Goal: Transaction & Acquisition: Purchase product/service

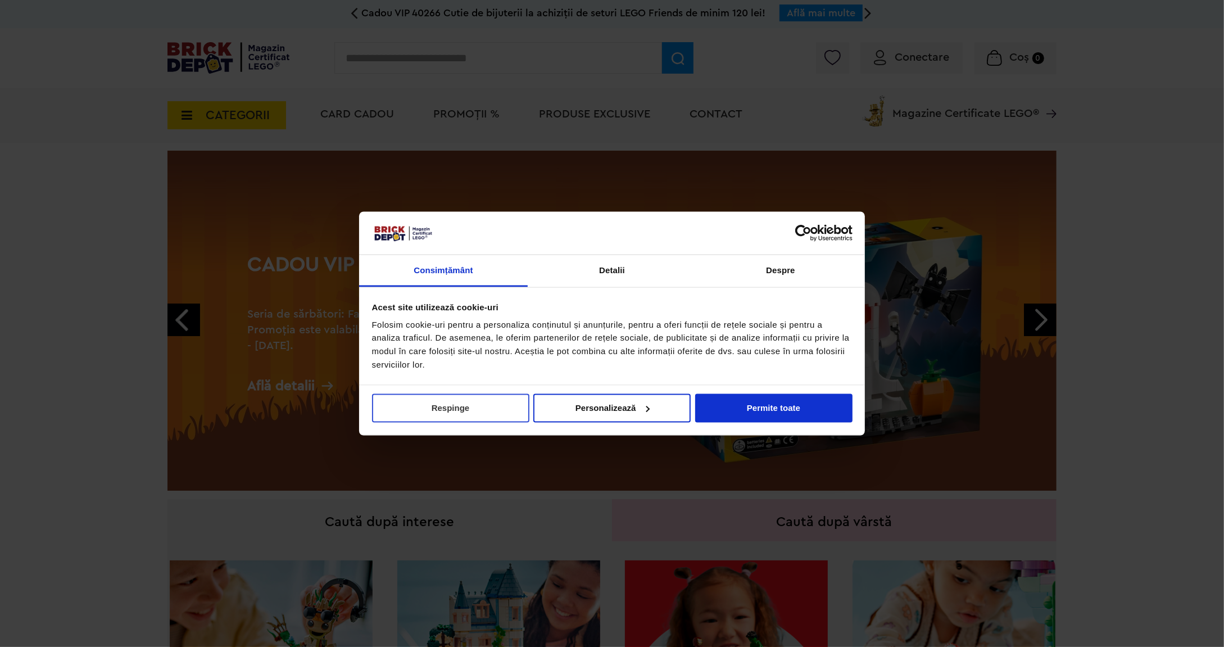
click at [487, 416] on button "Respinge" at bounding box center [450, 407] width 157 height 29
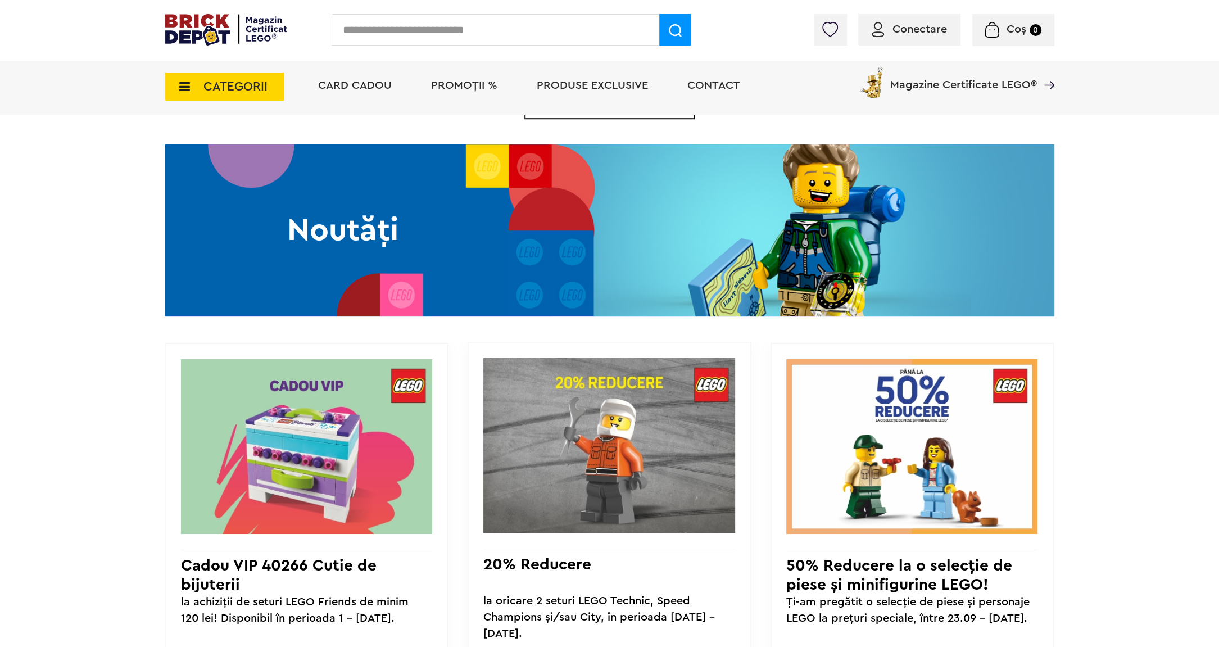
scroll to position [928, 0]
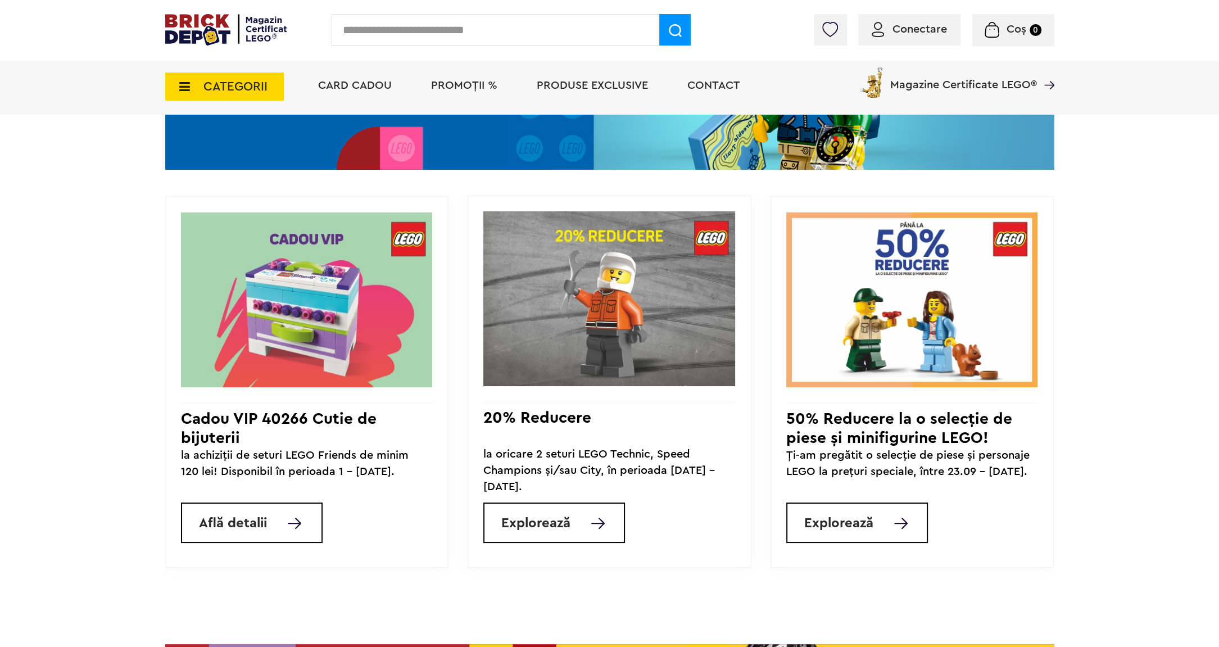
click at [260, 87] on span "CATEGORII" at bounding box center [235, 86] width 64 height 12
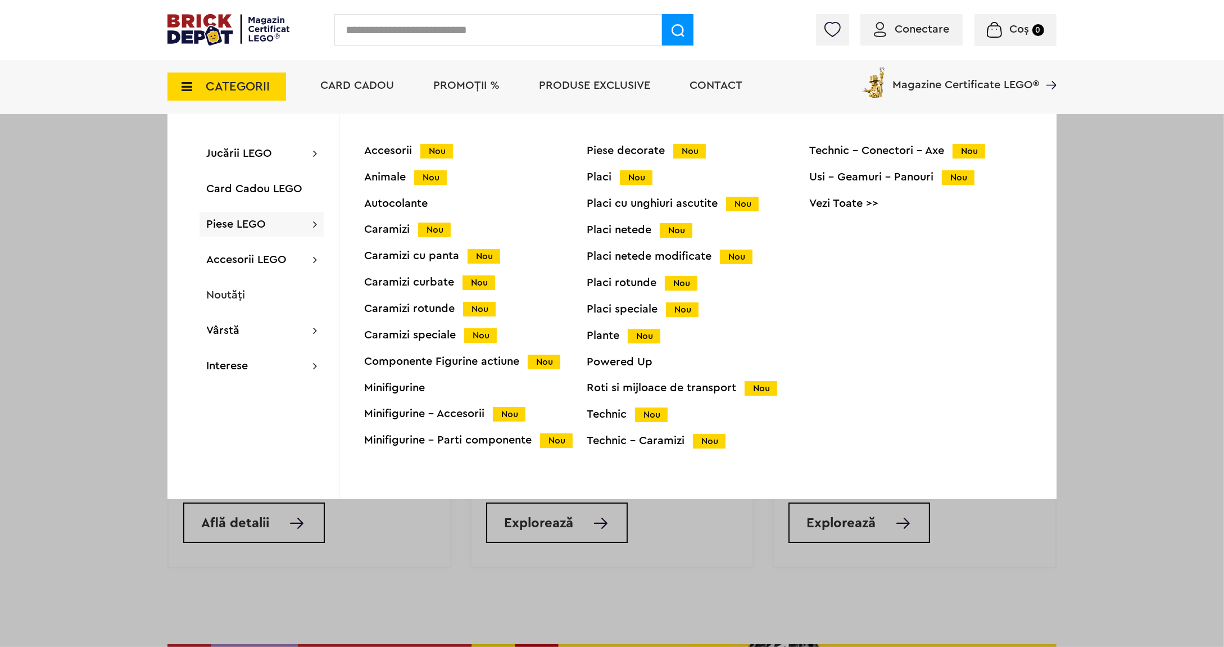
click at [374, 229] on div "Caramizi Nou" at bounding box center [475, 230] width 223 height 12
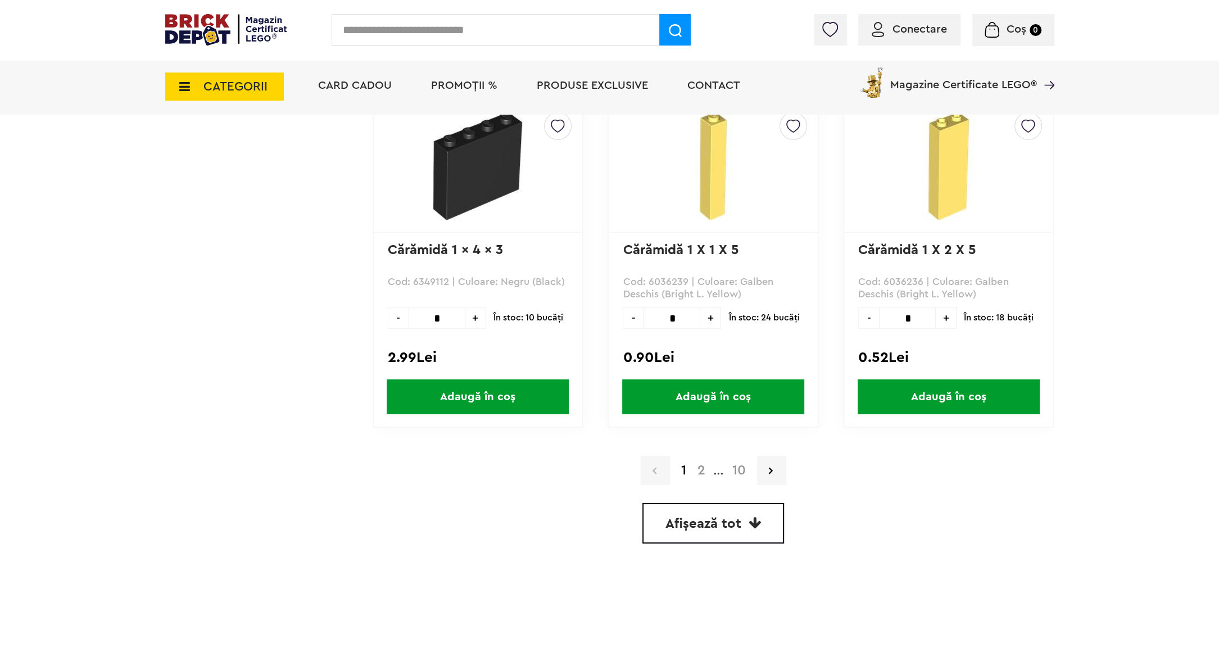
scroll to position [3225, 0]
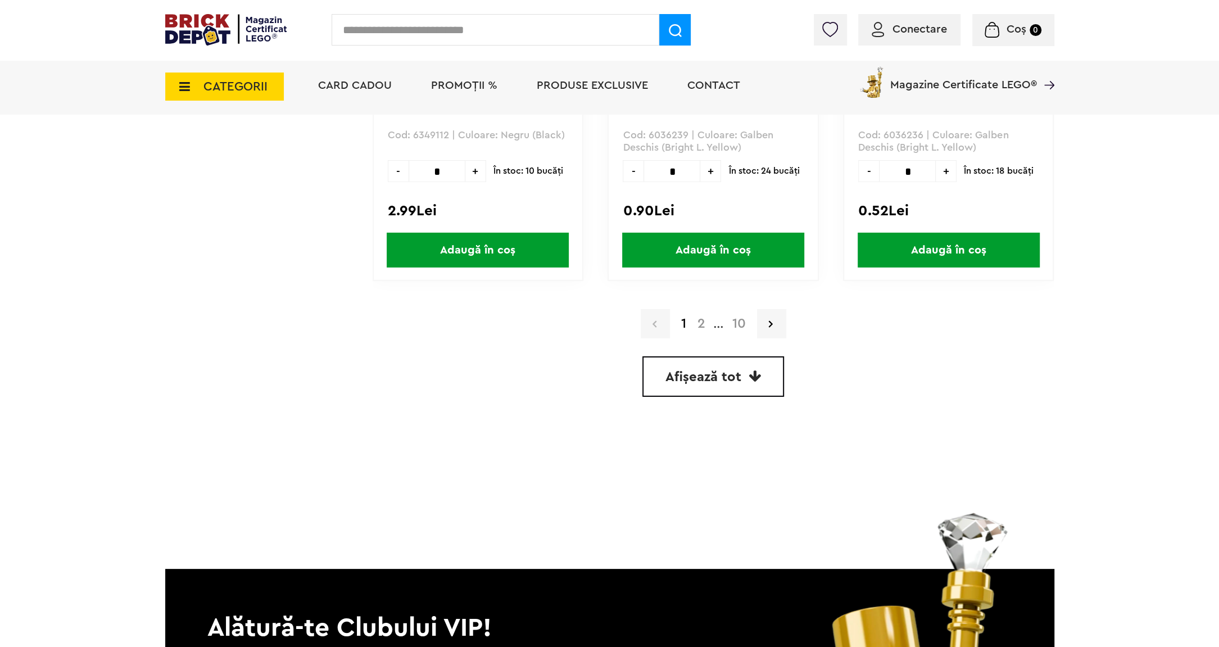
click at [756, 375] on icon at bounding box center [755, 375] width 12 height 13
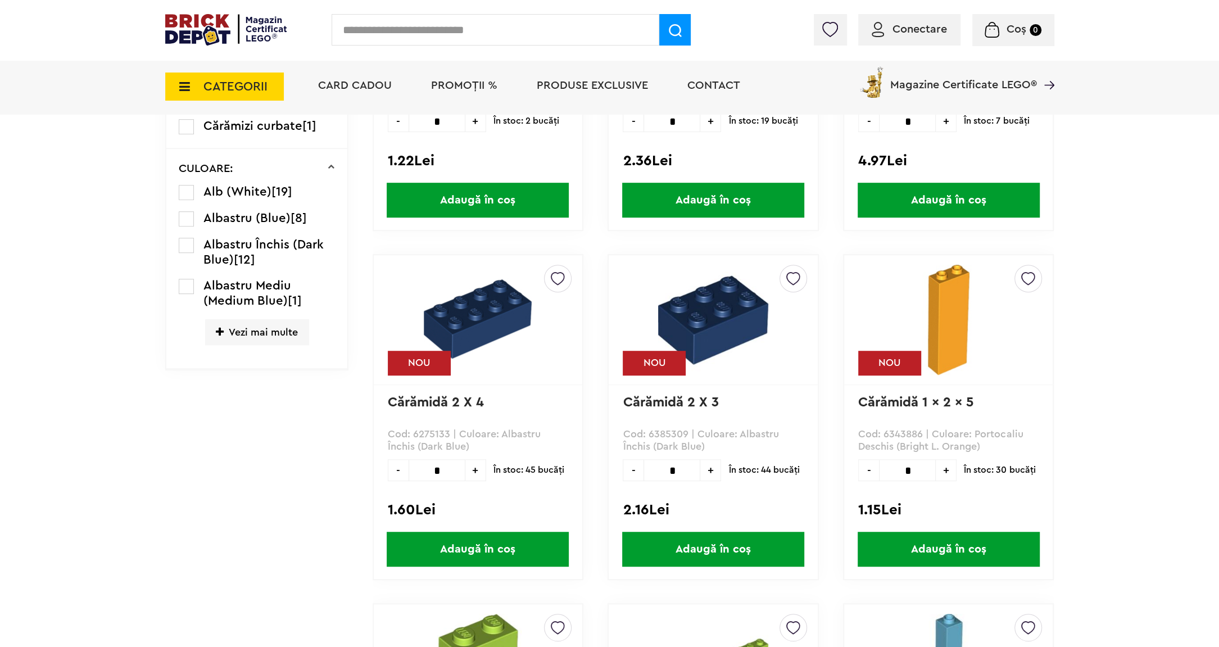
scroll to position [239, 0]
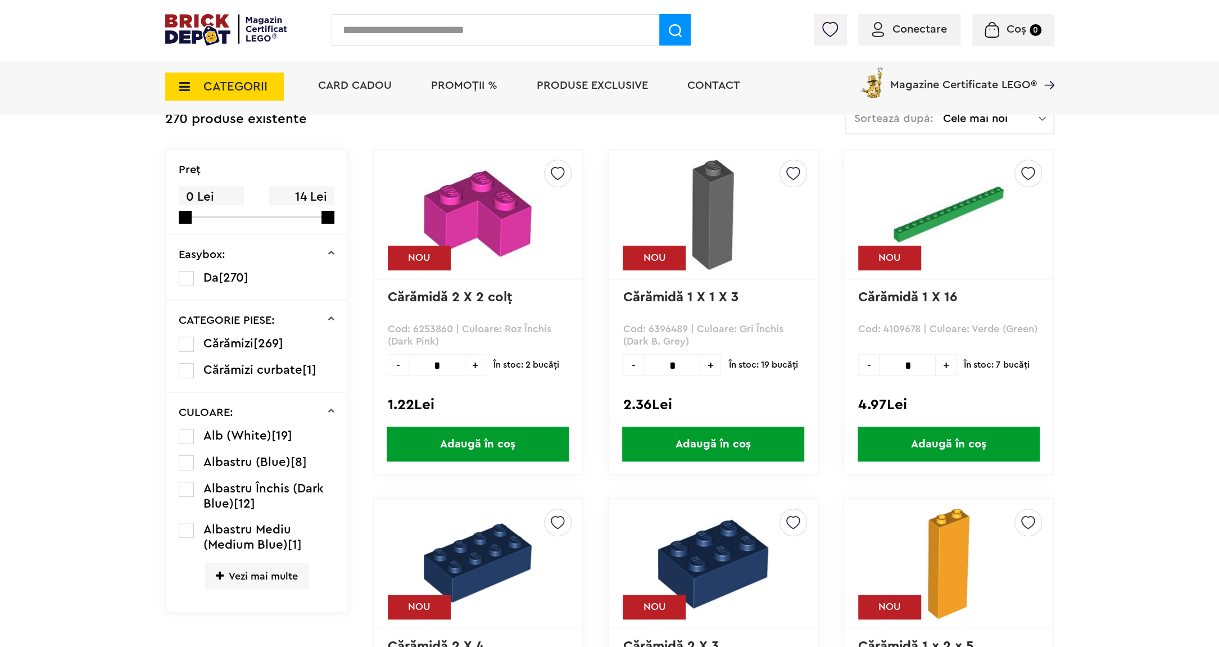
click at [187, 370] on label at bounding box center [186, 370] width 15 height 15
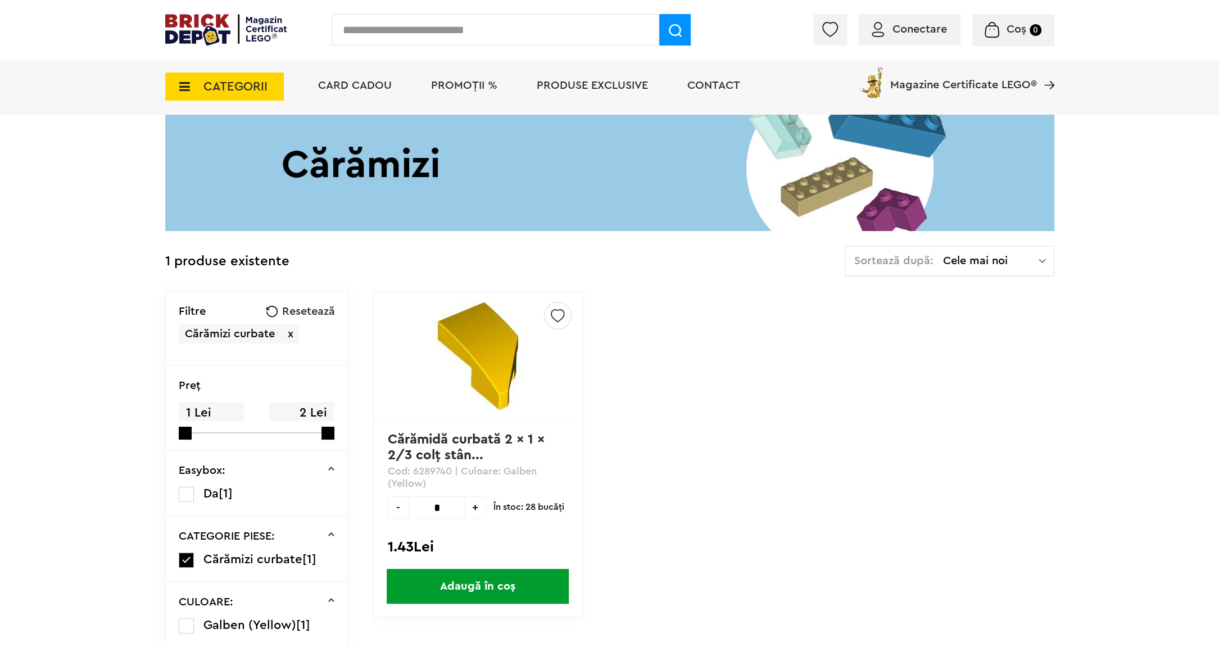
scroll to position [195, 0]
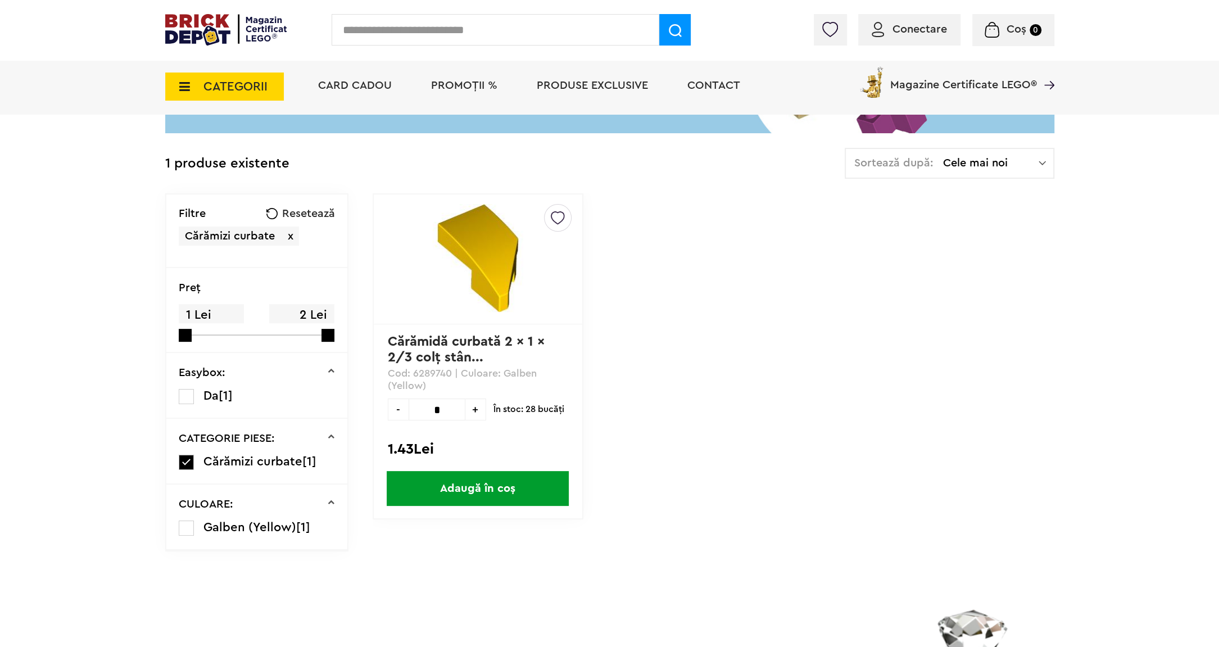
click at [183, 462] on label at bounding box center [186, 462] width 15 height 15
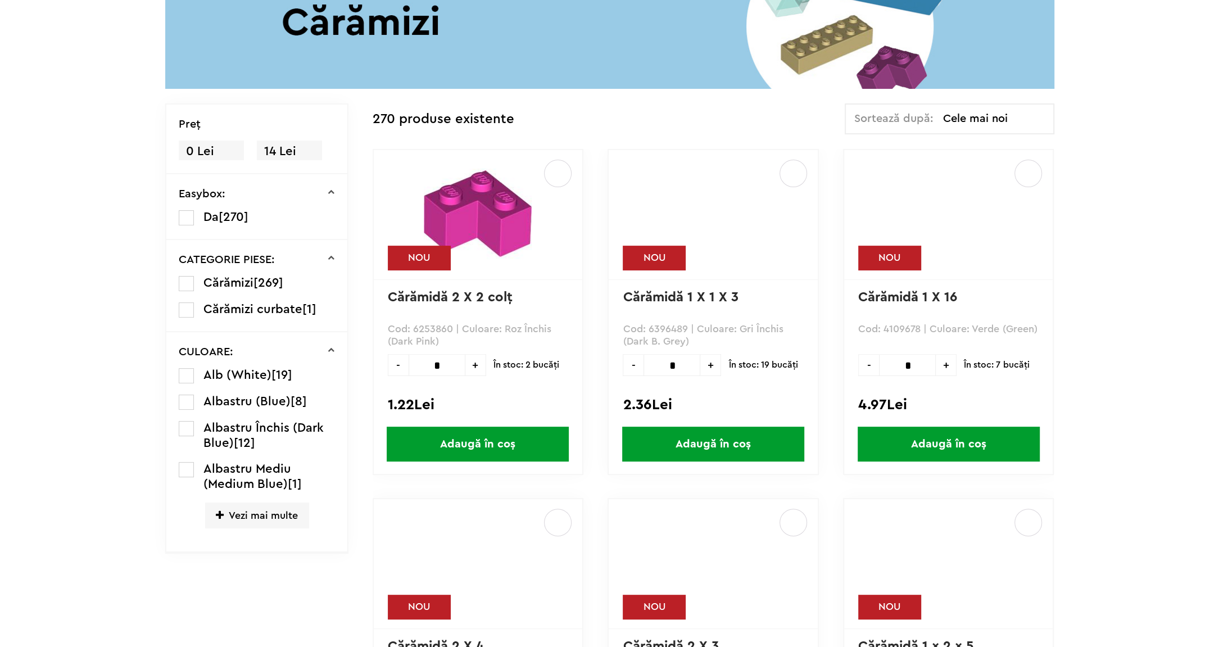
scroll to position [220, 0]
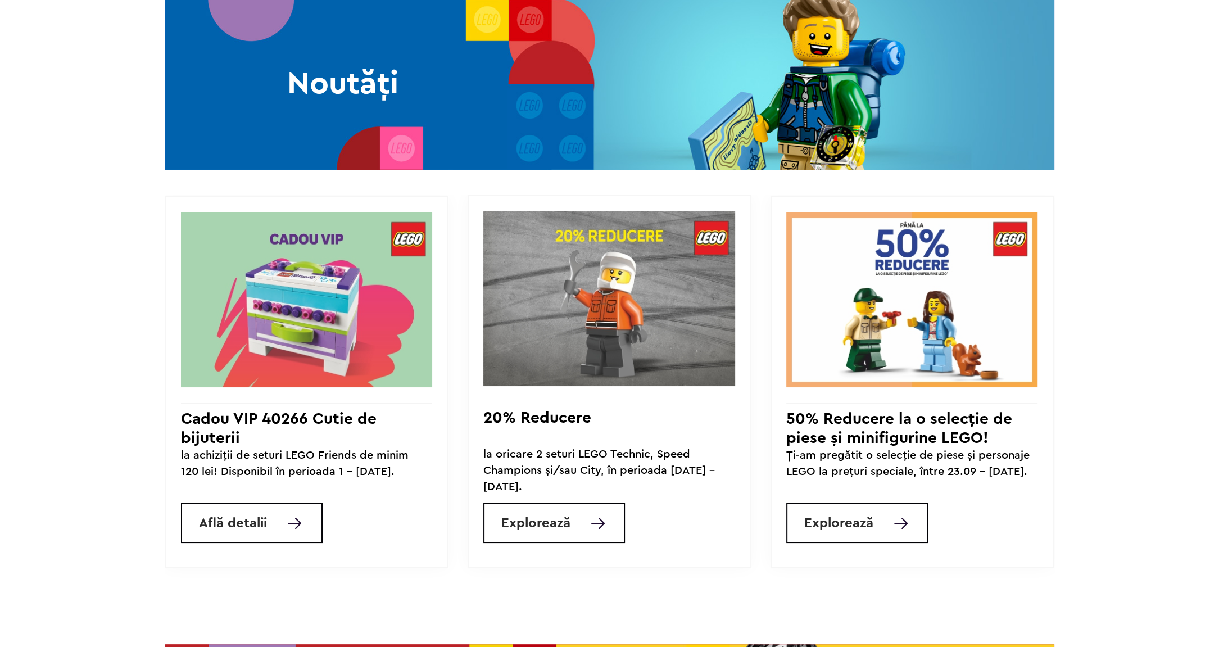
scroll to position [928, 0]
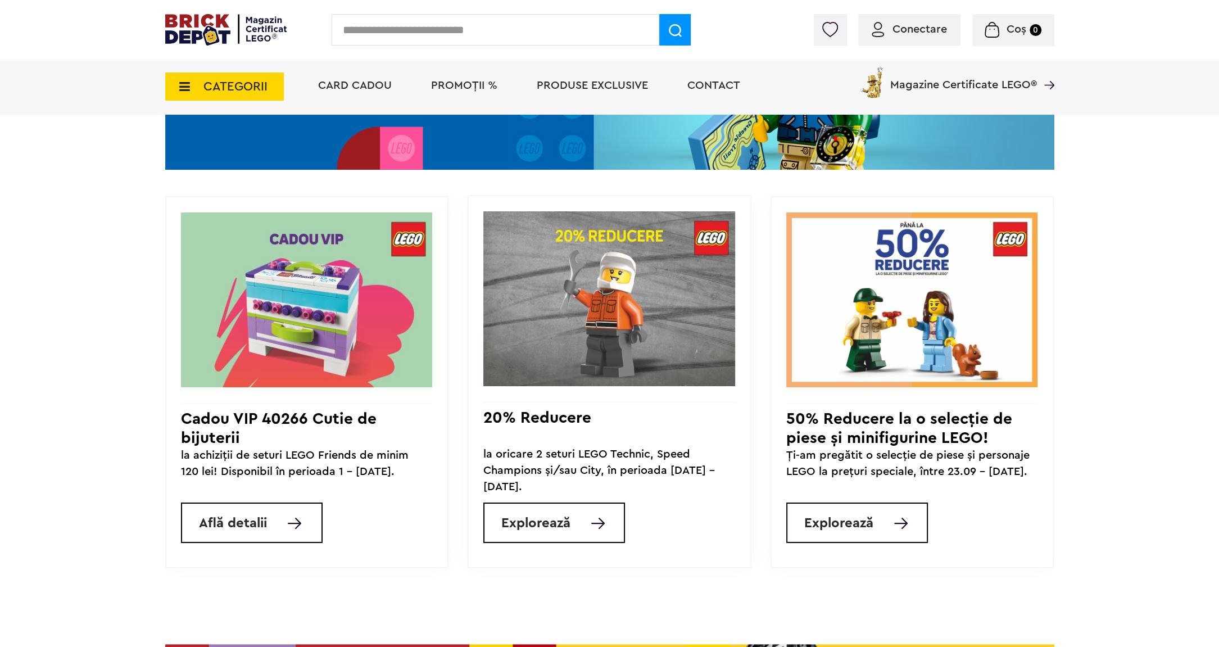
click at [253, 80] on span "CATEGORII" at bounding box center [235, 86] width 64 height 12
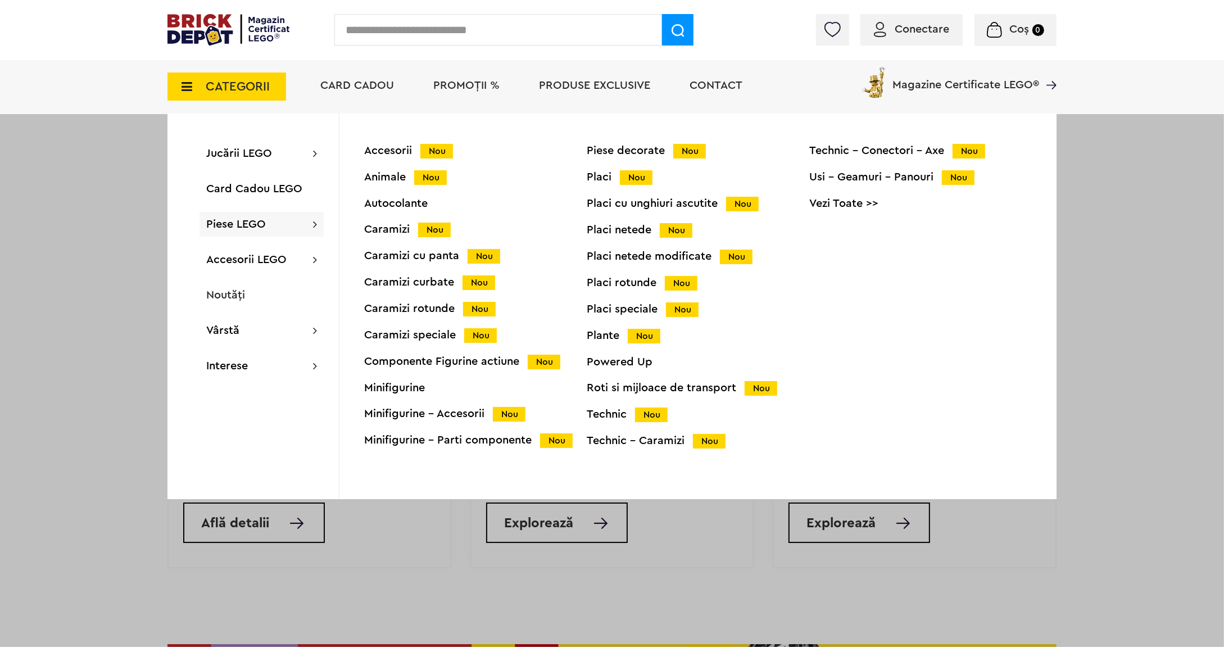
click at [446, 256] on div "Caramizi cu panta Nou" at bounding box center [475, 256] width 223 height 12
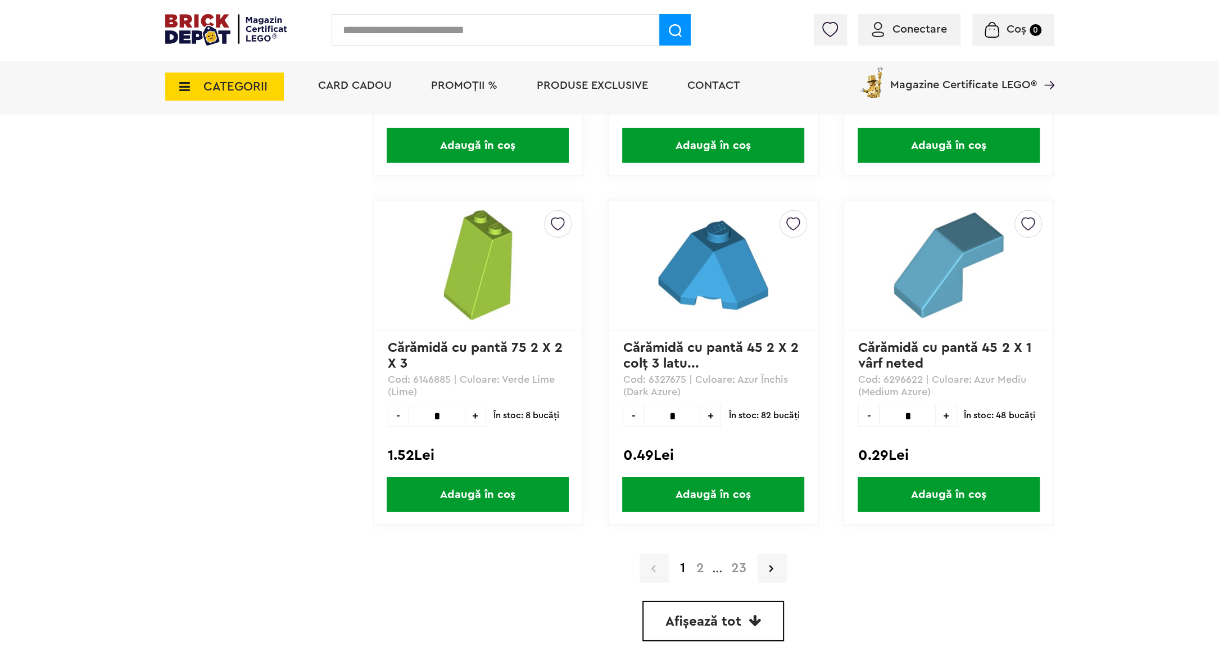
scroll to position [3274, 0]
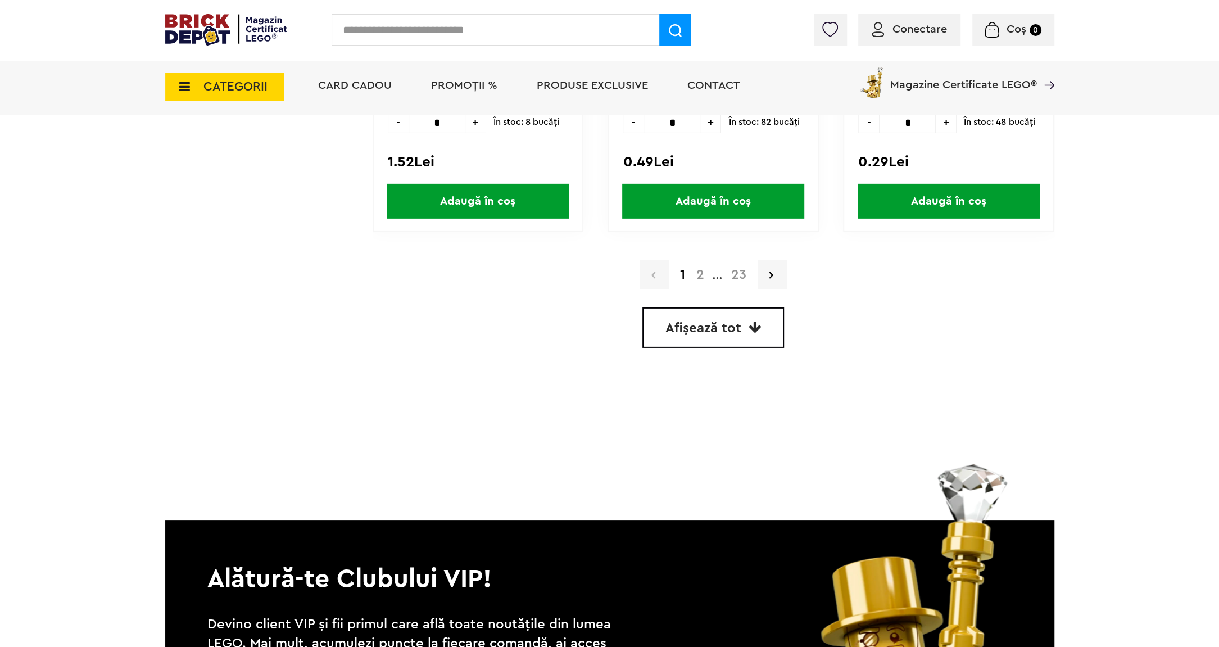
click at [718, 324] on span "Afișează tot" at bounding box center [703, 327] width 76 height 13
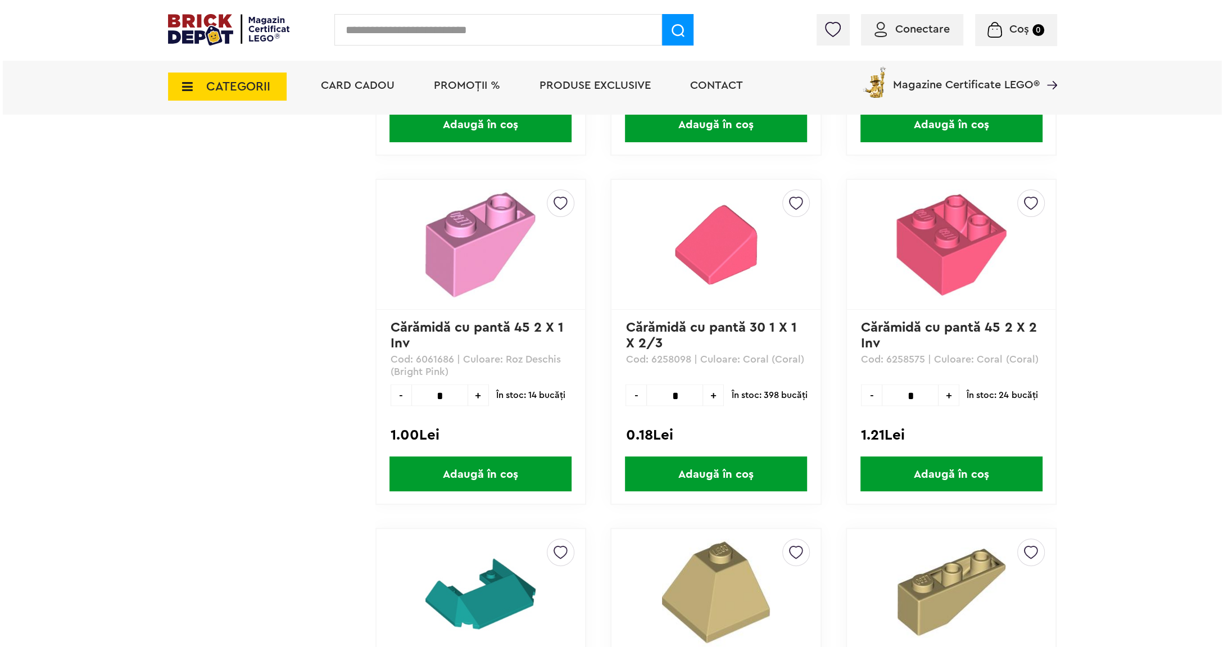
scroll to position [5745, 0]
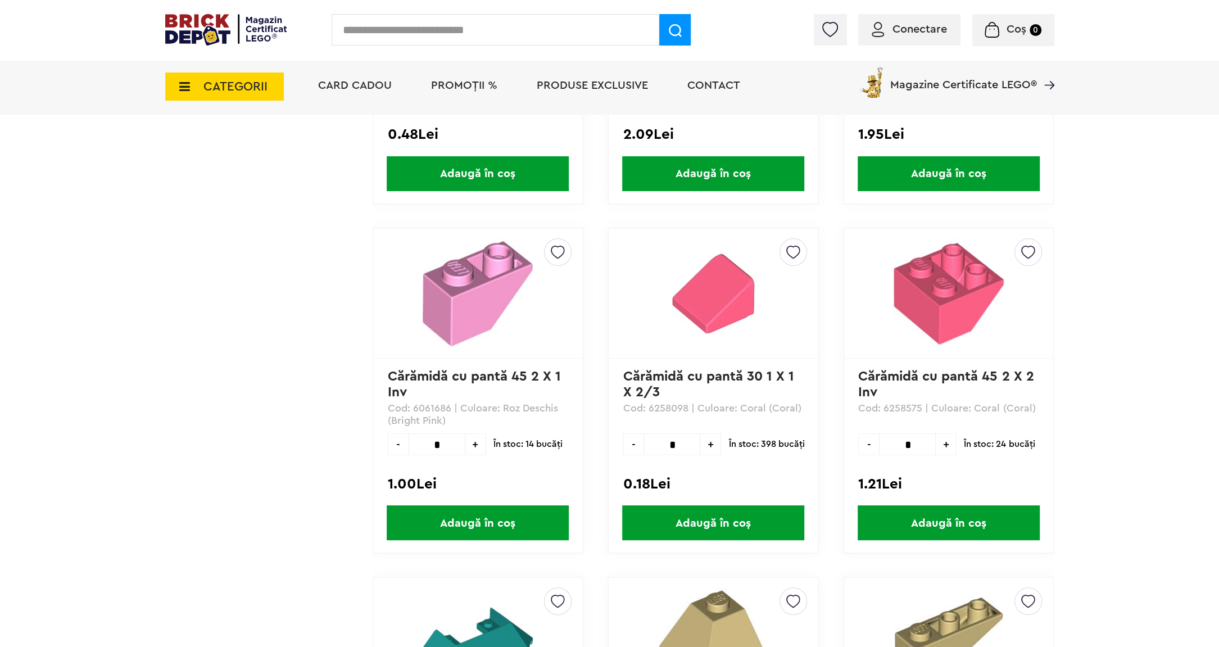
click at [390, 34] on input "text" at bounding box center [496, 29] width 328 height 31
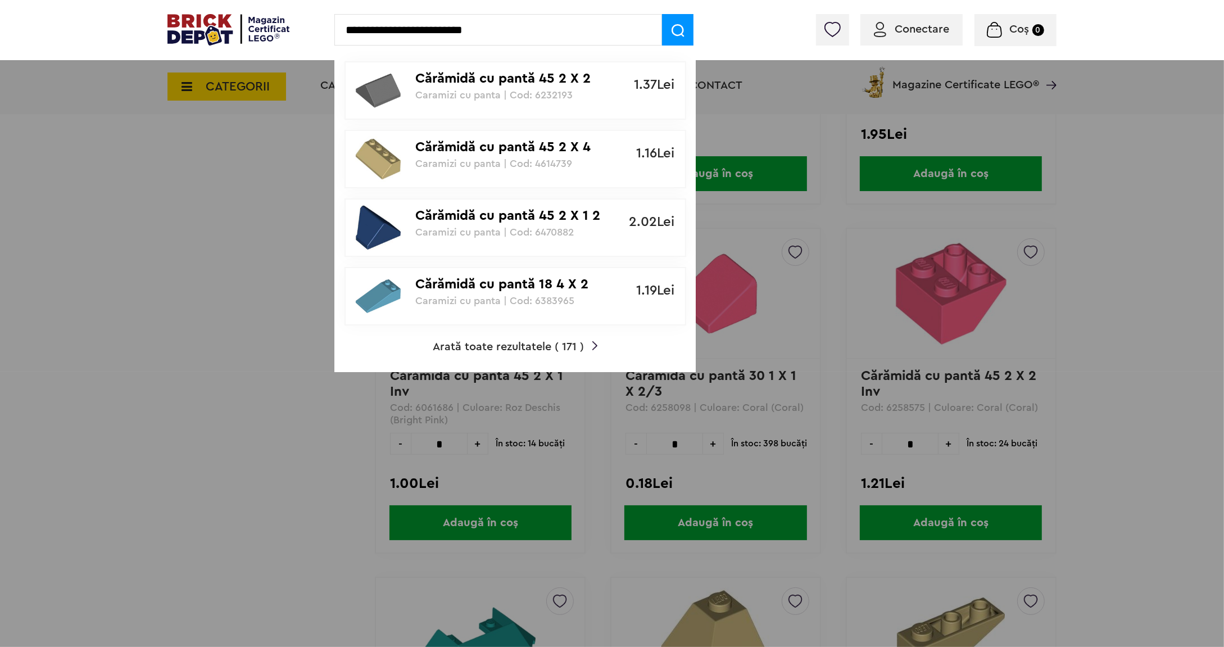
click at [1151, 278] on div at bounding box center [612, 323] width 1224 height 647
click at [545, 40] on input "**********" at bounding box center [498, 29] width 328 height 31
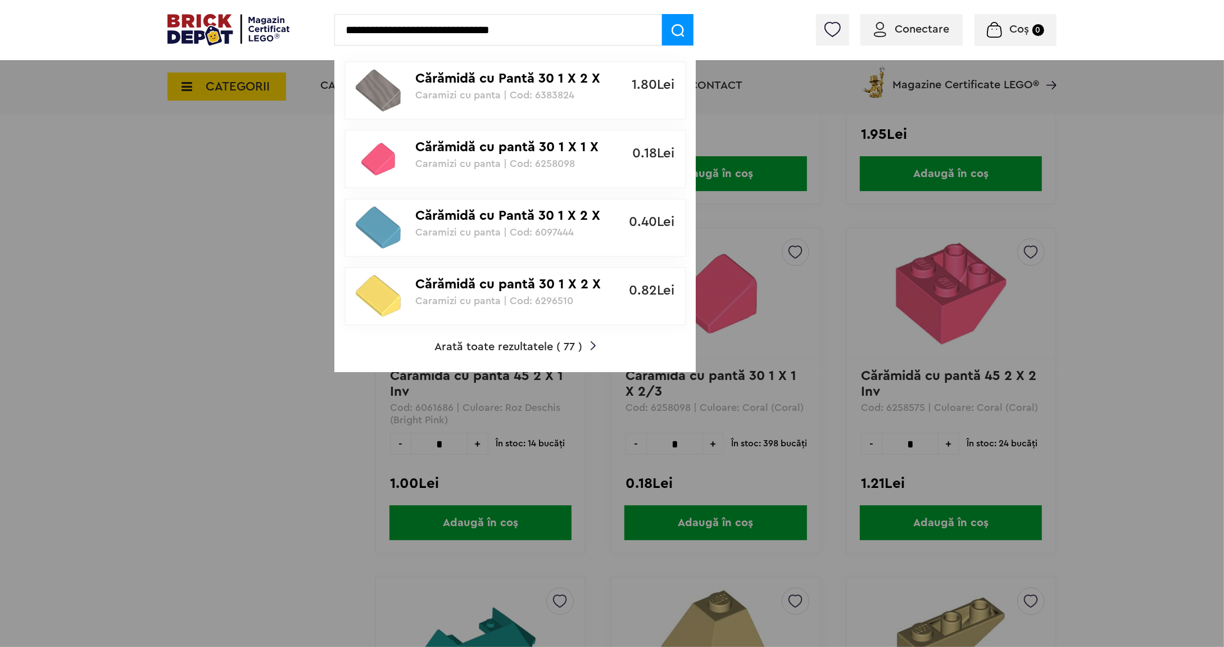
type input "**********"
click at [681, 26] on img at bounding box center [678, 30] width 13 height 13
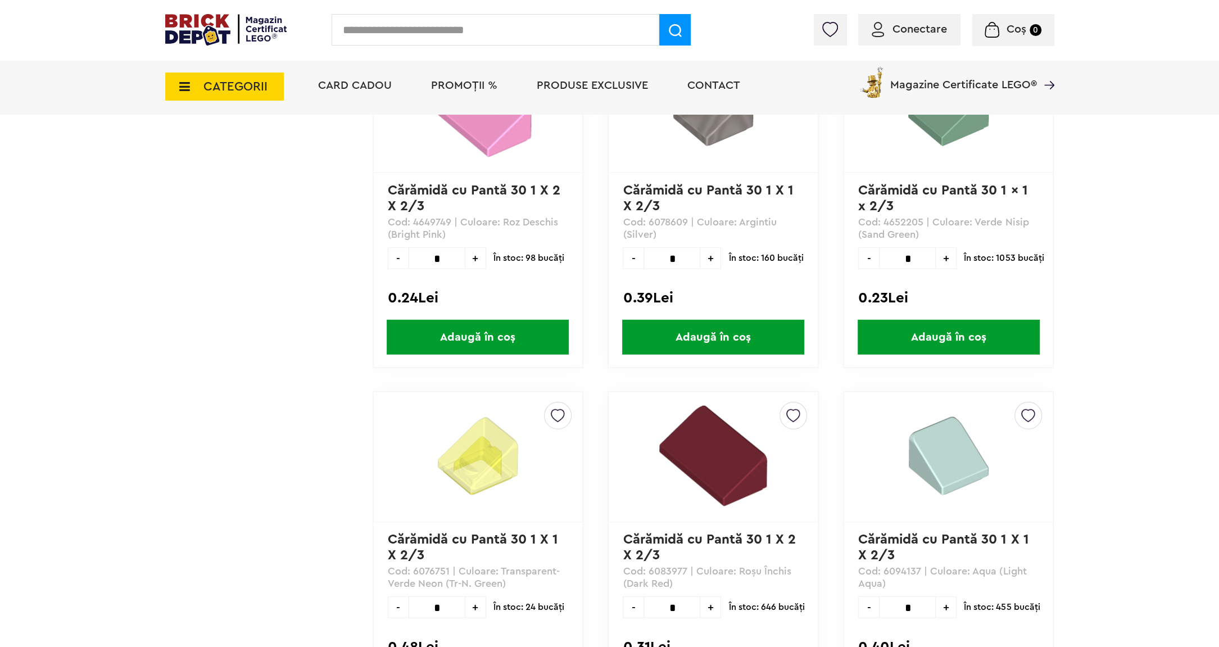
scroll to position [2834, 0]
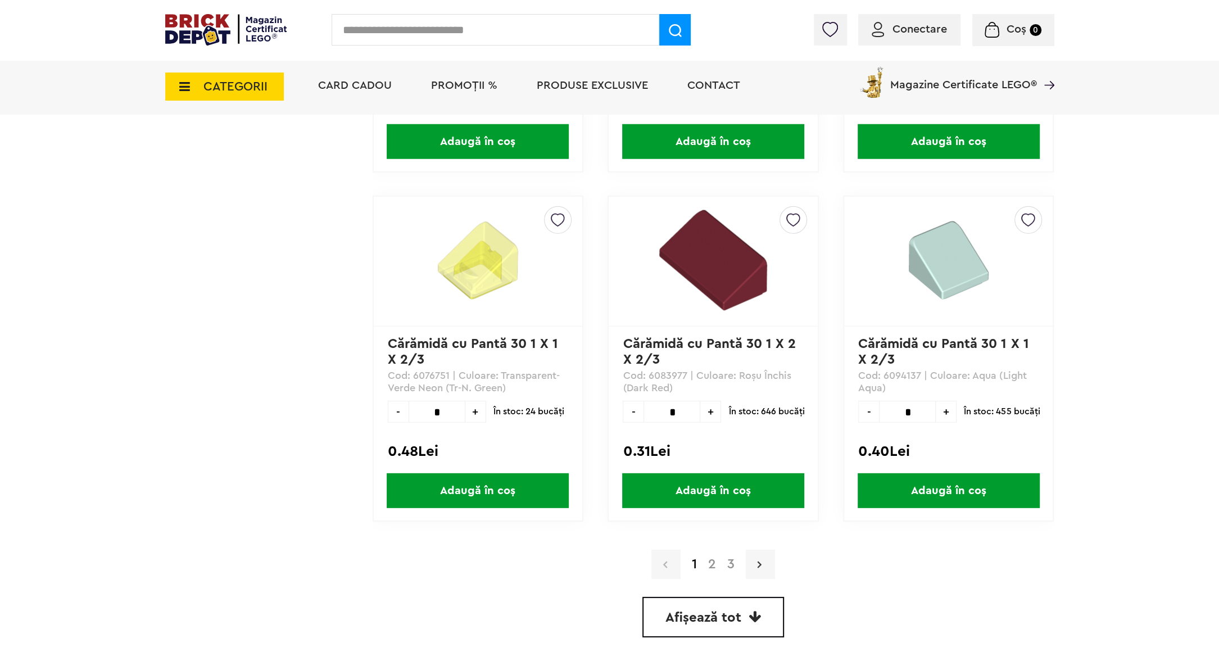
click at [752, 562] on link at bounding box center [760, 564] width 29 height 29
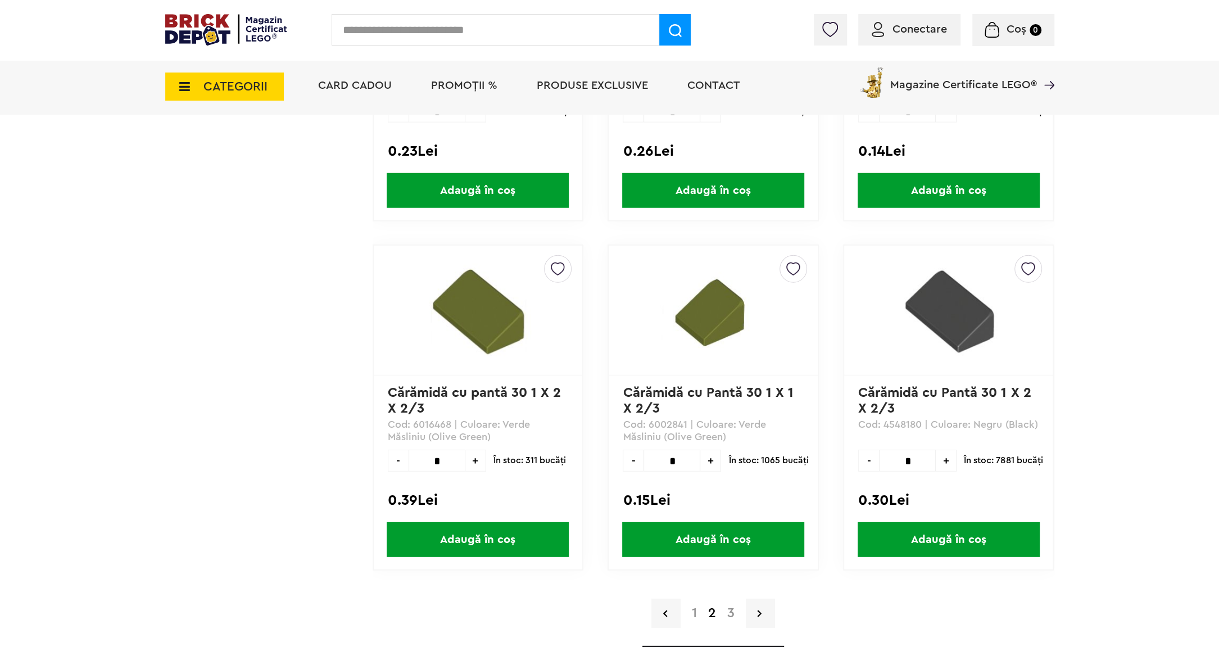
scroll to position [2932, 0]
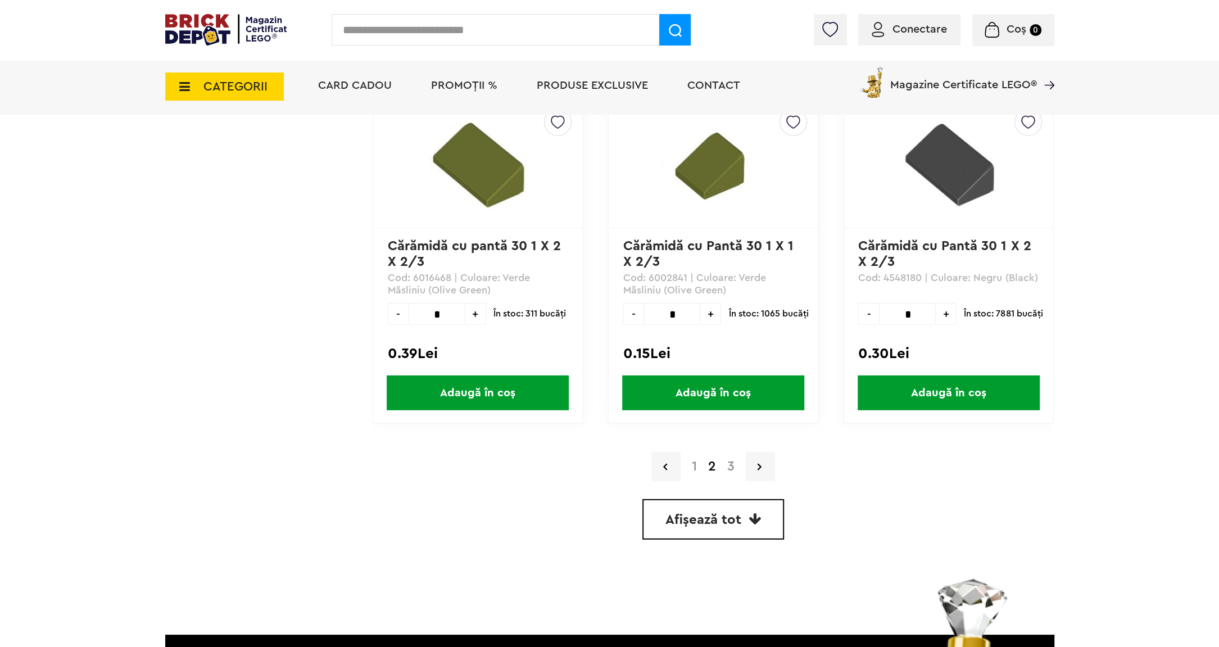
click at [776, 459] on div "1 2 3" at bounding box center [714, 466] width 682 height 29
click at [764, 470] on link at bounding box center [760, 466] width 29 height 29
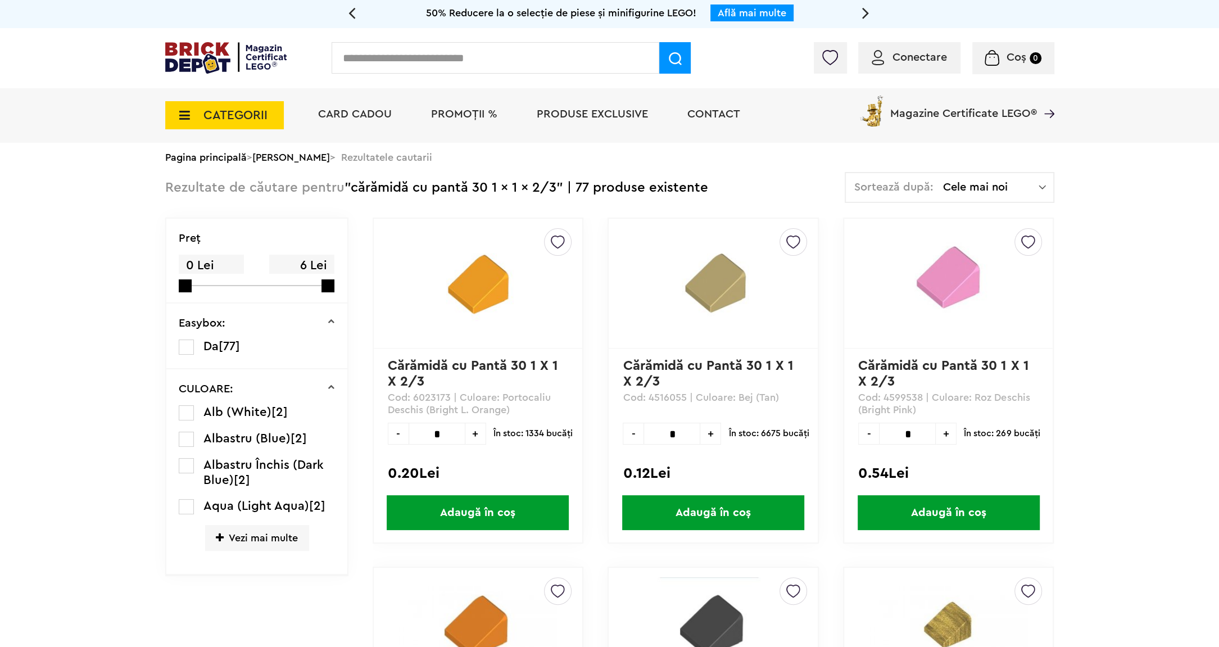
click at [481, 190] on div "Rezultate de căutare pentru "cărămidă cu pantă 30 1 x 1 x 2/3" | 77 produse exi…" at bounding box center [436, 188] width 543 height 32
click at [480, 189] on div "Rezultate de căutare pentru "cărămidă cu pantă 30 1 x 1 x 2/3" | 77 produse exi…" at bounding box center [436, 188] width 543 height 32
click at [228, 118] on span "CATEGORII" at bounding box center [235, 115] width 64 height 12
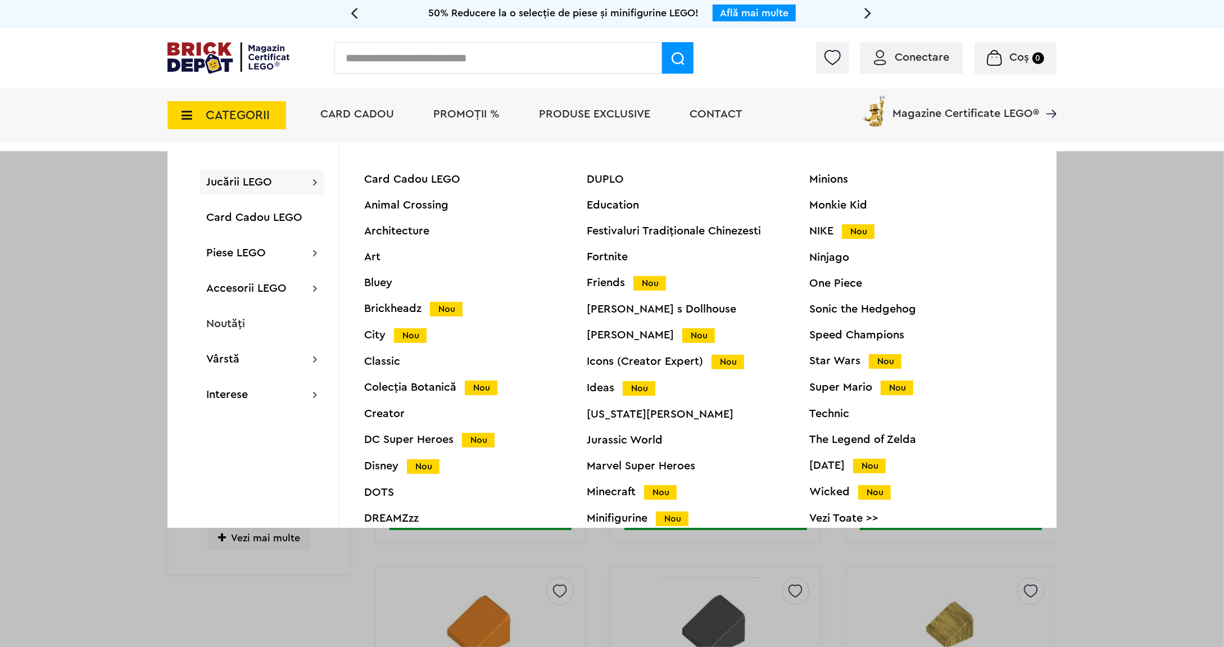
click at [617, 489] on div "Minecraft Nou" at bounding box center [698, 492] width 223 height 12
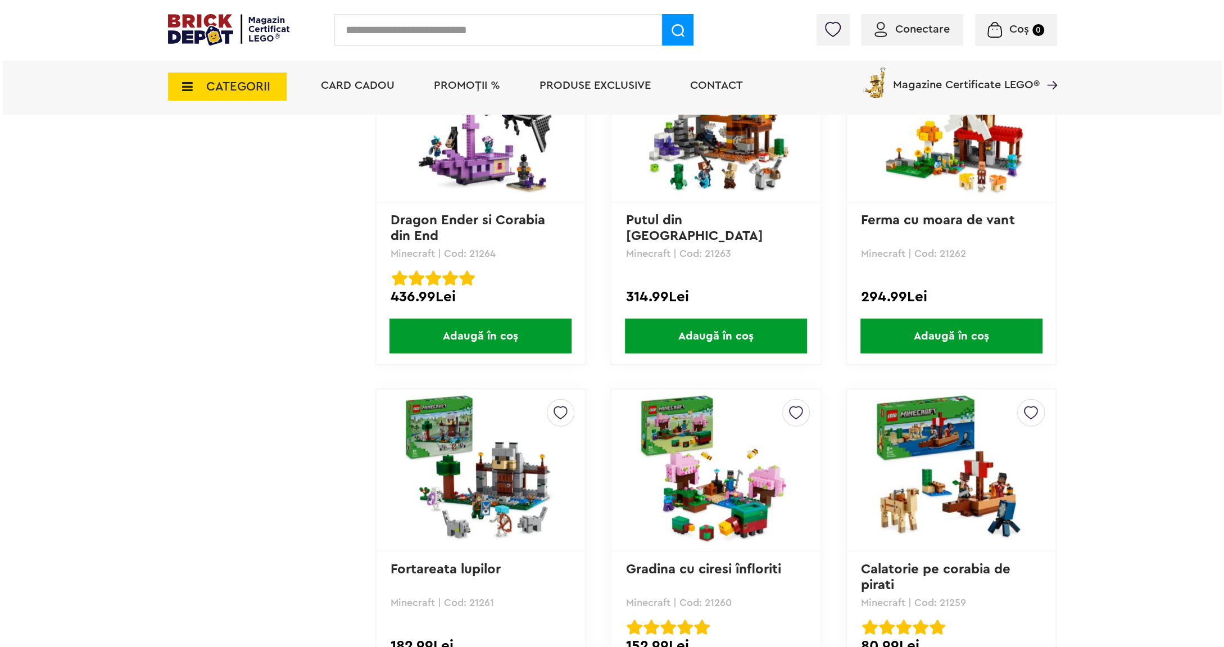
scroll to position [2248, 0]
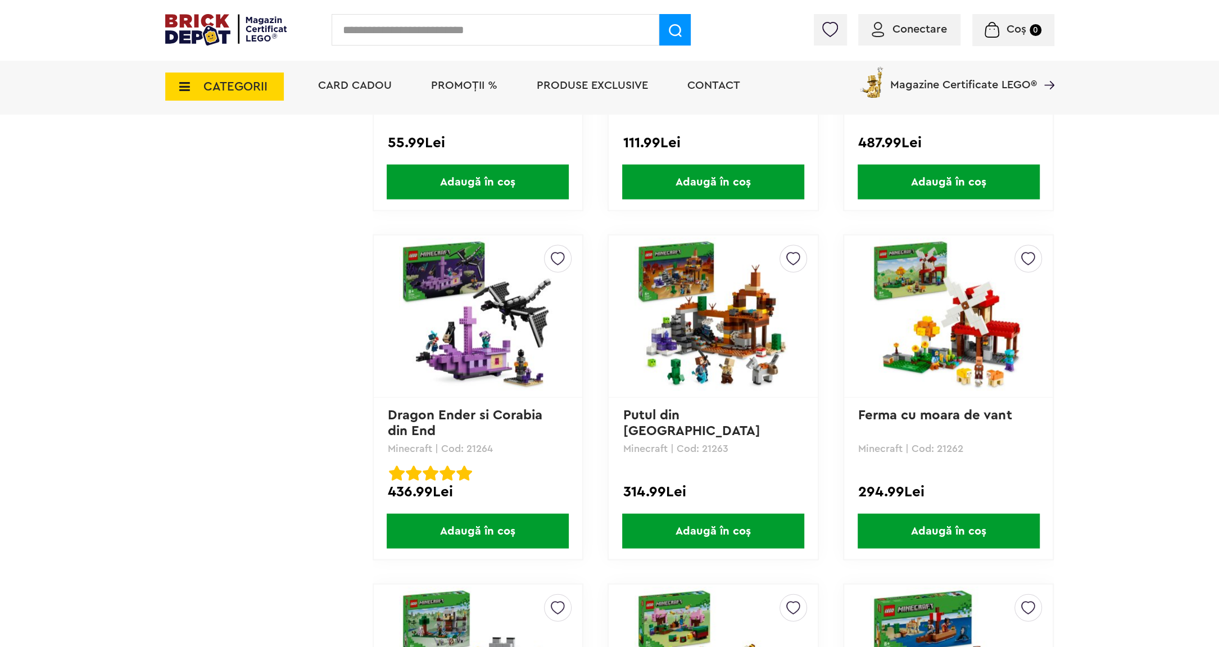
click at [541, 38] on input "text" at bounding box center [496, 29] width 328 height 31
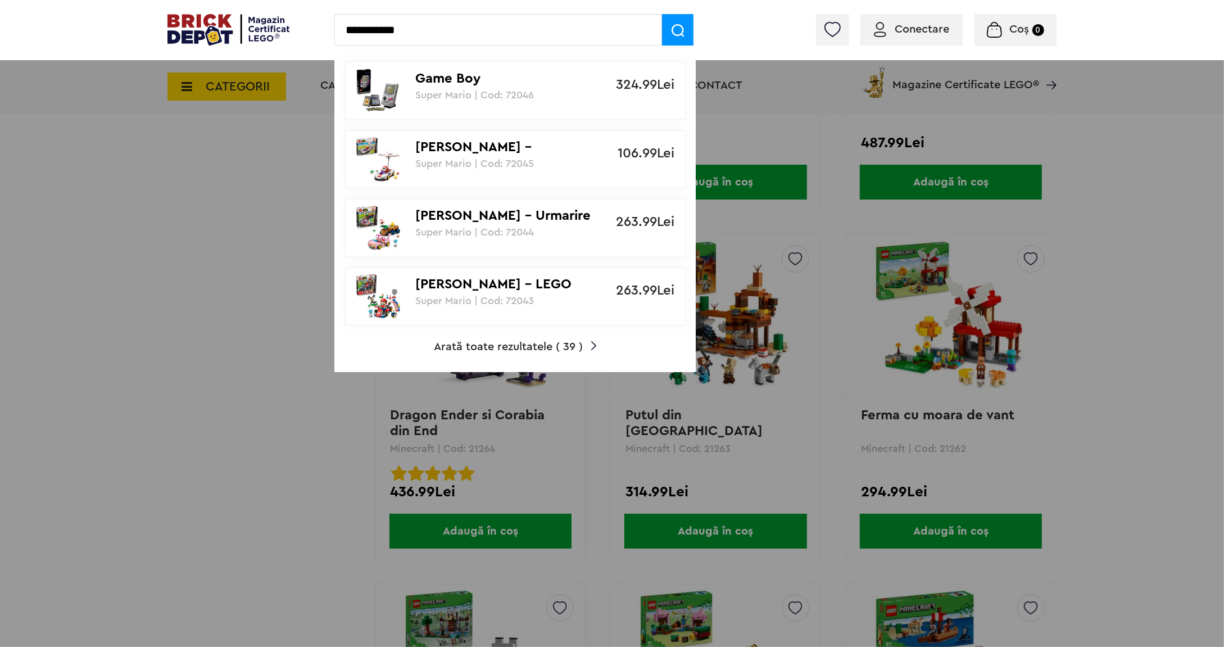
type input "**********"
click at [588, 343] on link "Arată toate rezultatele ( 39 )" at bounding box center [515, 346] width 162 height 11
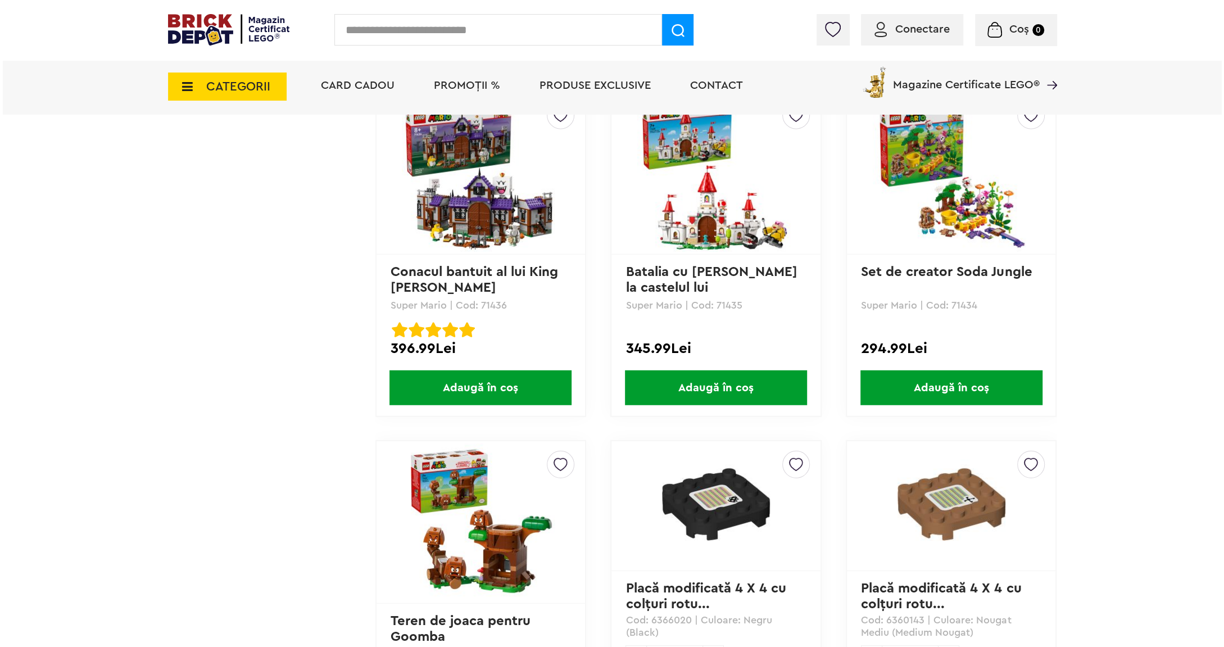
scroll to position [2687, 0]
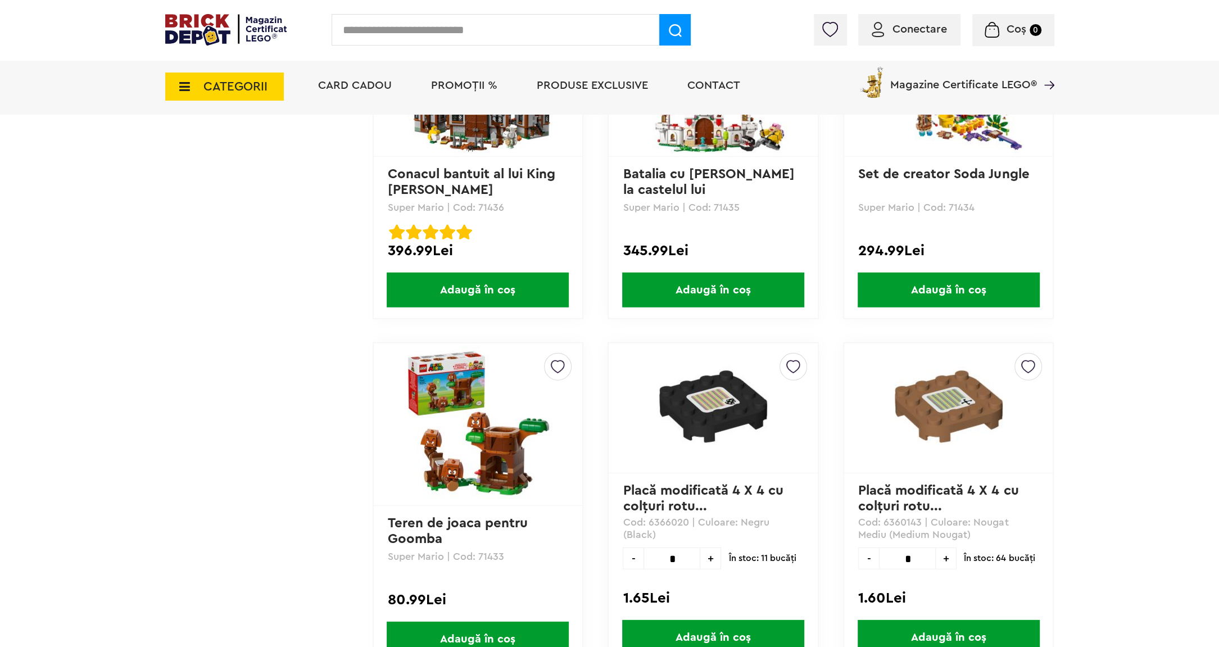
click at [230, 93] on span "CATEGORII" at bounding box center [235, 86] width 64 height 12
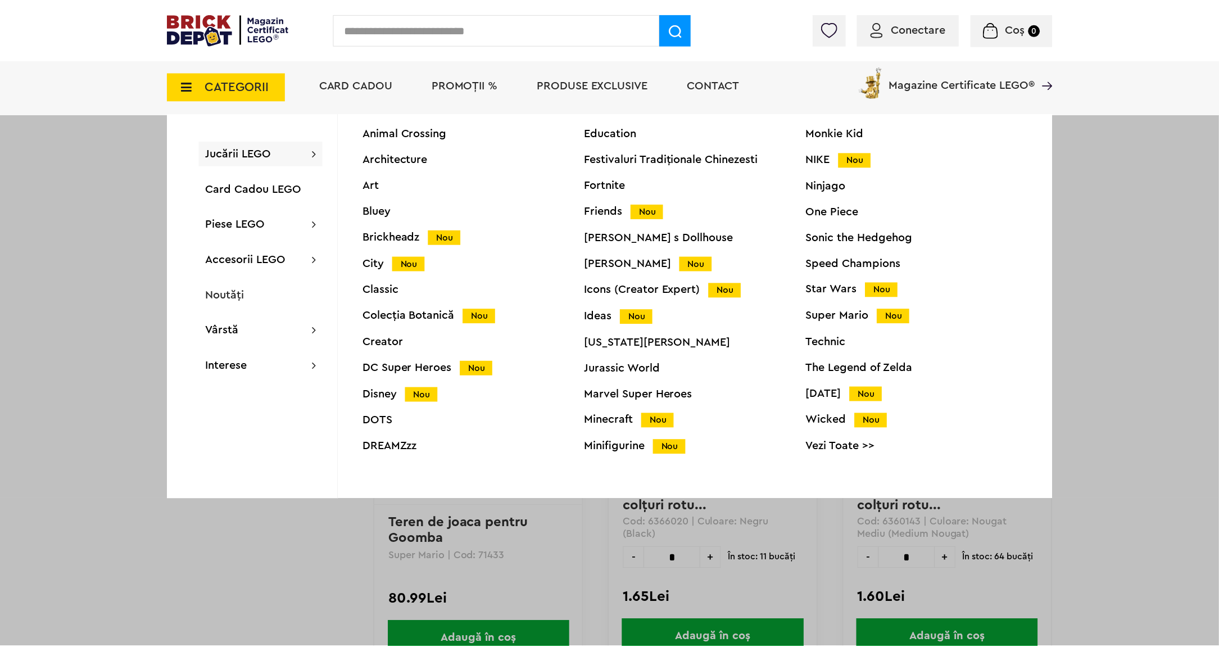
scroll to position [0, 0]
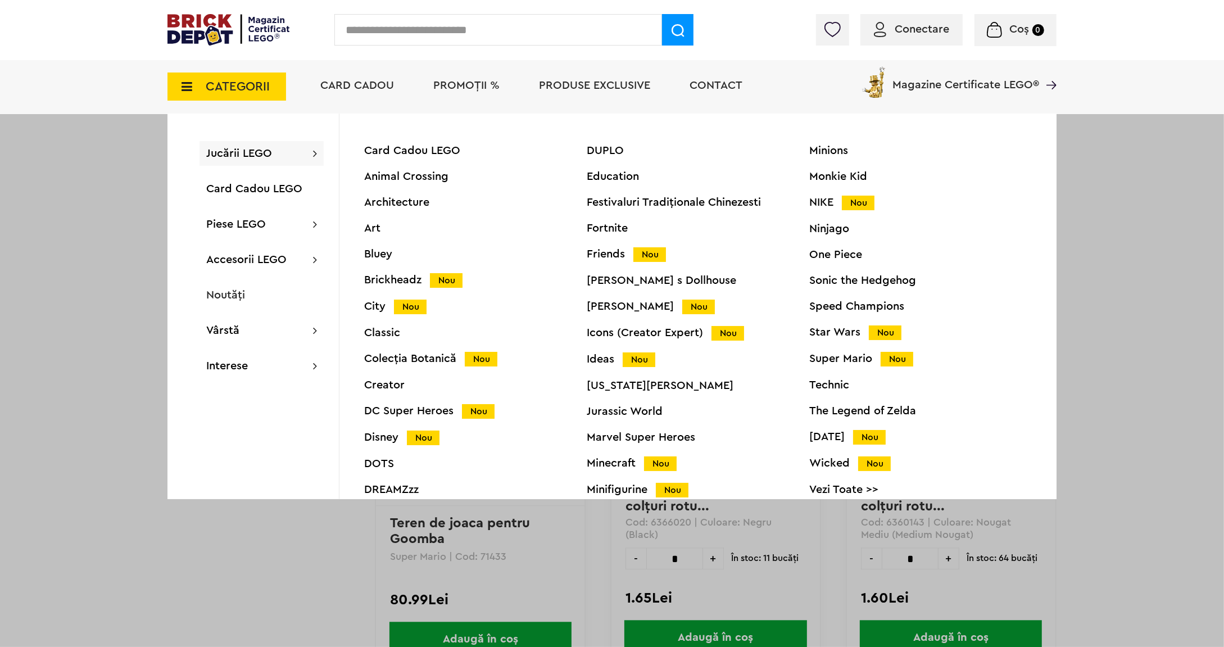
click at [607, 487] on div "Minifigurine Nou" at bounding box center [698, 490] width 223 height 12
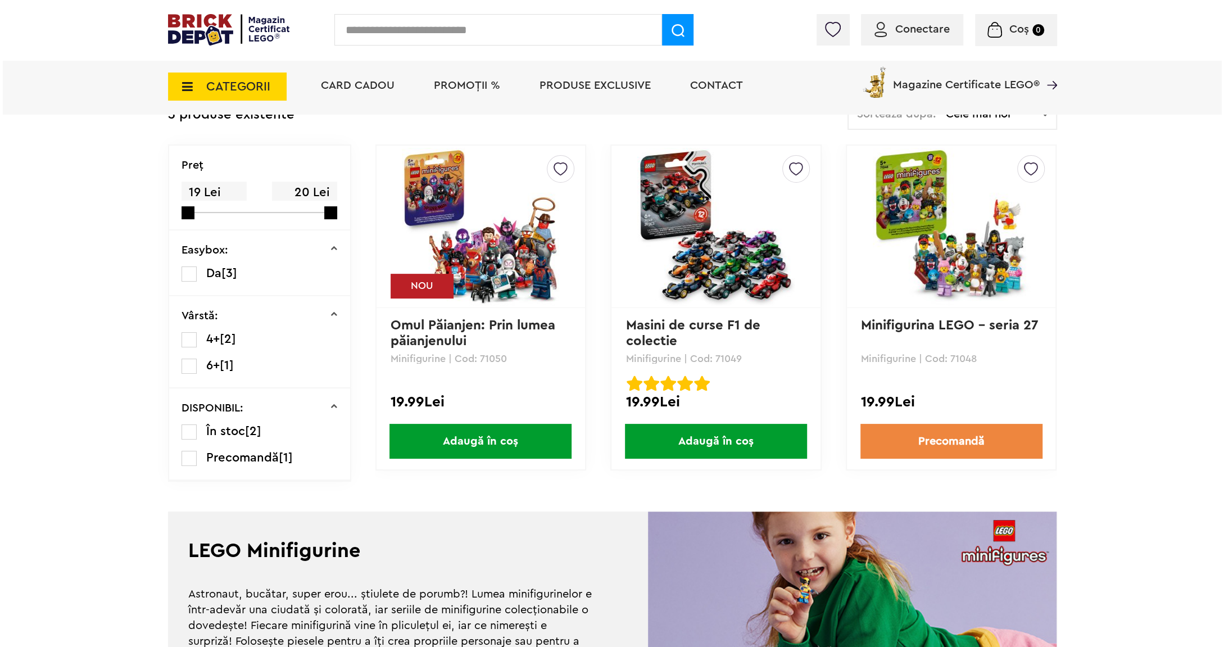
scroll to position [195, 0]
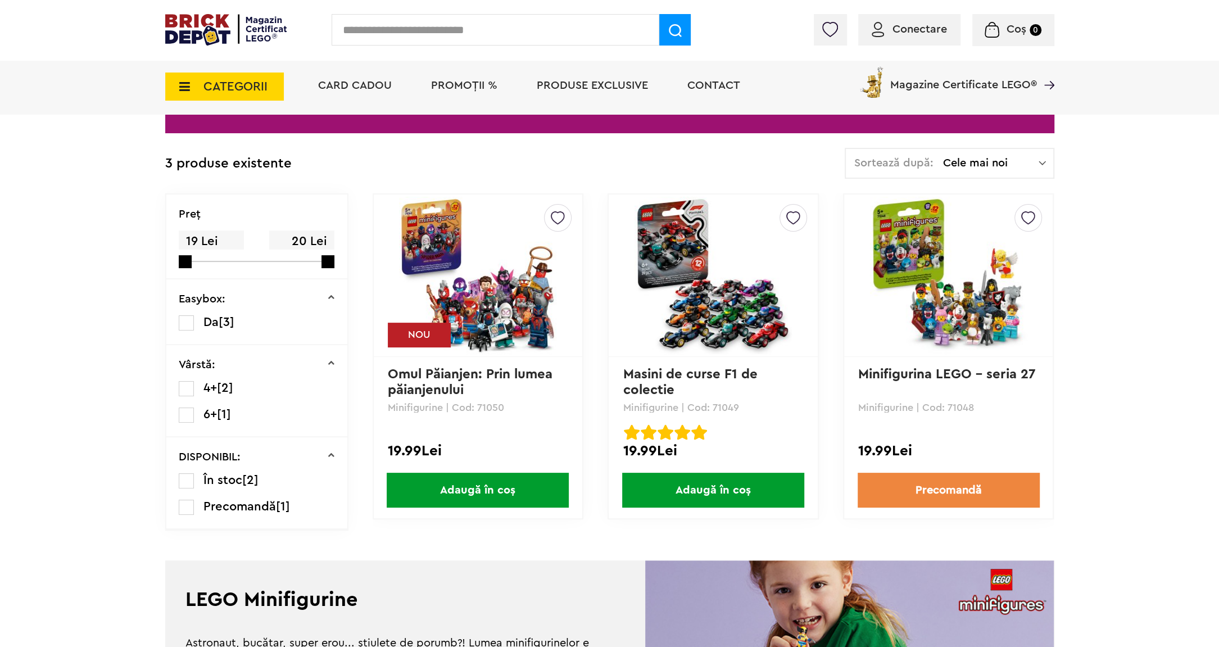
click at [498, 22] on input "text" at bounding box center [496, 29] width 328 height 31
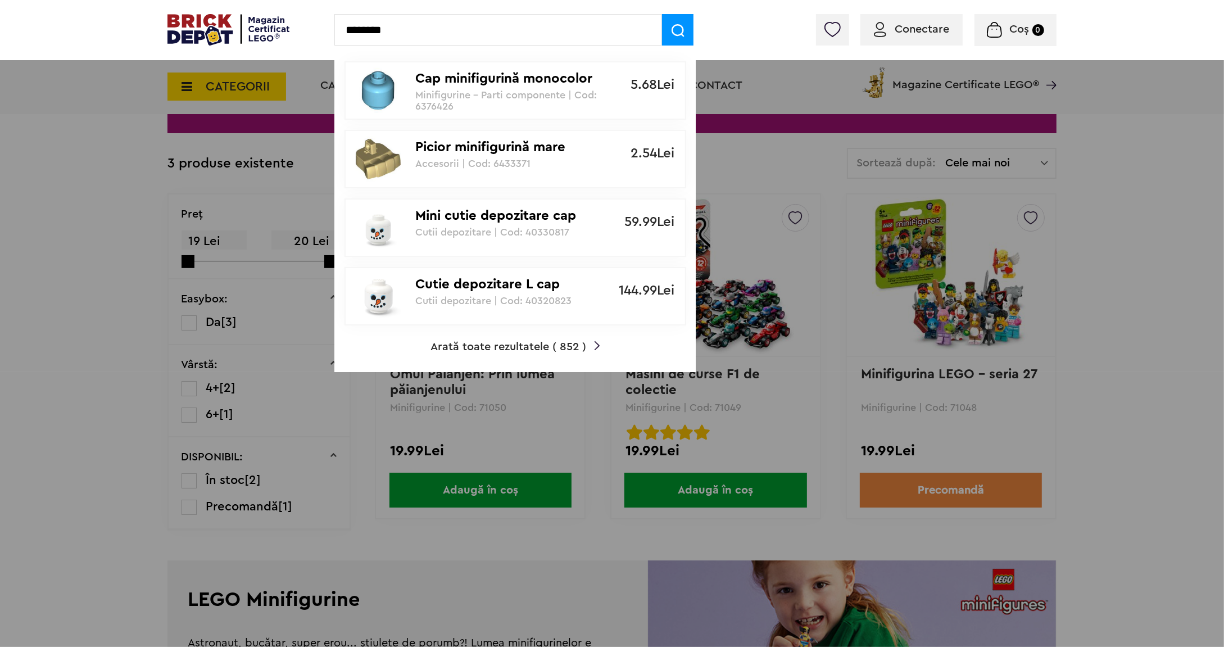
type input "********"
click at [682, 30] on img at bounding box center [678, 30] width 13 height 13
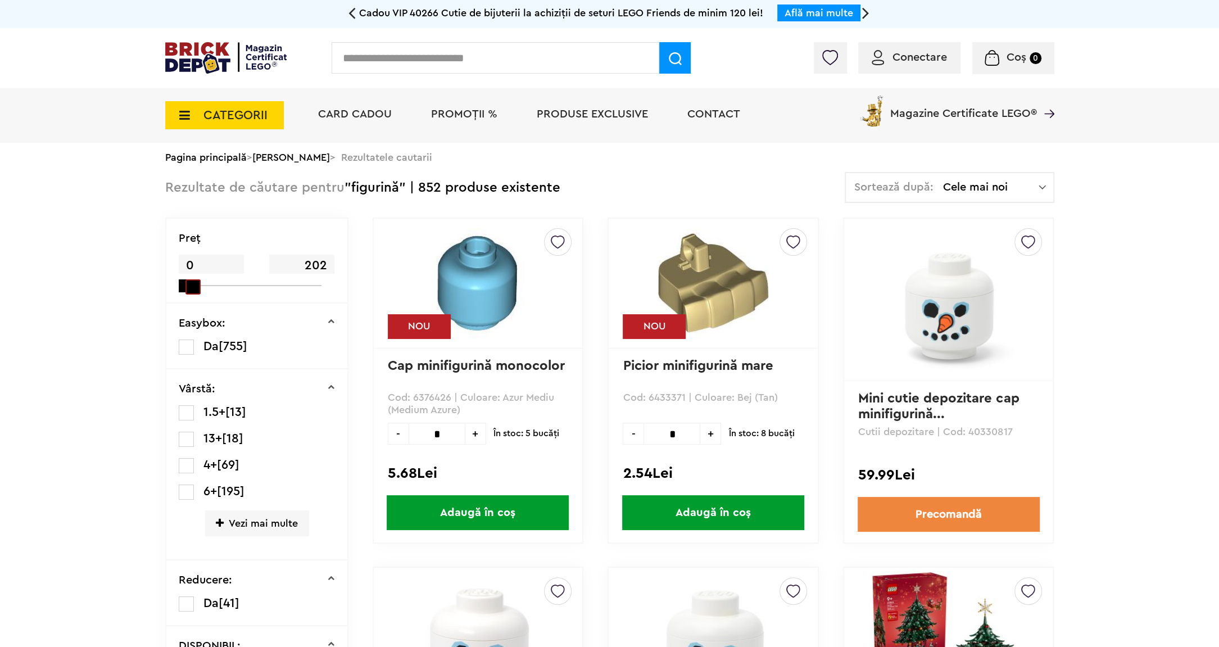
drag, startPoint x: 324, startPoint y: 284, endPoint x: 182, endPoint y: 323, distance: 147.9
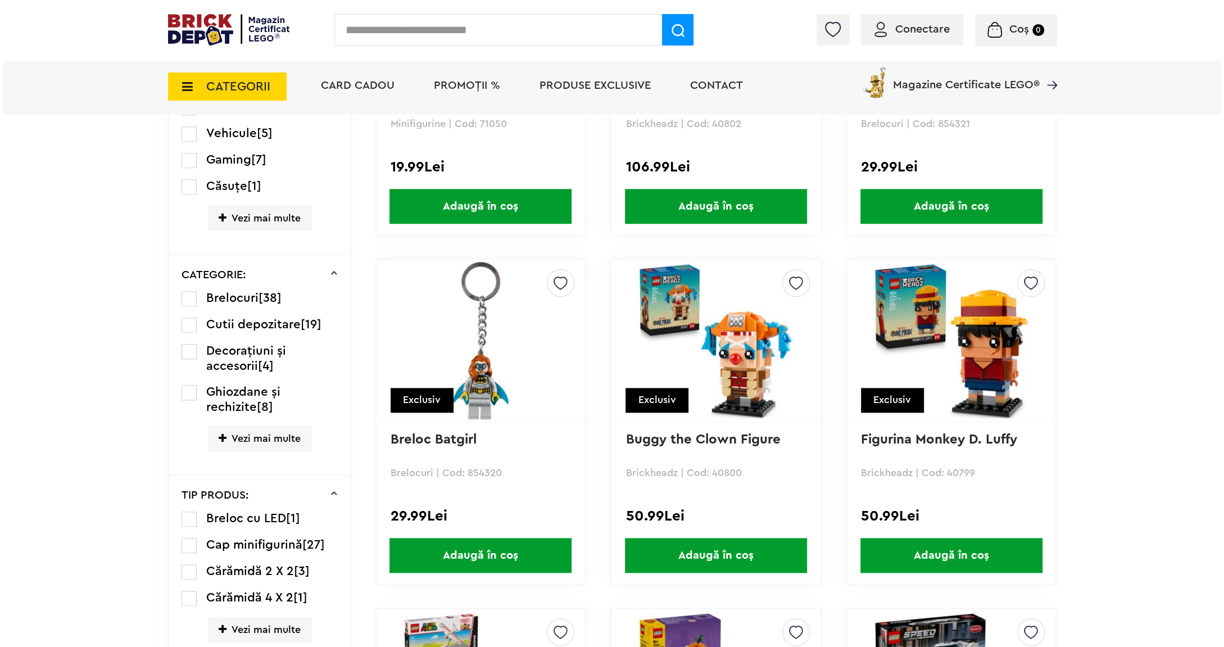
scroll to position [782, 0]
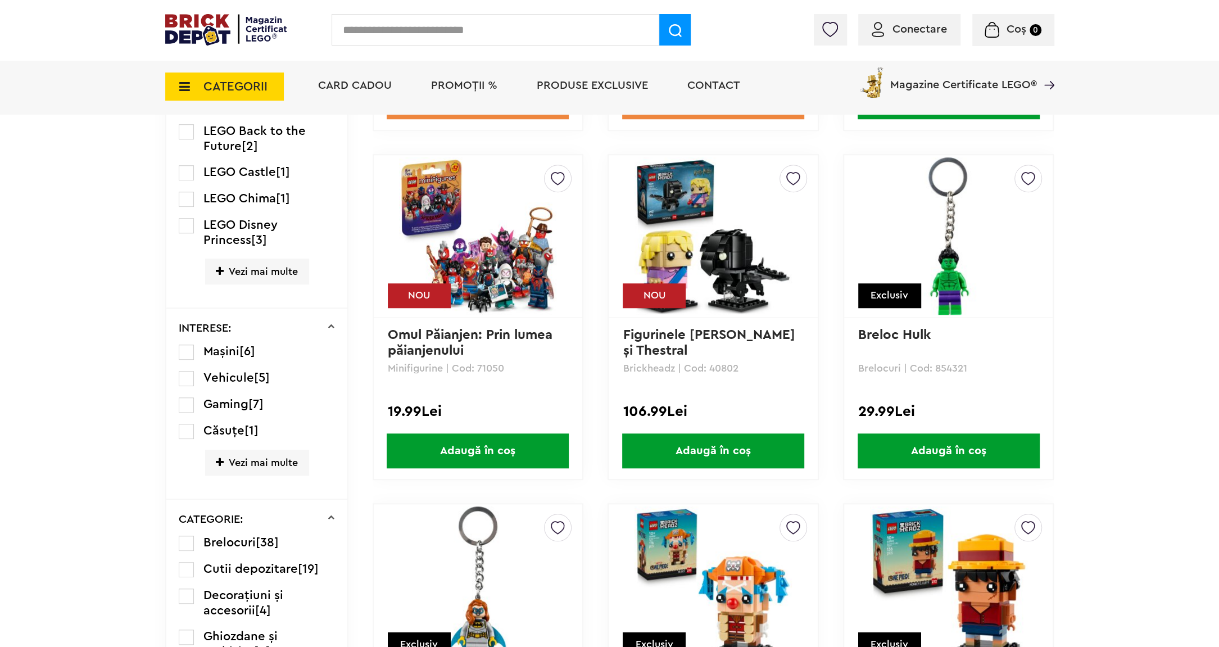
click at [570, 30] on input "text" at bounding box center [496, 29] width 328 height 31
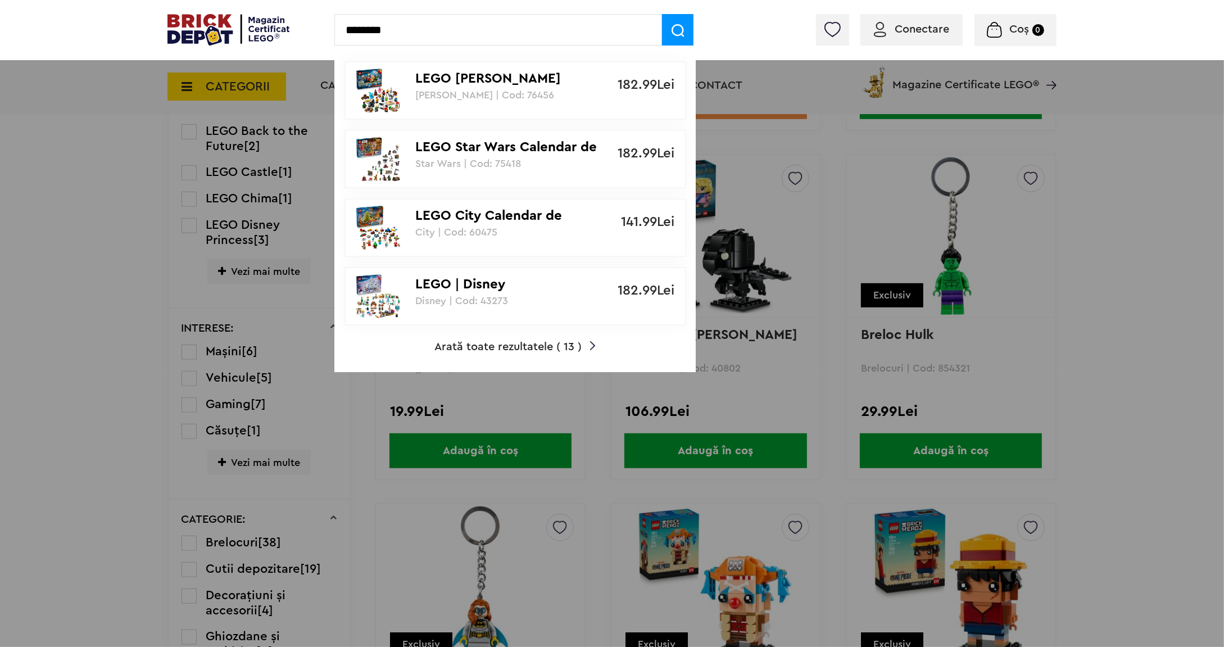
type input "********"
click at [581, 342] on link "Arată toate rezultatele ( 13 )" at bounding box center [514, 346] width 161 height 11
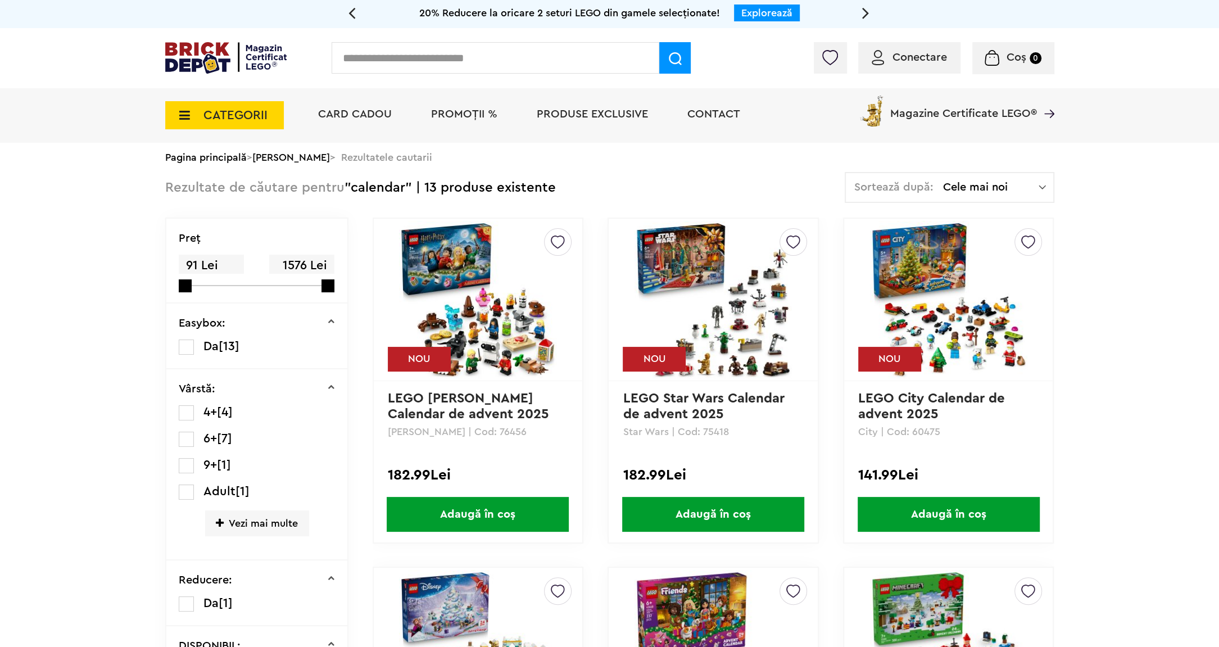
click at [459, 68] on input "text" at bounding box center [496, 57] width 328 height 31
type input "**"
click at [667, 67] on span at bounding box center [674, 57] width 31 height 31
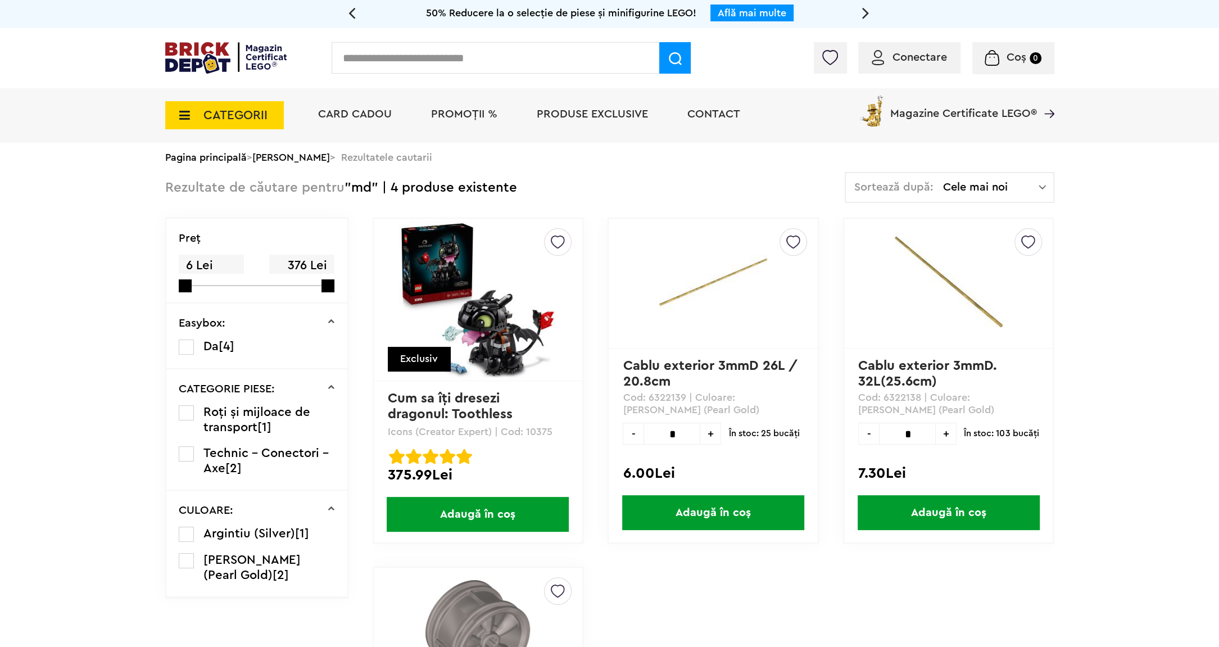
click at [484, 48] on input "text" at bounding box center [496, 57] width 328 height 31
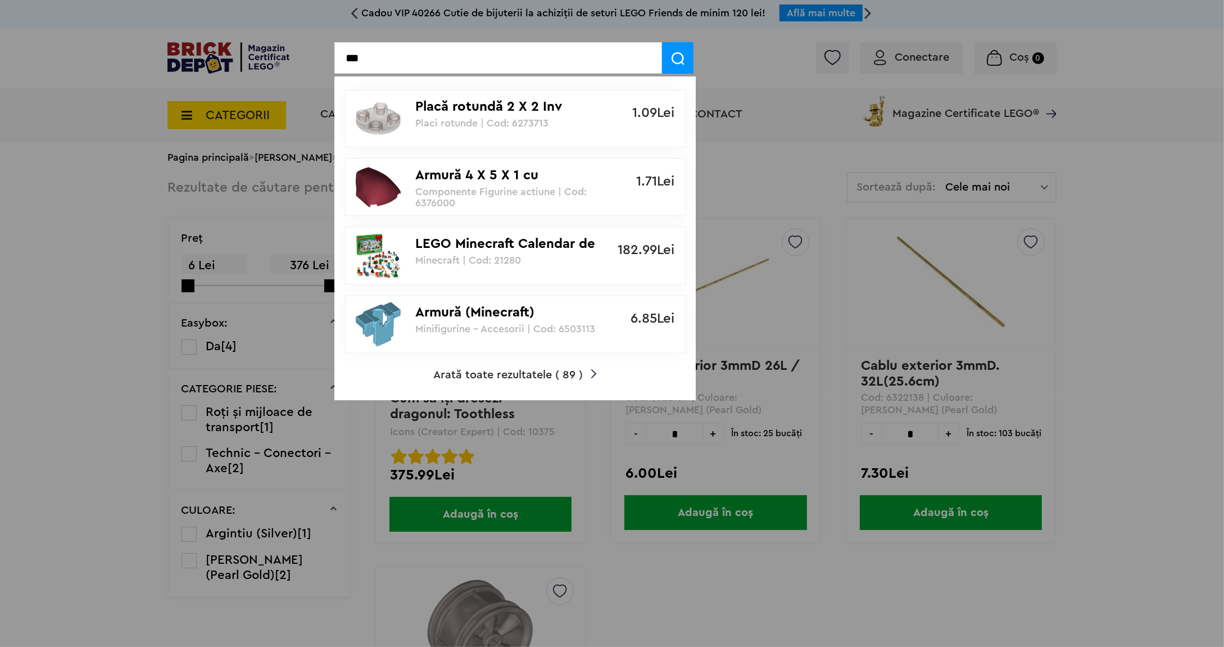
type input "***"
click at [206, 17] on div at bounding box center [612, 323] width 1224 height 647
click at [269, 124] on div at bounding box center [612, 323] width 1224 height 647
click at [678, 26] on div at bounding box center [612, 323] width 1224 height 647
click at [408, 60] on input "***" at bounding box center [498, 57] width 328 height 31
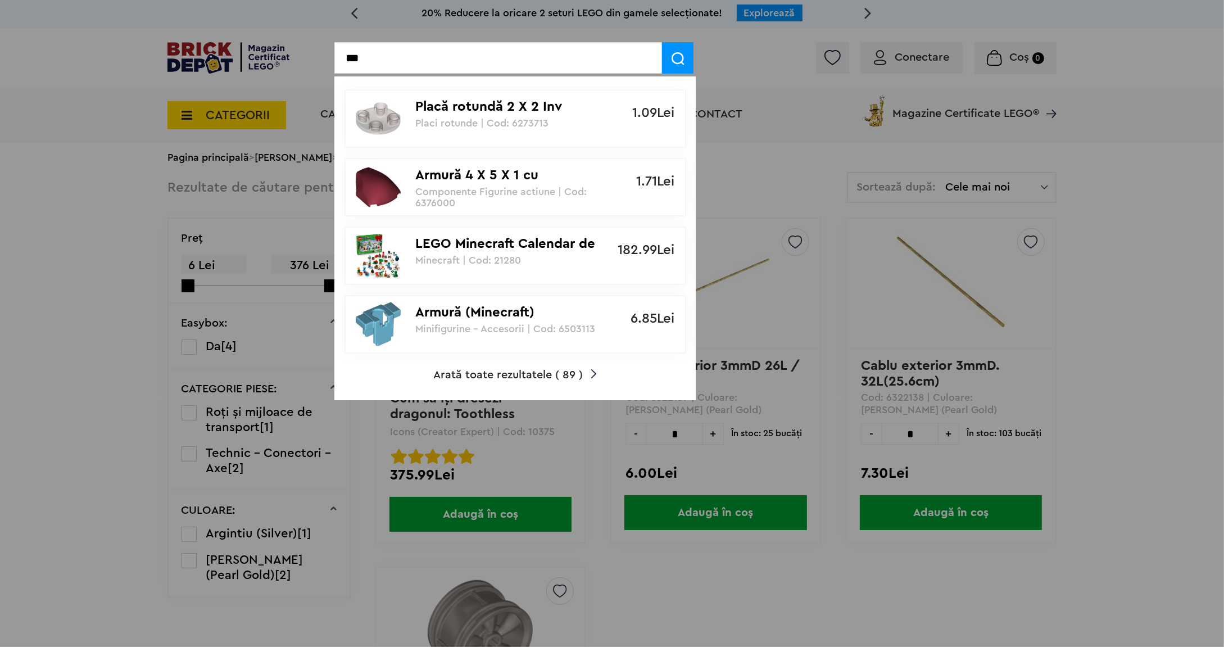
click at [673, 55] on img at bounding box center [678, 58] width 13 height 13
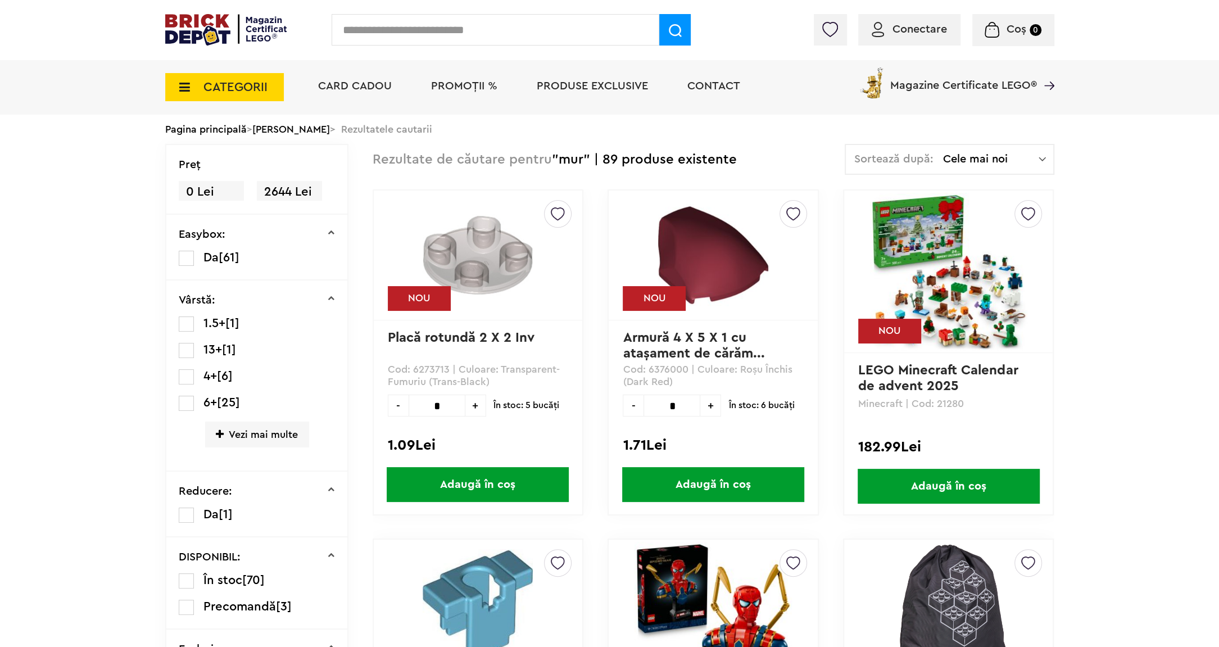
click at [236, 76] on span "CATEGORII" at bounding box center [224, 87] width 119 height 28
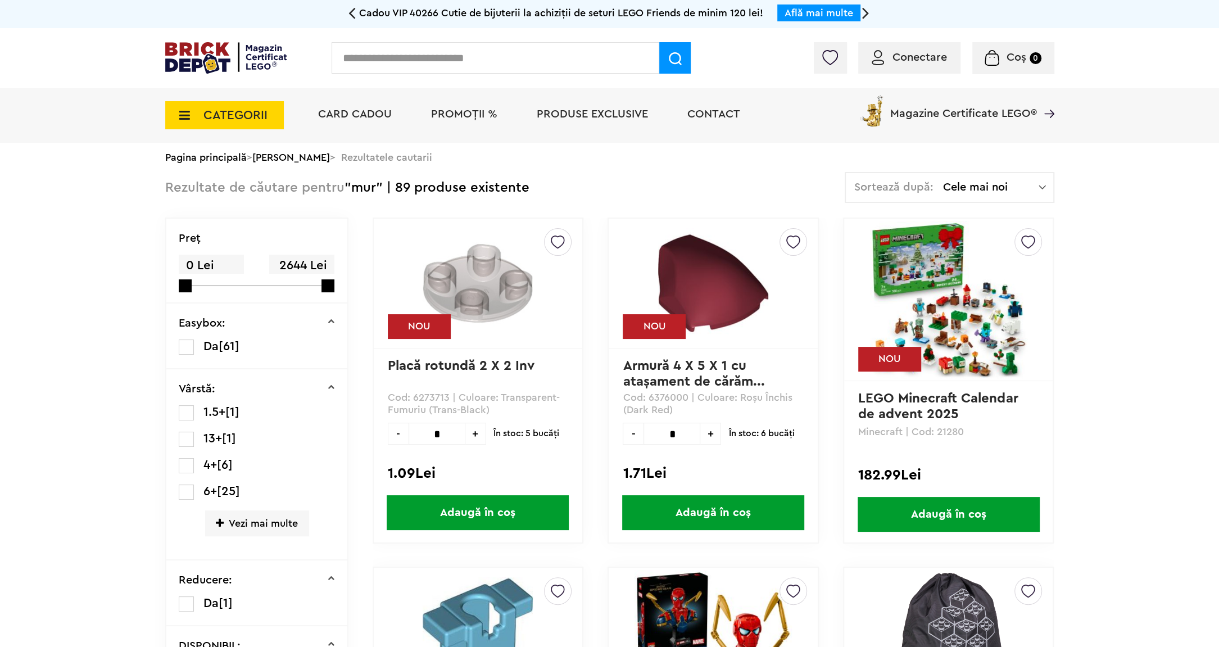
click at [247, 121] on span "CATEGORII" at bounding box center [235, 115] width 64 height 12
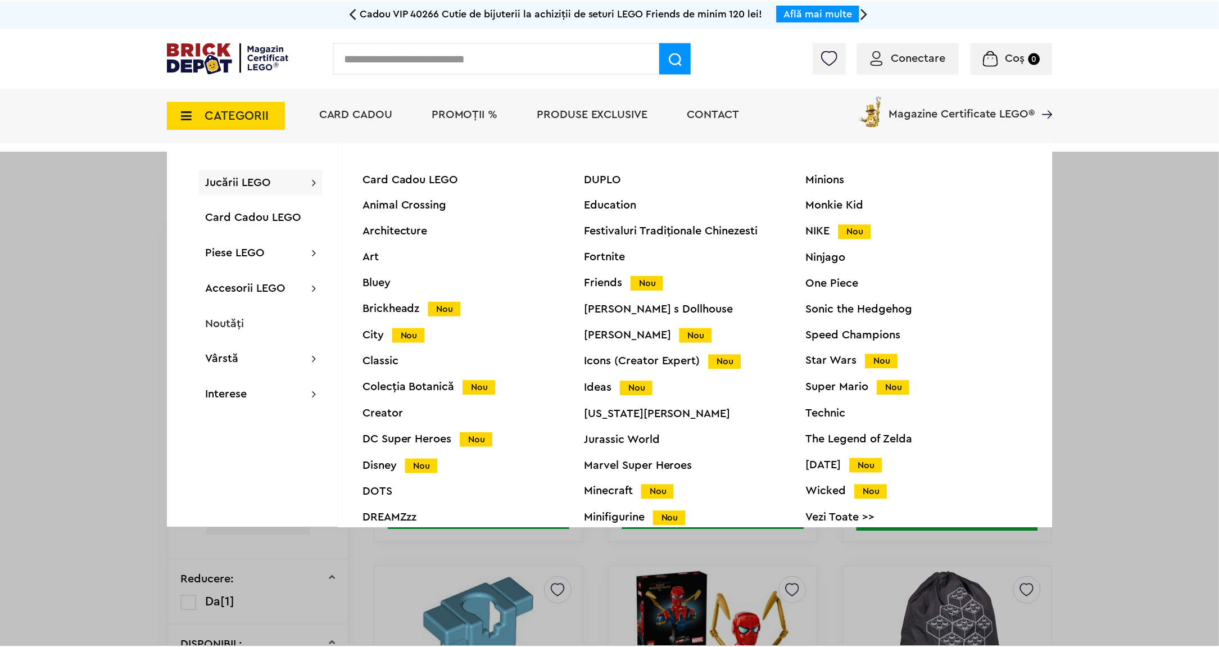
scroll to position [44, 0]
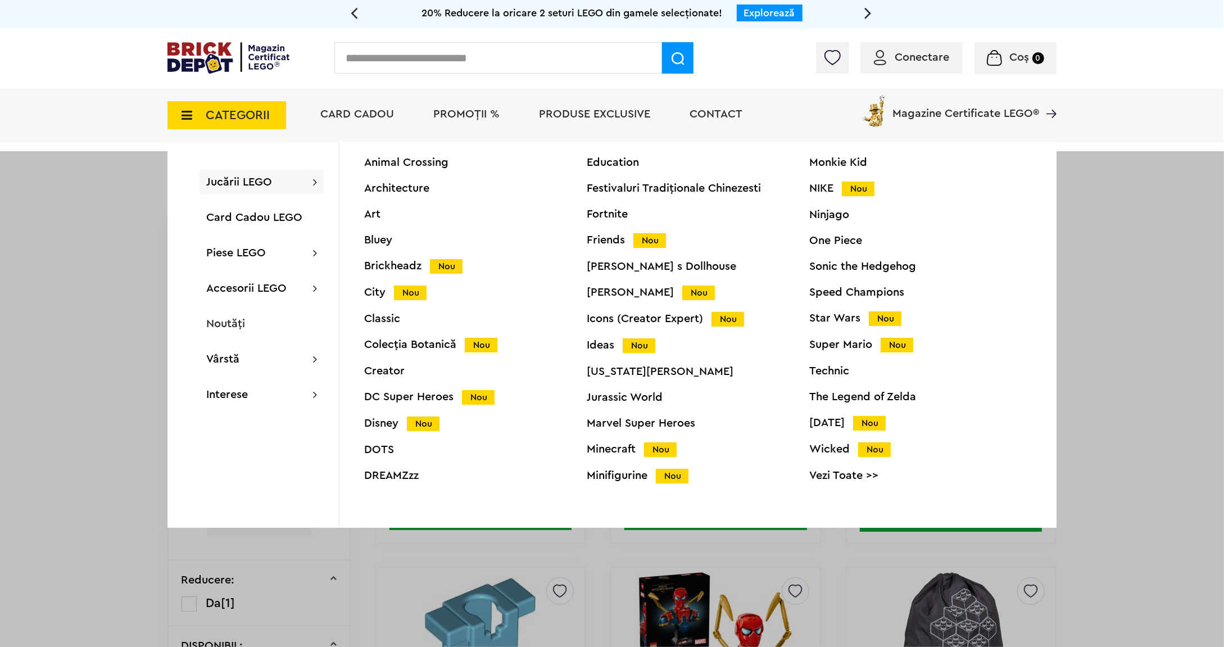
click at [858, 481] on link "Vezi Toate >>" at bounding box center [920, 475] width 223 height 11
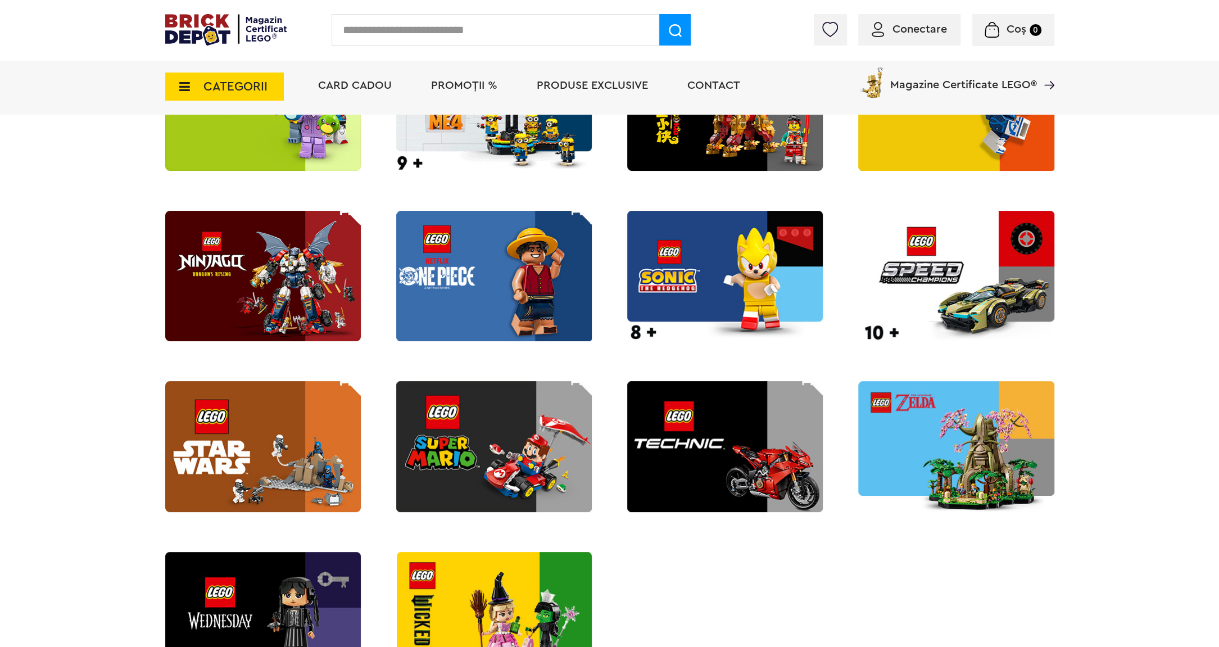
scroll to position [1319, 0]
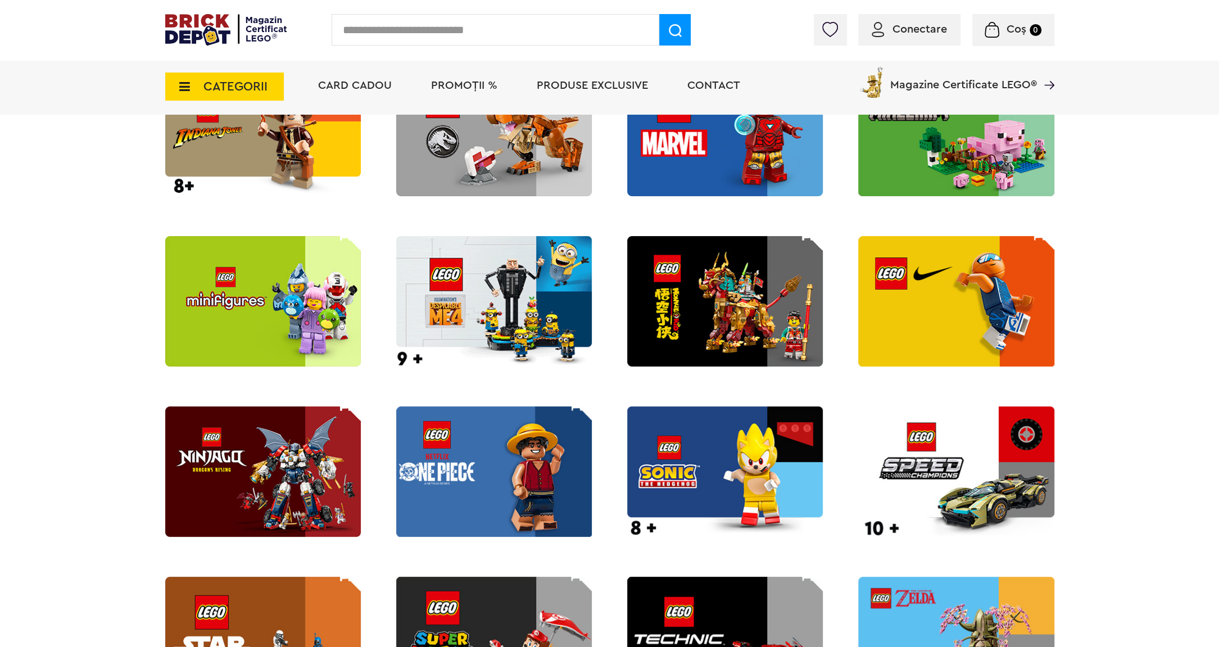
click at [252, 285] on img at bounding box center [263, 301] width 196 height 130
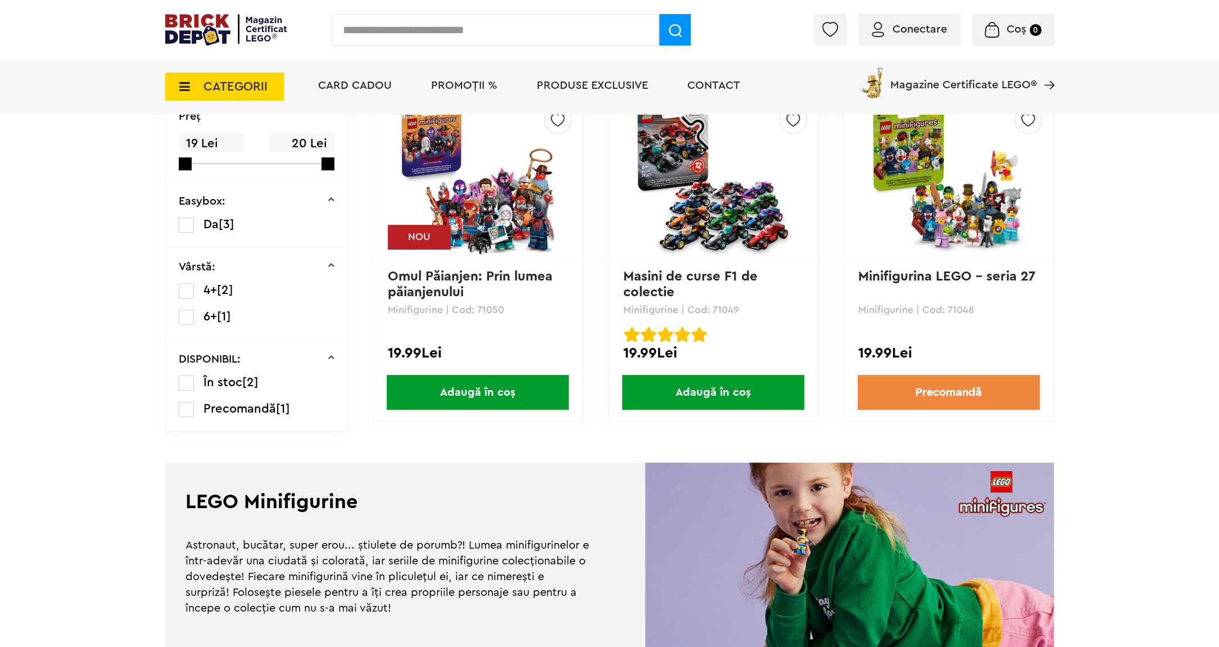
scroll to position [195, 0]
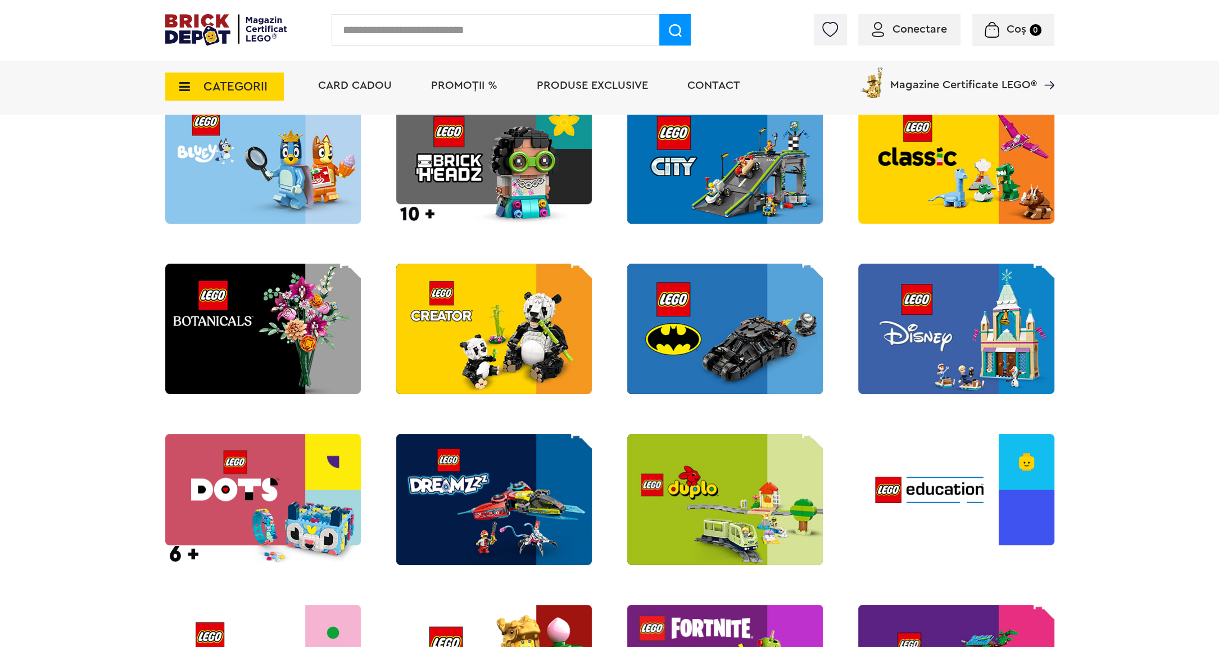
scroll to position [391, 0]
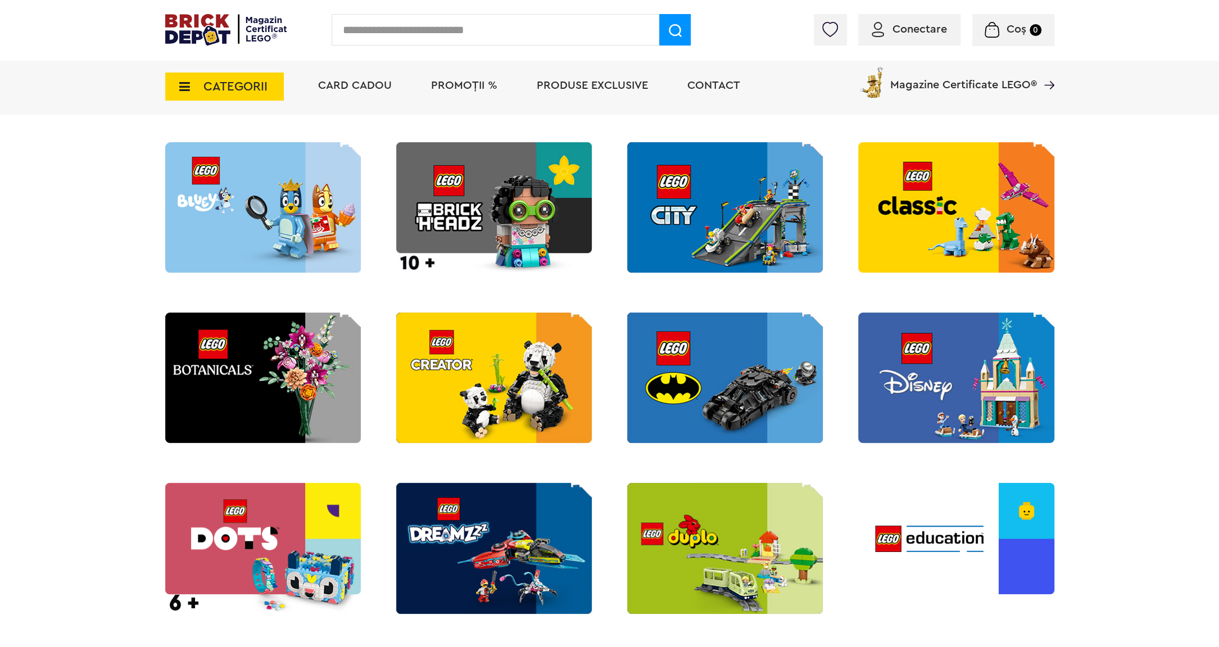
click at [529, 201] on img at bounding box center [494, 207] width 196 height 130
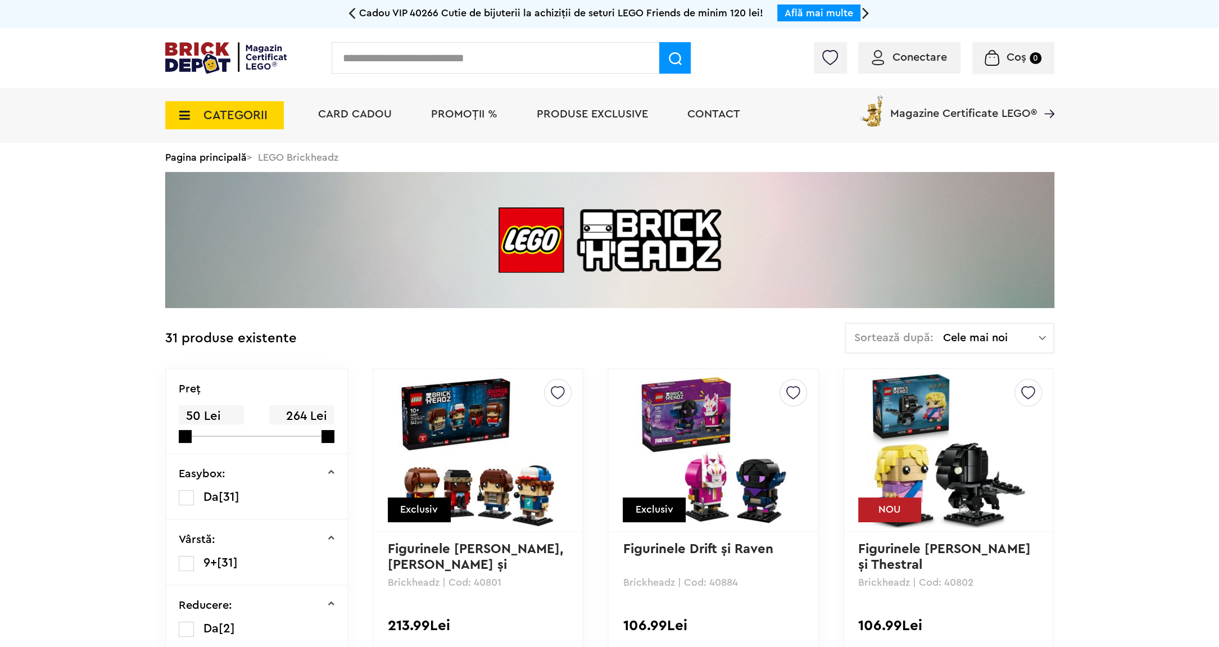
scroll to position [146, 0]
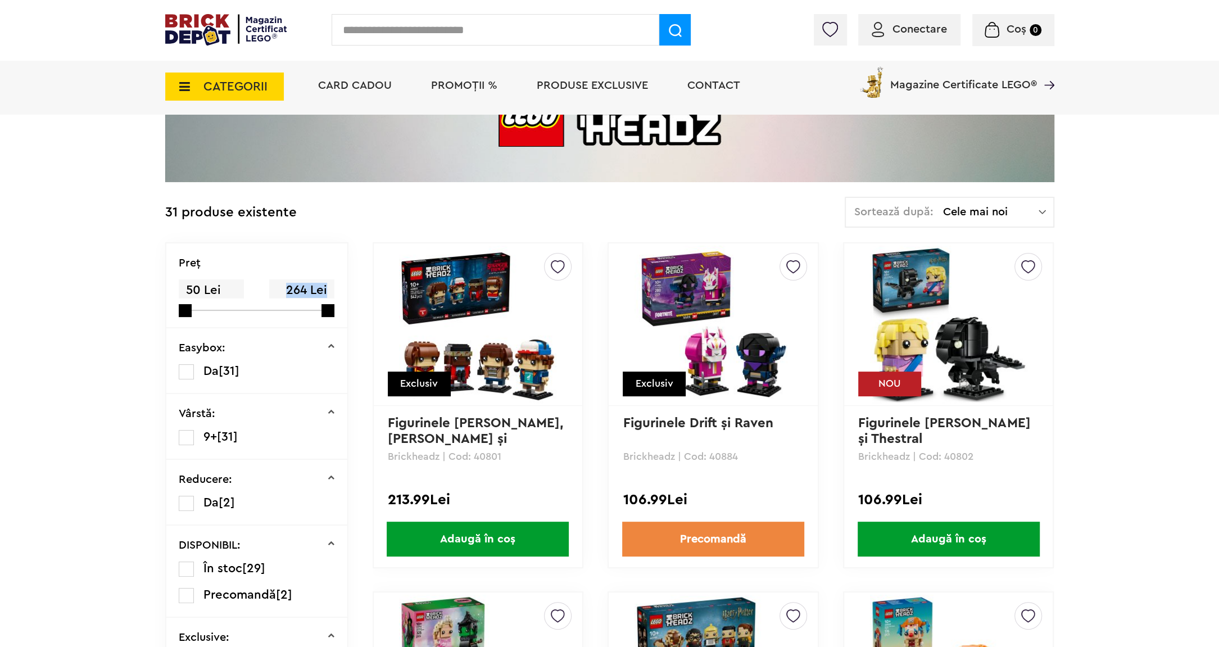
drag, startPoint x: 332, startPoint y: 318, endPoint x: 240, endPoint y: 291, distance: 96.0
click at [234, 289] on div "Preţ 50 Lei 264 Lei" at bounding box center [256, 285] width 181 height 85
drag, startPoint x: 240, startPoint y: 291, endPoint x: 176, endPoint y: 323, distance: 71.6
click at [176, 323] on div "Preţ 50 50" at bounding box center [256, 285] width 181 height 85
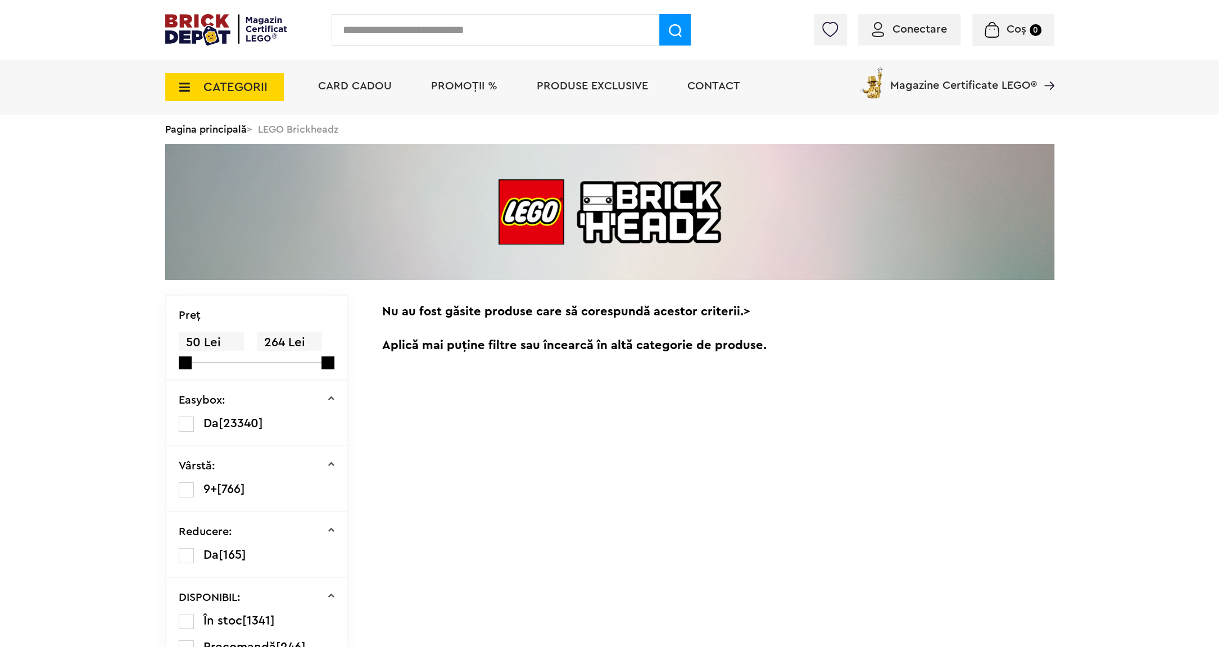
click at [61, 285] on div "50% Reducere la o selecție de piese și minifigurine LEGO! Află mai multe 20% Re…" at bounding box center [609, 500] width 1219 height 1001
drag, startPoint x: 183, startPoint y: 364, endPoint x: 164, endPoint y: 359, distance: 20.3
click at [164, 359] on div "50% Reducere la o selecție de piese și minifigurine LEGO! Află mai multe 20% Re…" at bounding box center [609, 500] width 1219 height 1001
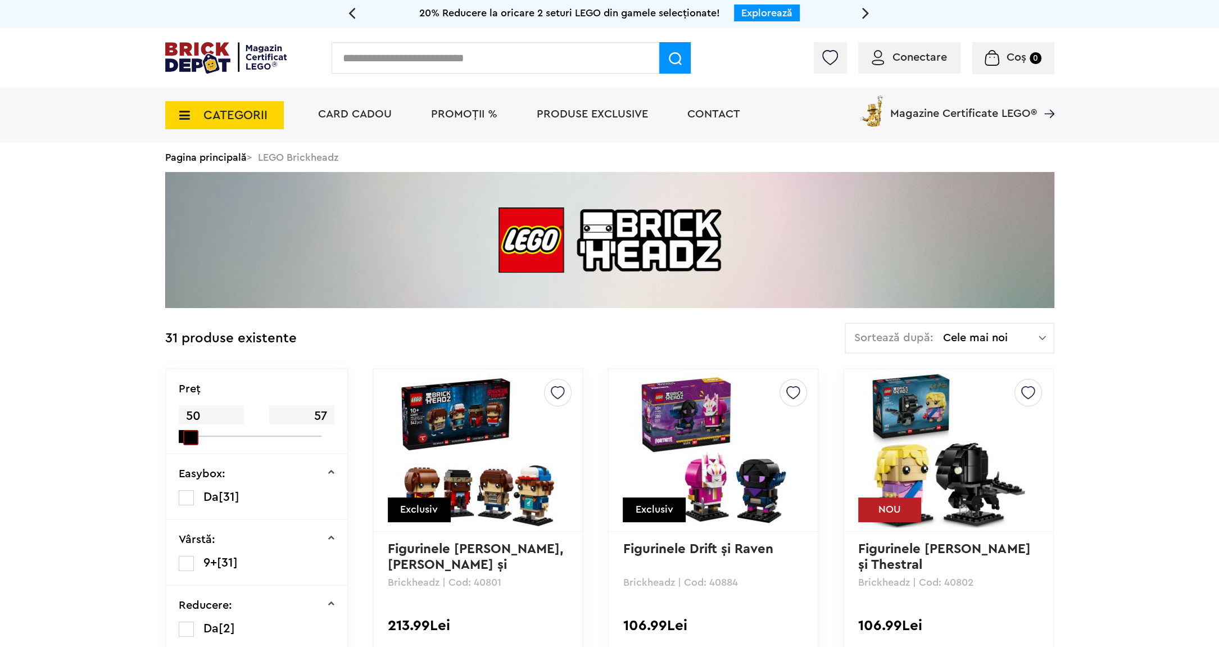
drag, startPoint x: 327, startPoint y: 438, endPoint x: 182, endPoint y: 425, distance: 145.0
click at [182, 425] on div "50 57" at bounding box center [250, 421] width 143 height 32
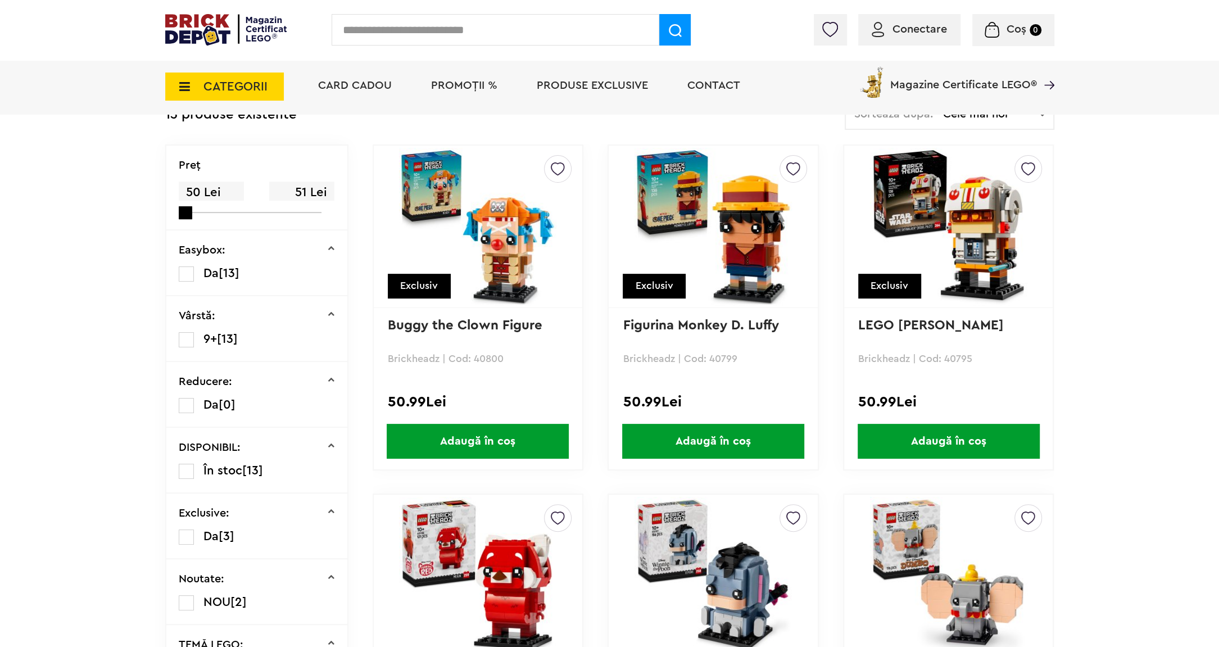
scroll to position [97, 0]
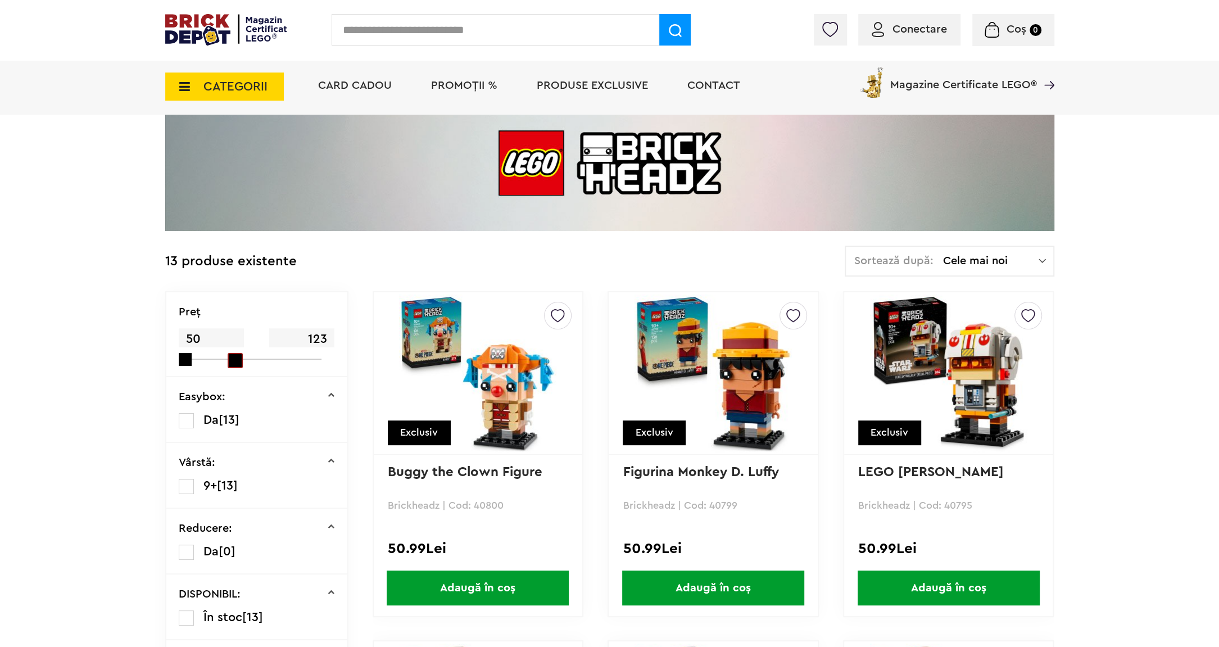
drag, startPoint x: 183, startPoint y: 353, endPoint x: 225, endPoint y: 374, distance: 47.0
click at [225, 374] on div "Preţ 50 123" at bounding box center [256, 334] width 181 height 85
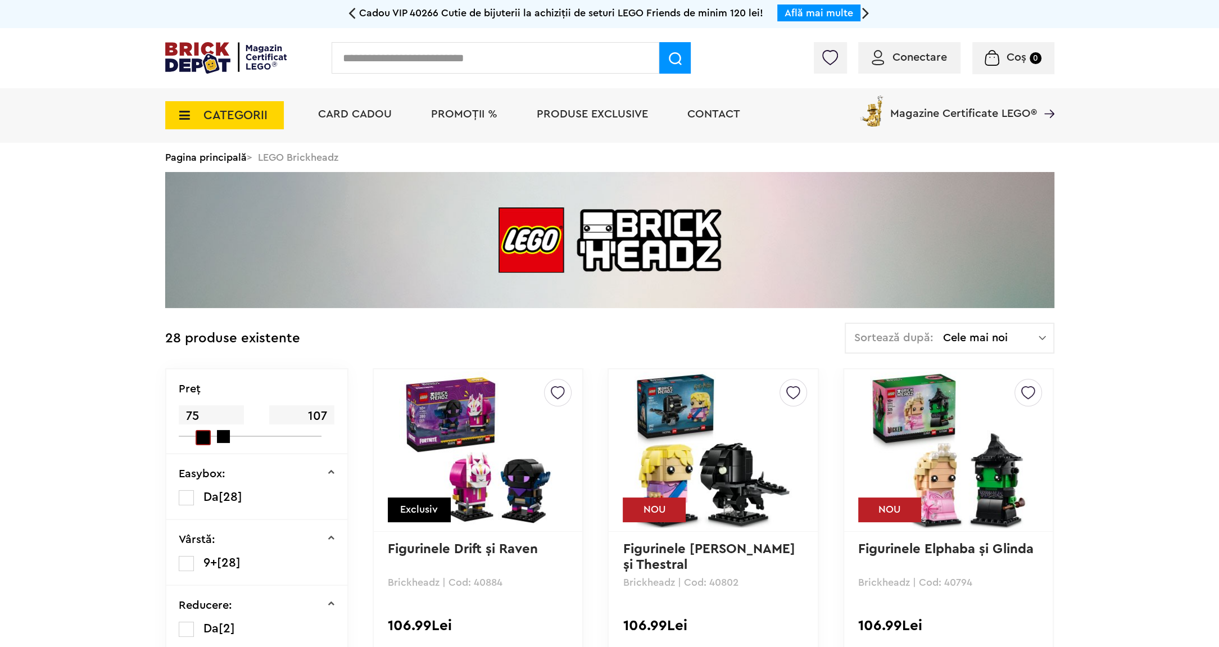
drag, startPoint x: 181, startPoint y: 437, endPoint x: 192, endPoint y: 440, distance: 11.2
click at [192, 440] on div "Preţ 75 107" at bounding box center [256, 411] width 181 height 85
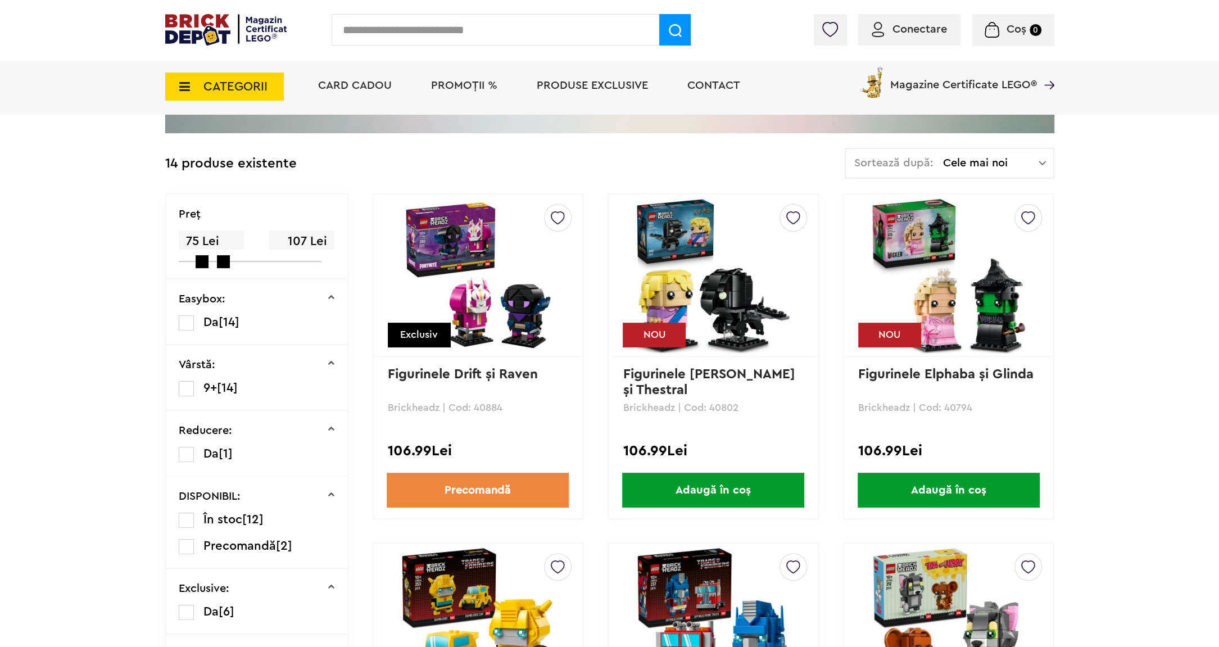
scroll to position [146, 0]
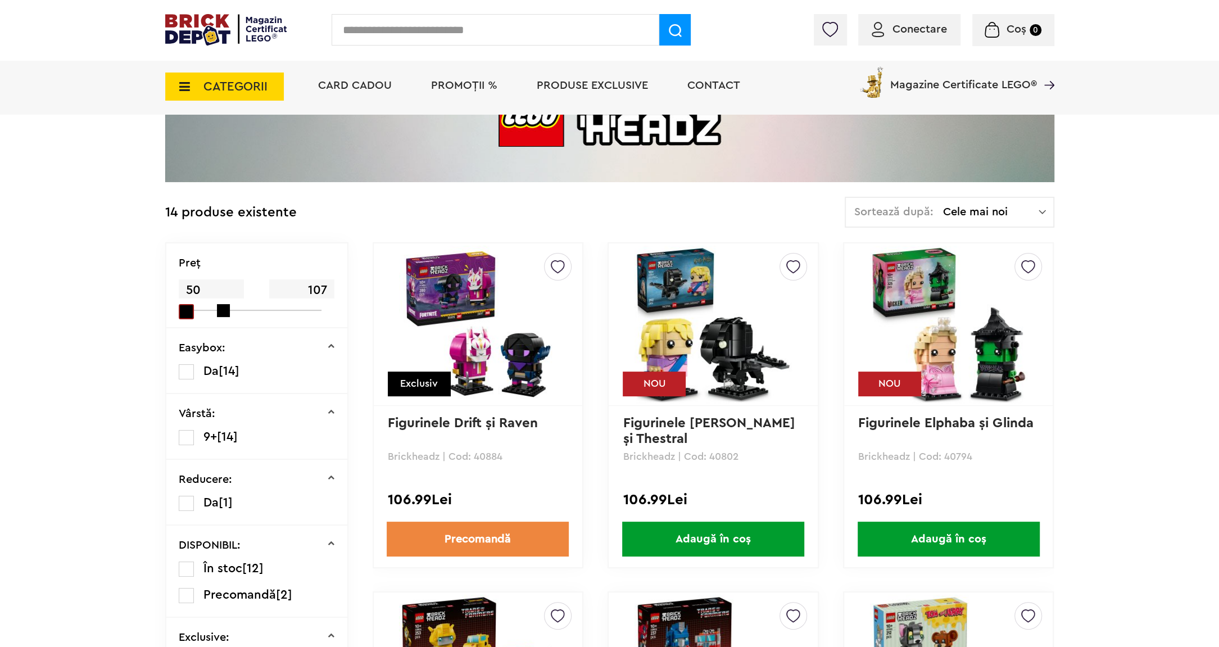
drag, startPoint x: 201, startPoint y: 306, endPoint x: 138, endPoint y: 281, distance: 67.8
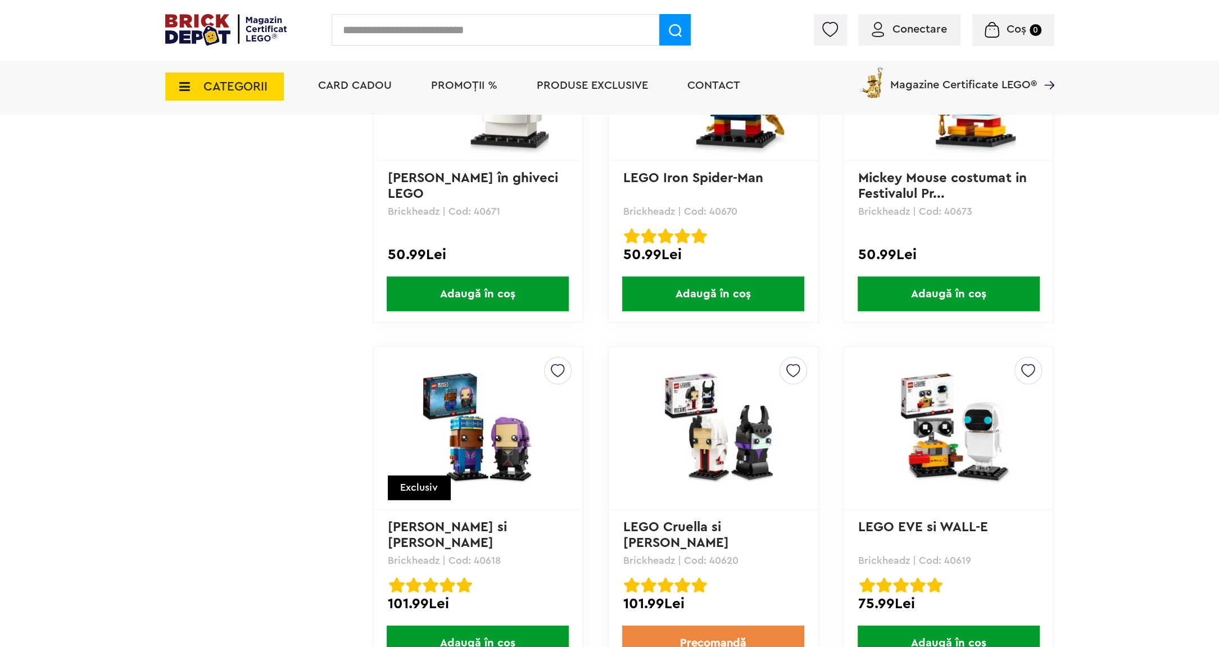
scroll to position [3030, 0]
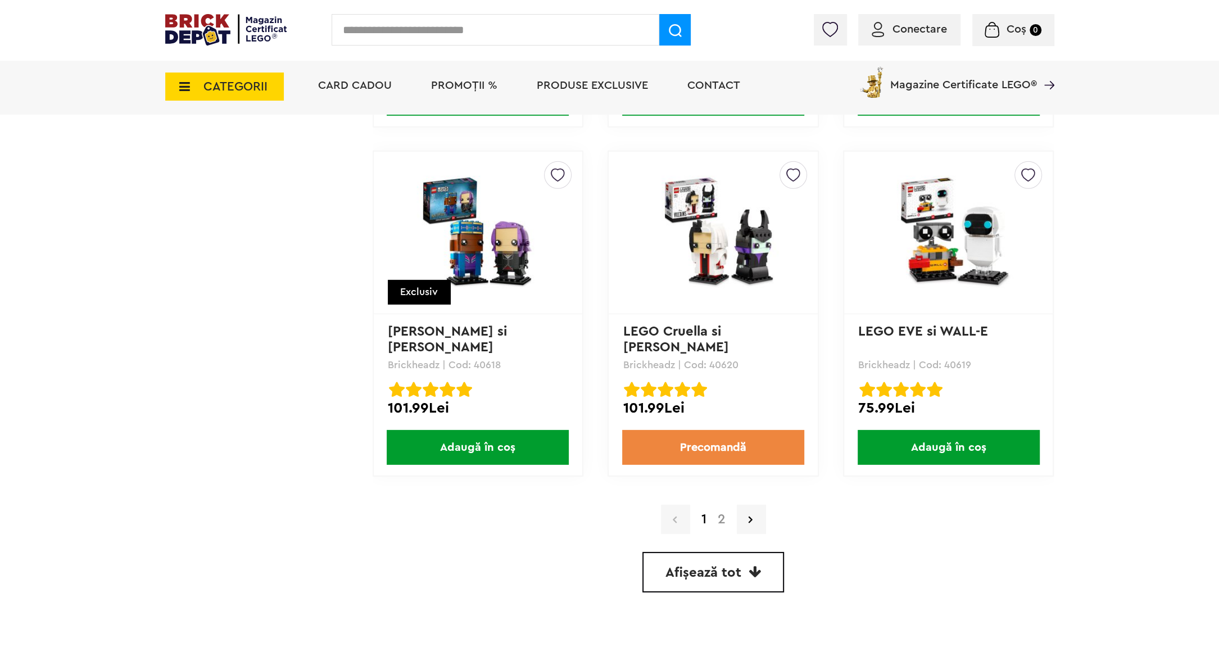
click at [753, 556] on link "Afișează tot" at bounding box center [713, 572] width 142 height 40
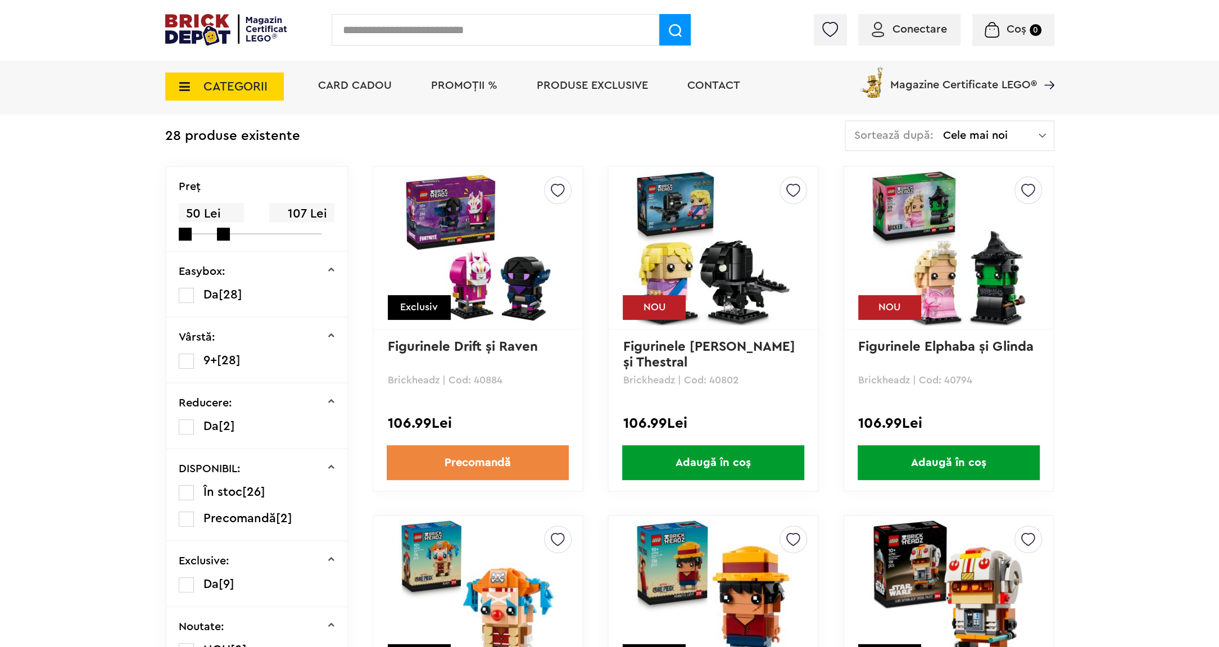
scroll to position [27, 0]
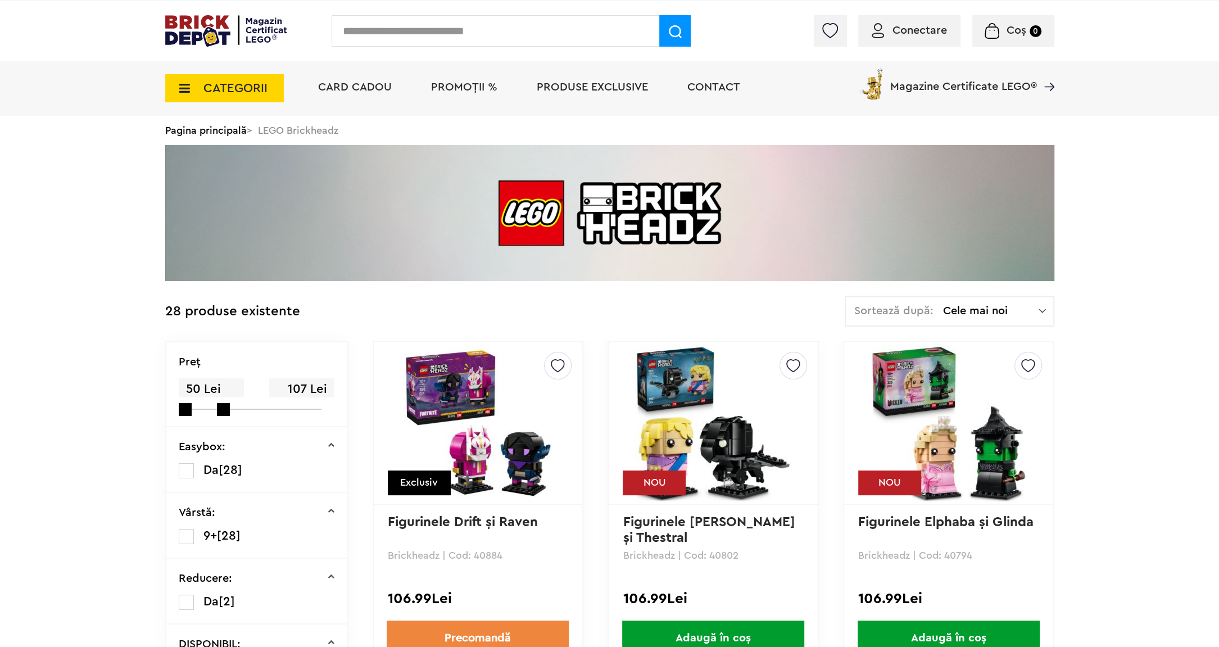
drag, startPoint x: 228, startPoint y: 401, endPoint x: 353, endPoint y: 464, distance: 140.2
drag, startPoint x: 224, startPoint y: 402, endPoint x: 358, endPoint y: 470, distance: 149.8
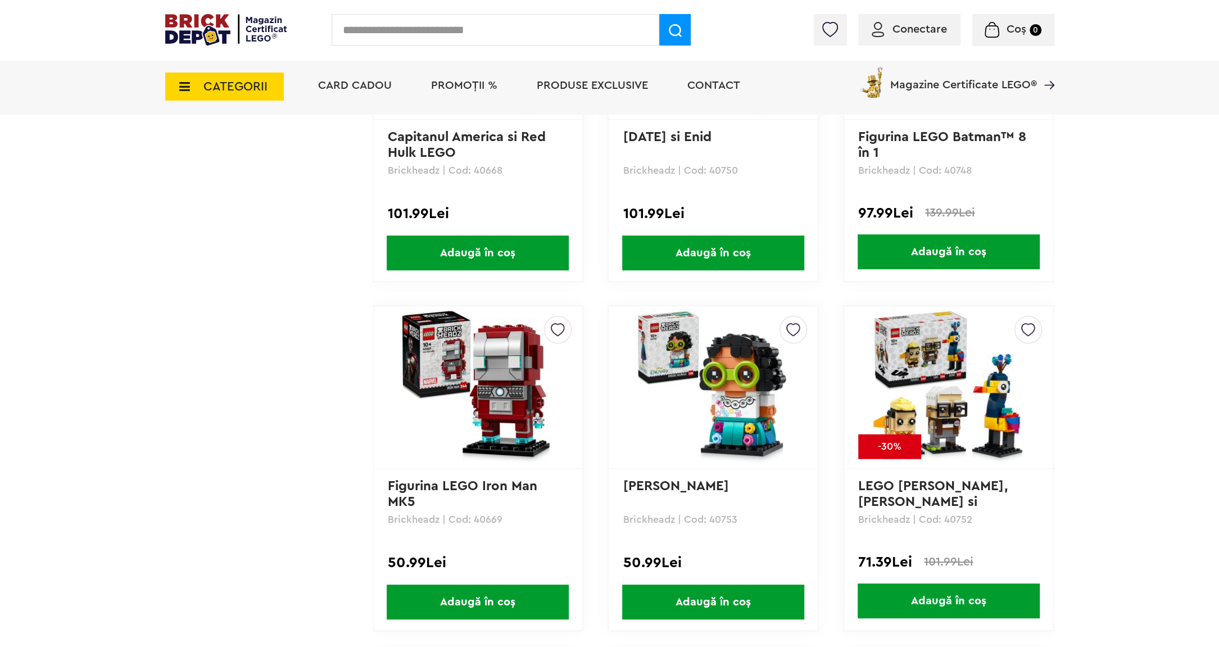
scroll to position [1933, 0]
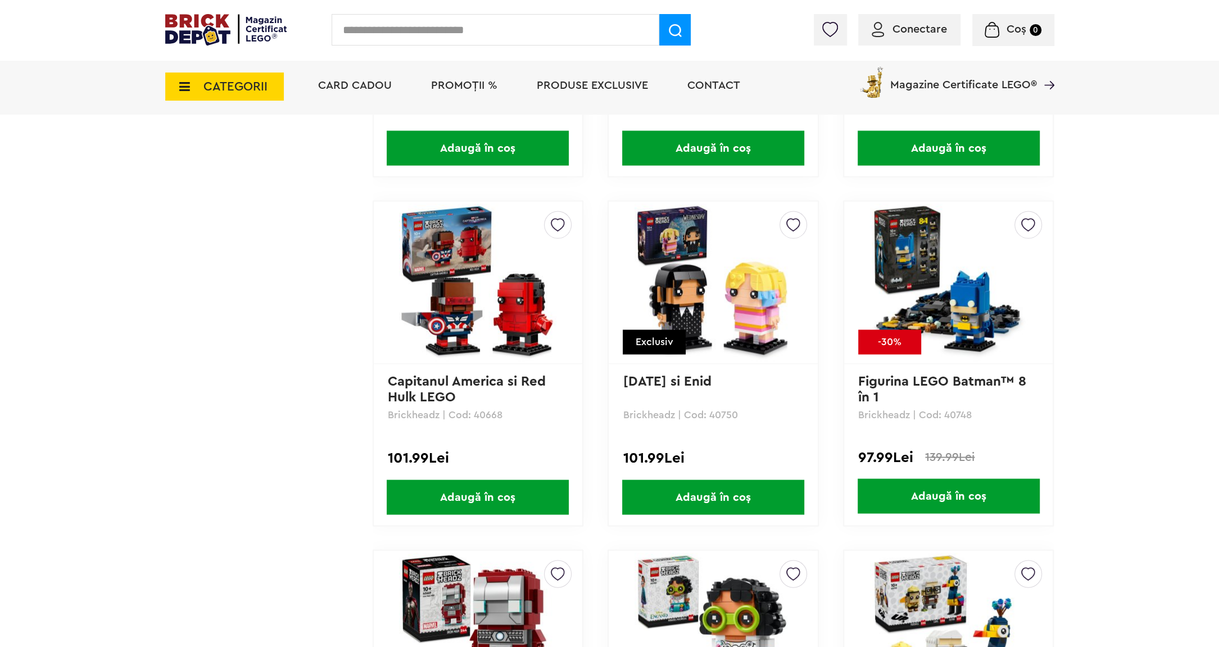
click at [217, 80] on span "CATEGORII" at bounding box center [235, 86] width 64 height 12
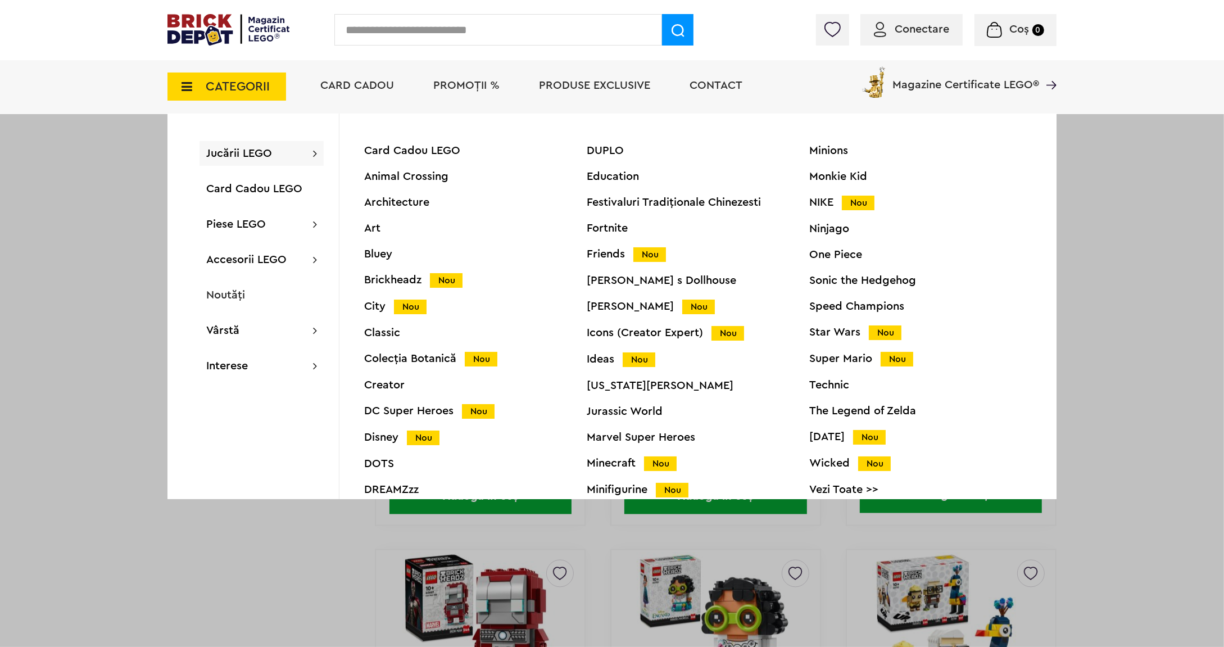
drag, startPoint x: 796, startPoint y: 371, endPoint x: 819, endPoint y: 544, distance: 174.6
drag, startPoint x: 819, startPoint y: 544, endPoint x: 786, endPoint y: 583, distance: 50.7
click at [786, 583] on div at bounding box center [612, 323] width 1224 height 647
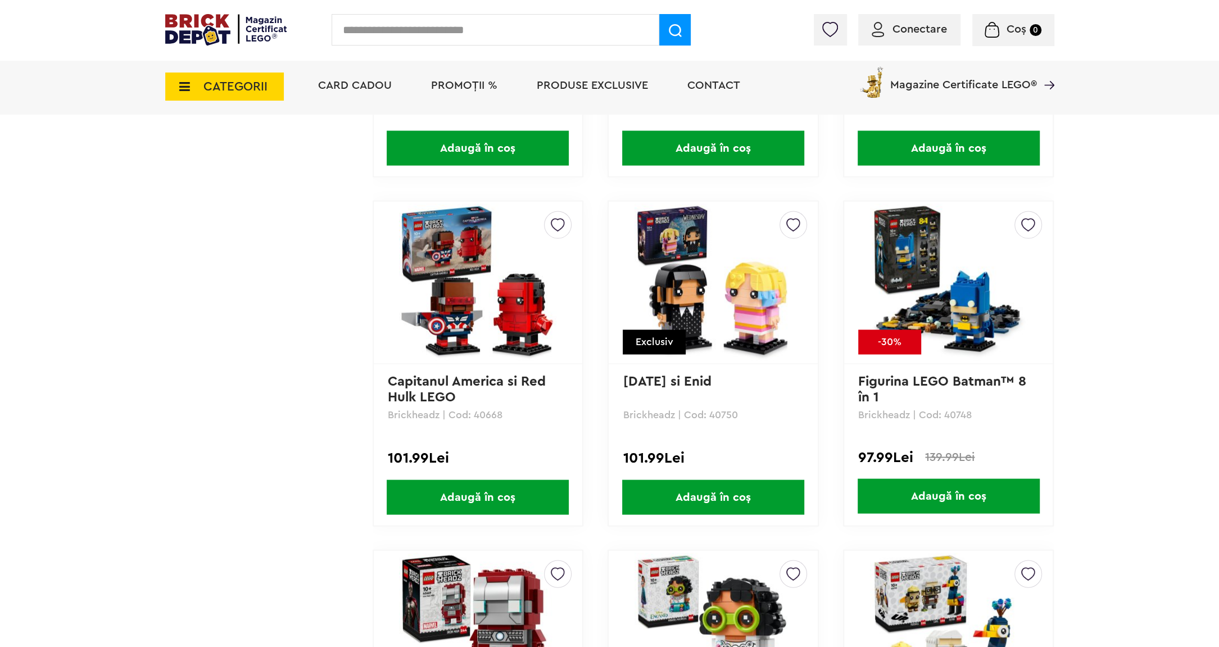
click at [251, 75] on span "CATEGORII" at bounding box center [224, 86] width 119 height 28
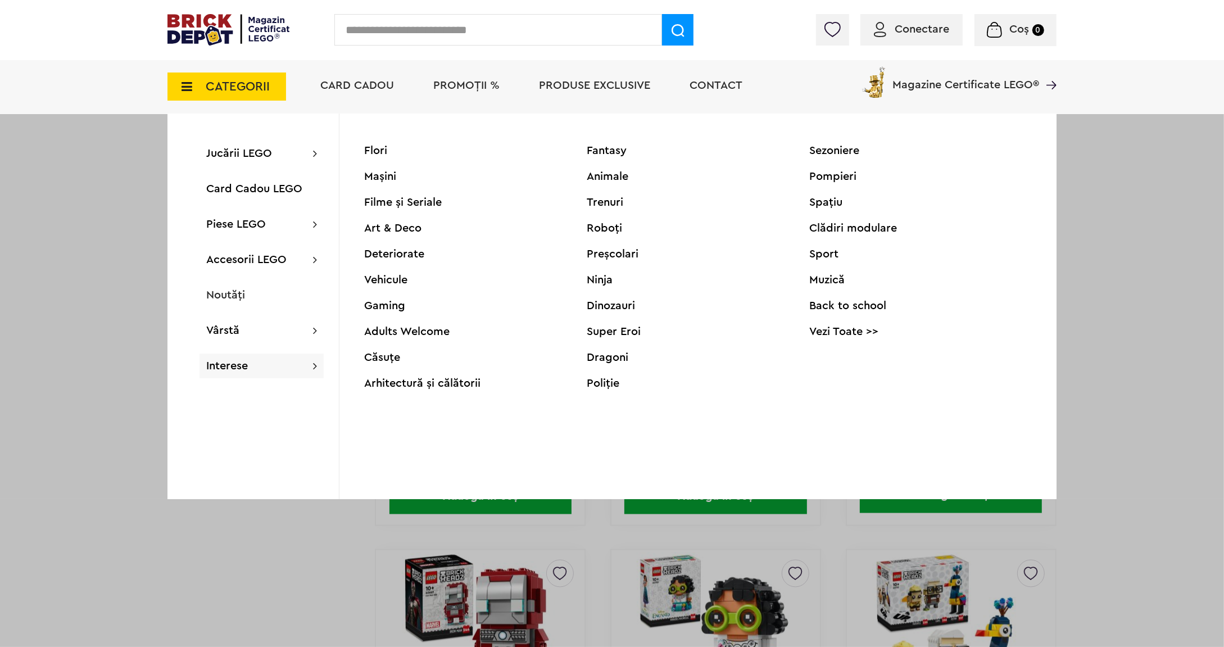
click at [842, 332] on link "Vezi Toate >>" at bounding box center [920, 331] width 223 height 11
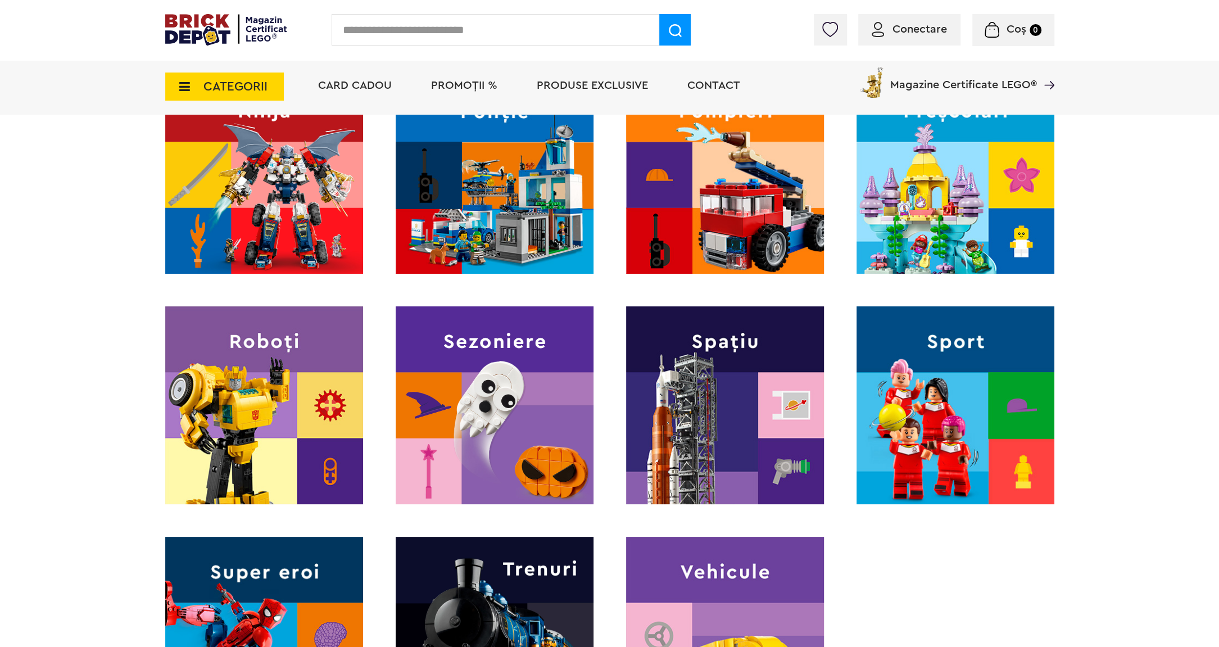
scroll to position [1319, 0]
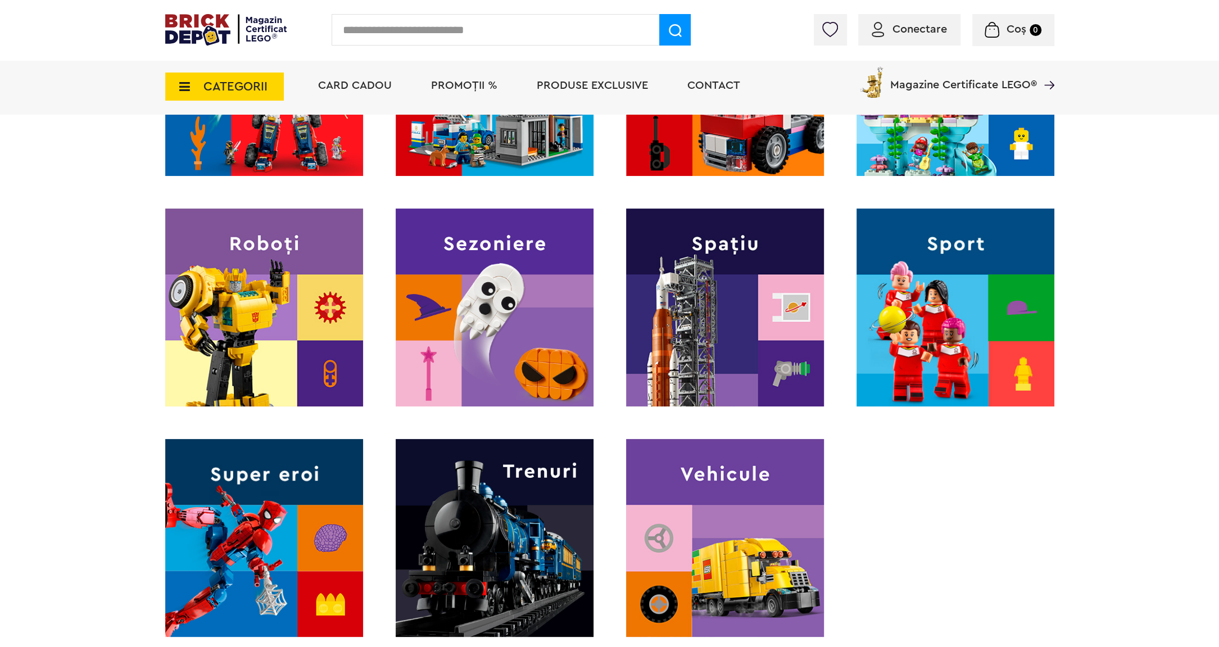
click at [565, 332] on img at bounding box center [495, 307] width 198 height 198
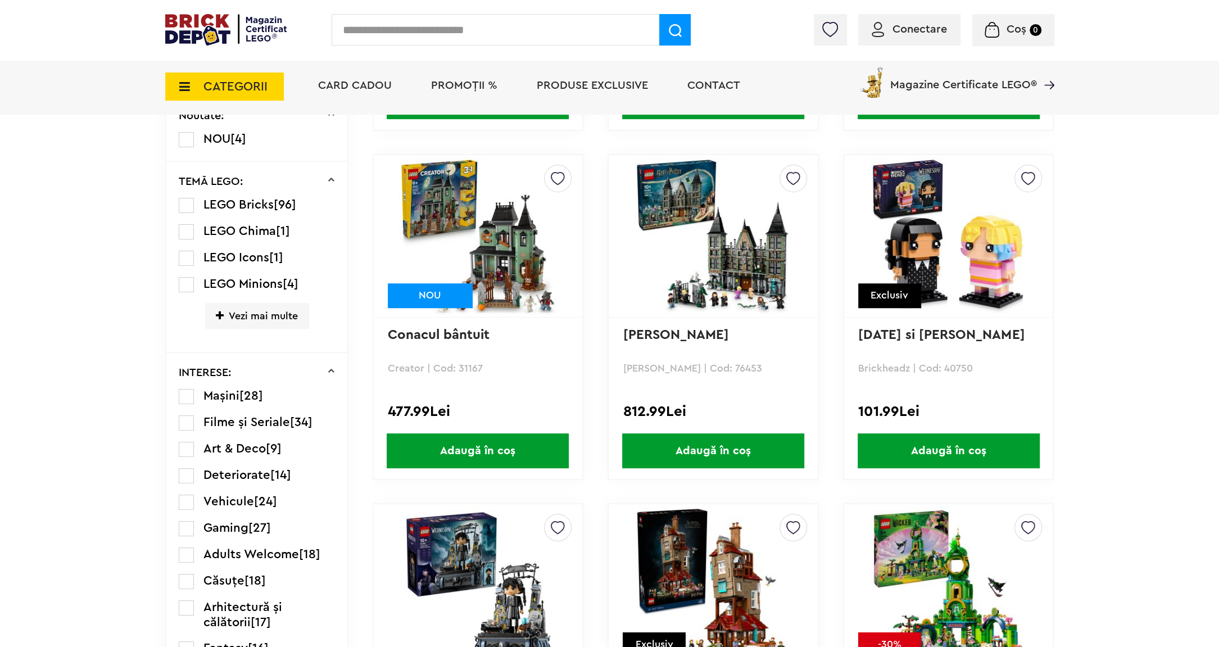
scroll to position [879, 0]
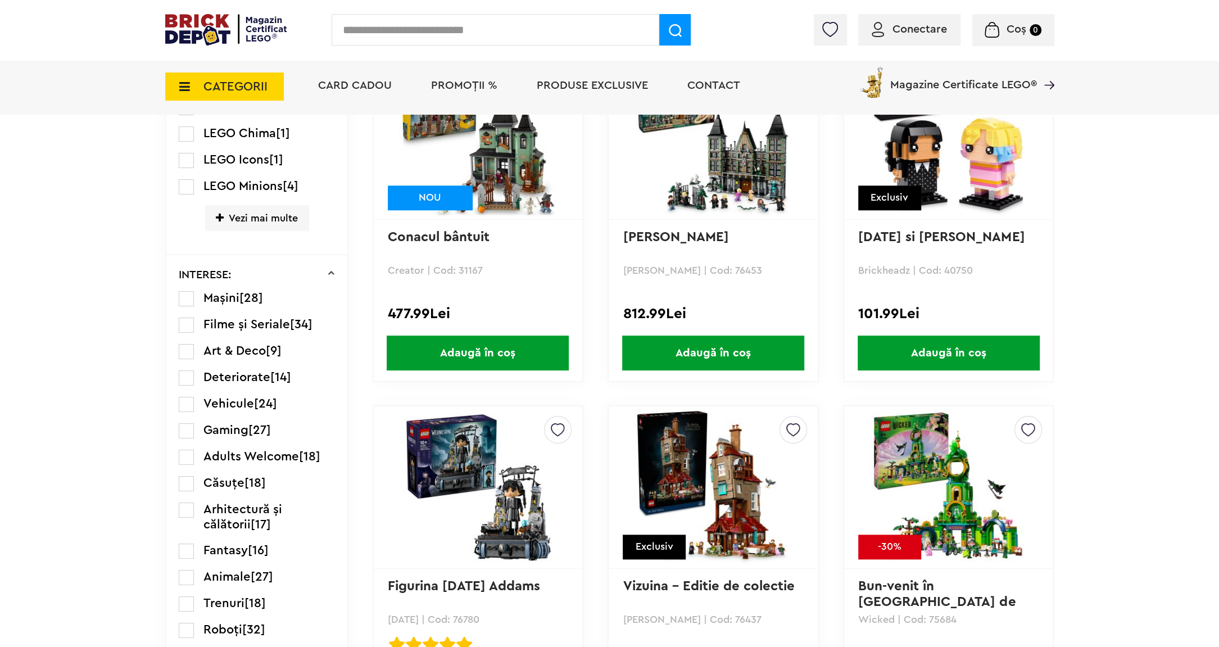
click at [179, 423] on label at bounding box center [186, 430] width 15 height 15
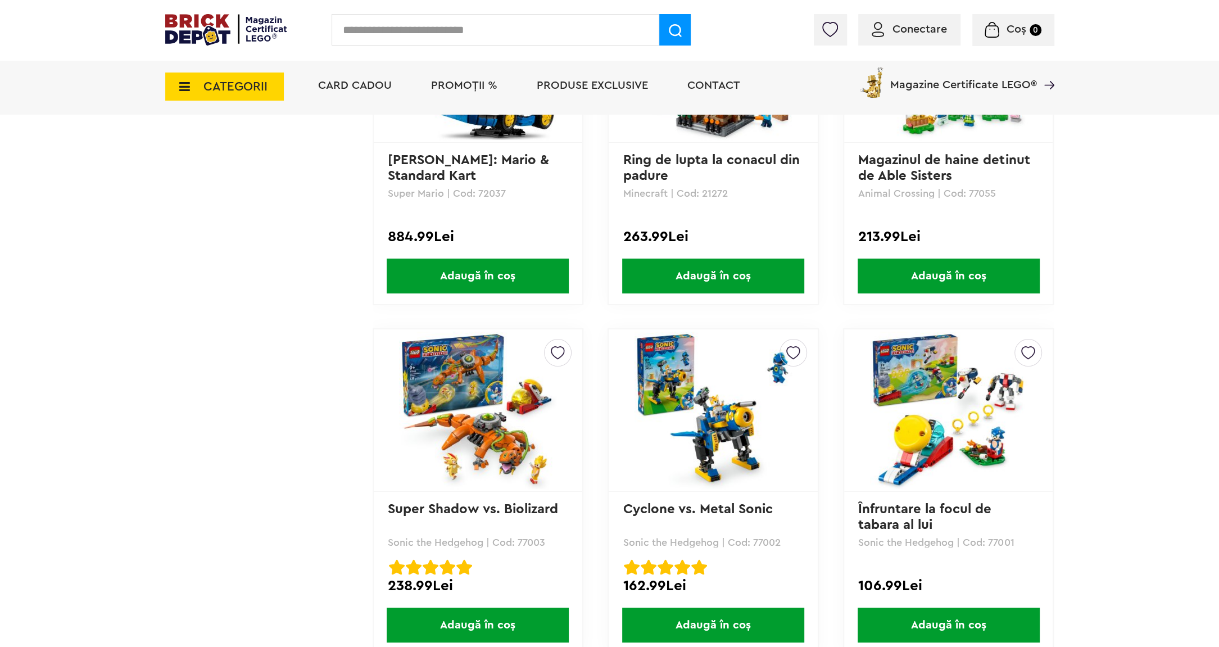
scroll to position [2101, 0]
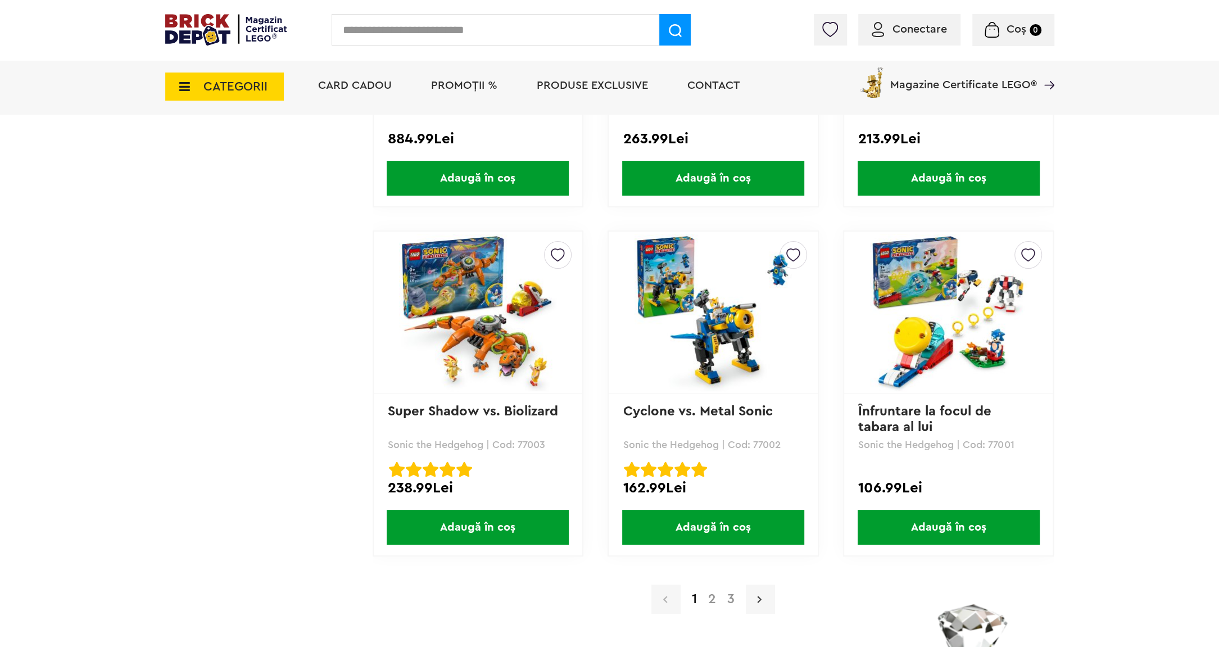
click at [760, 604] on link at bounding box center [760, 598] width 29 height 29
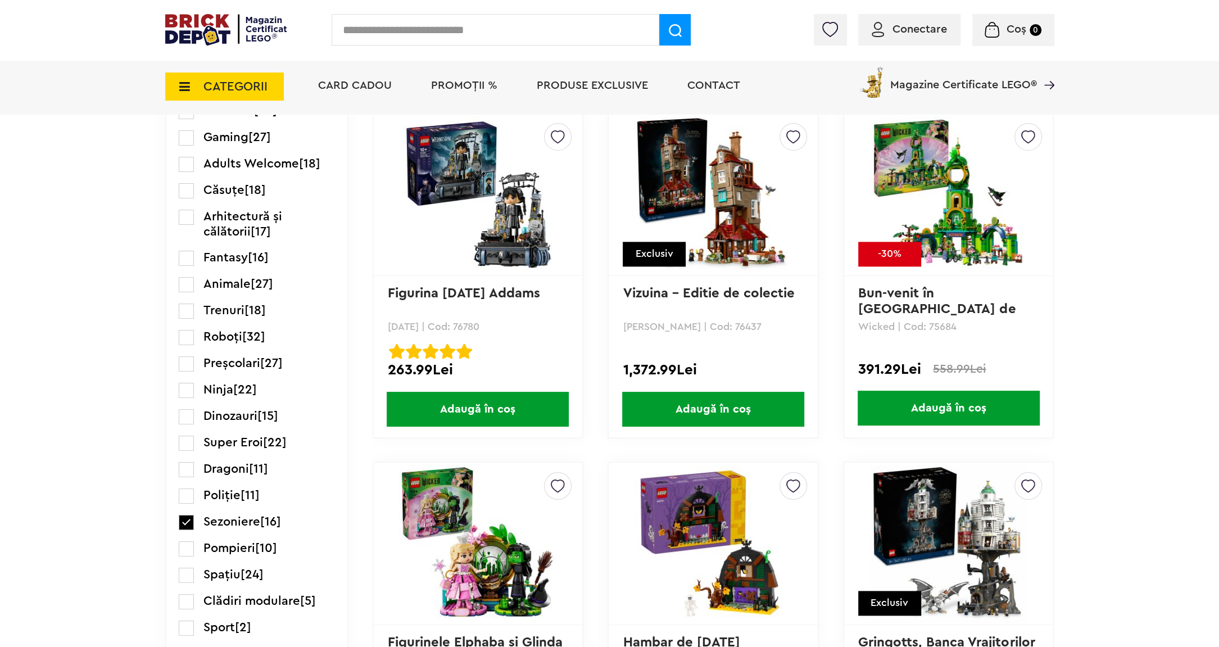
scroll to position [1270, 0]
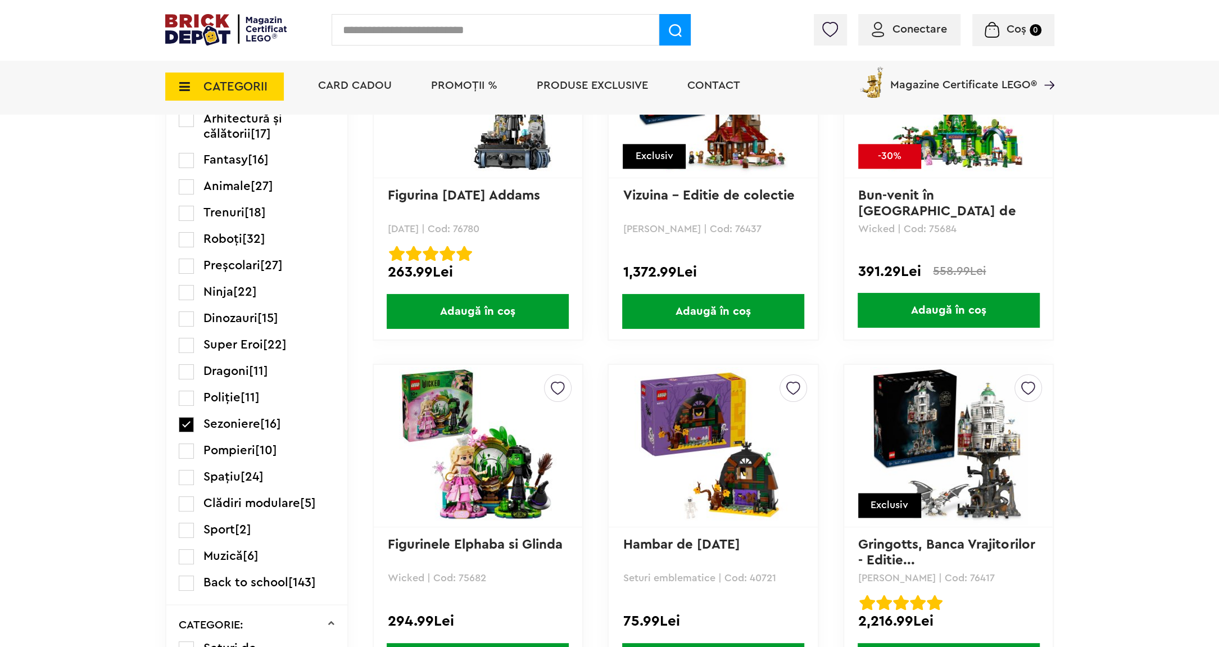
click at [182, 419] on label at bounding box center [186, 424] width 15 height 15
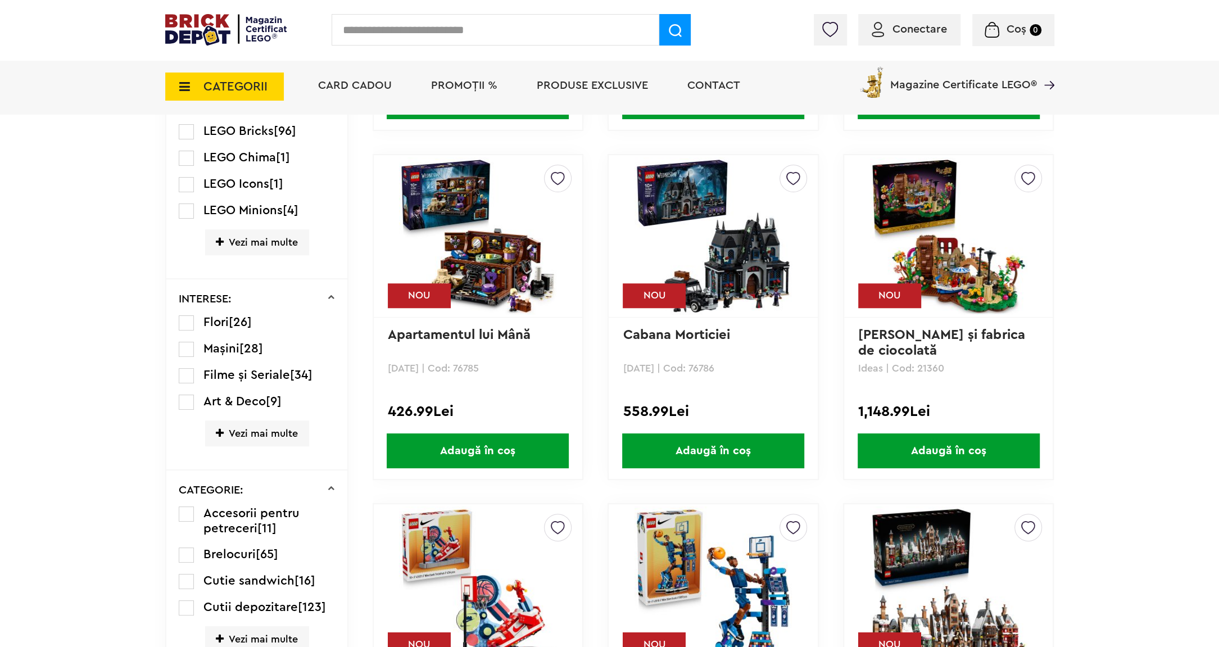
scroll to position [831, 0]
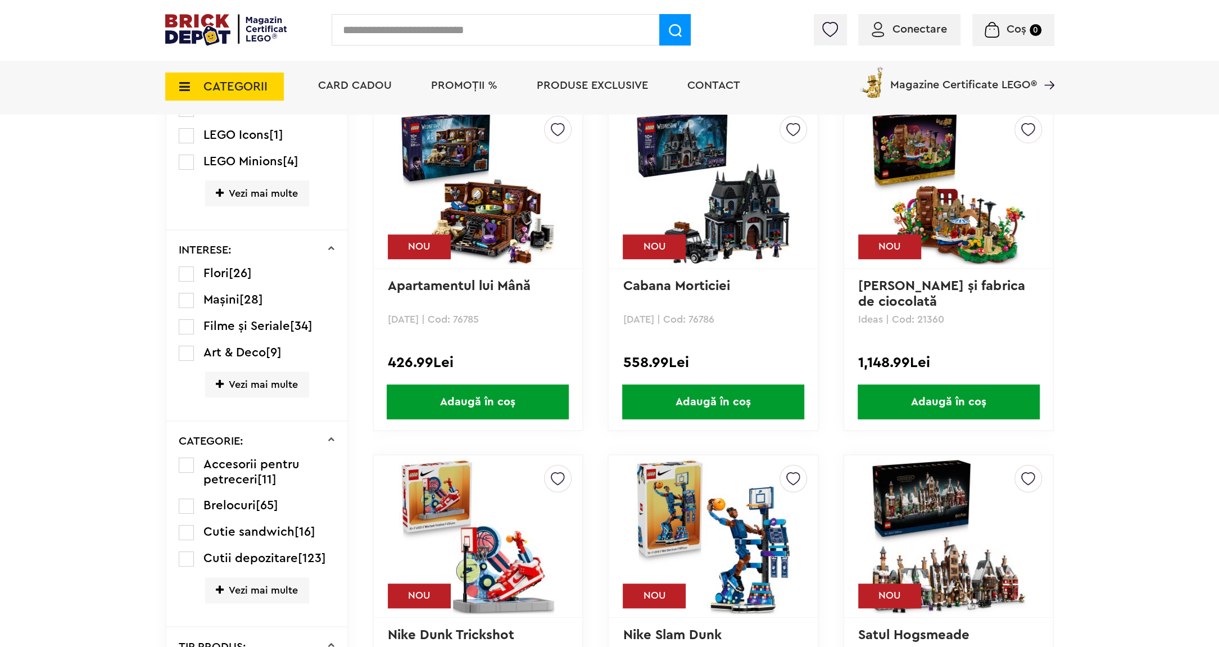
click at [217, 379] on icon at bounding box center [220, 384] width 8 height 10
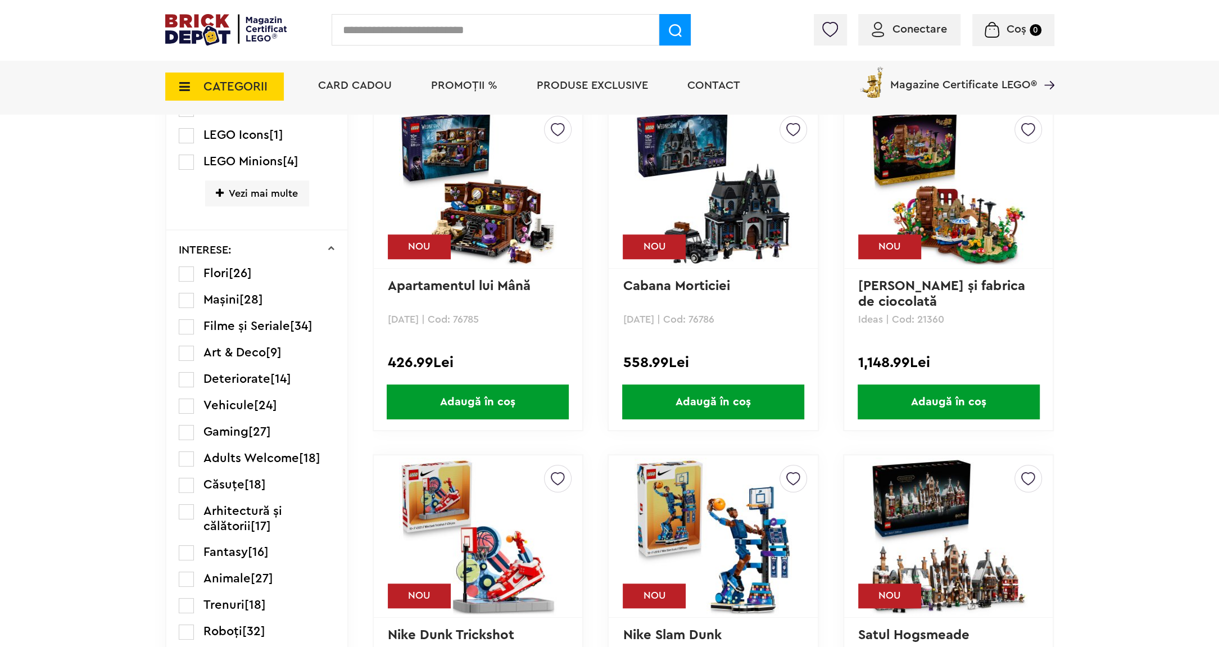
click at [187, 425] on label at bounding box center [186, 432] width 15 height 15
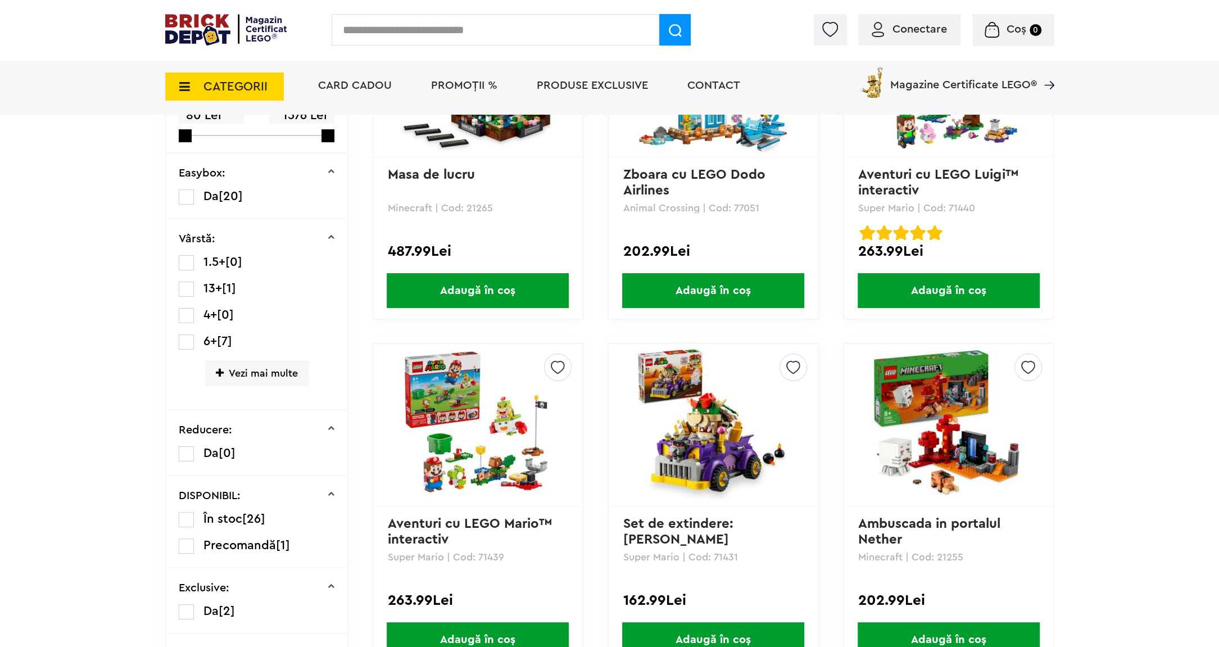
scroll to position [342, 0]
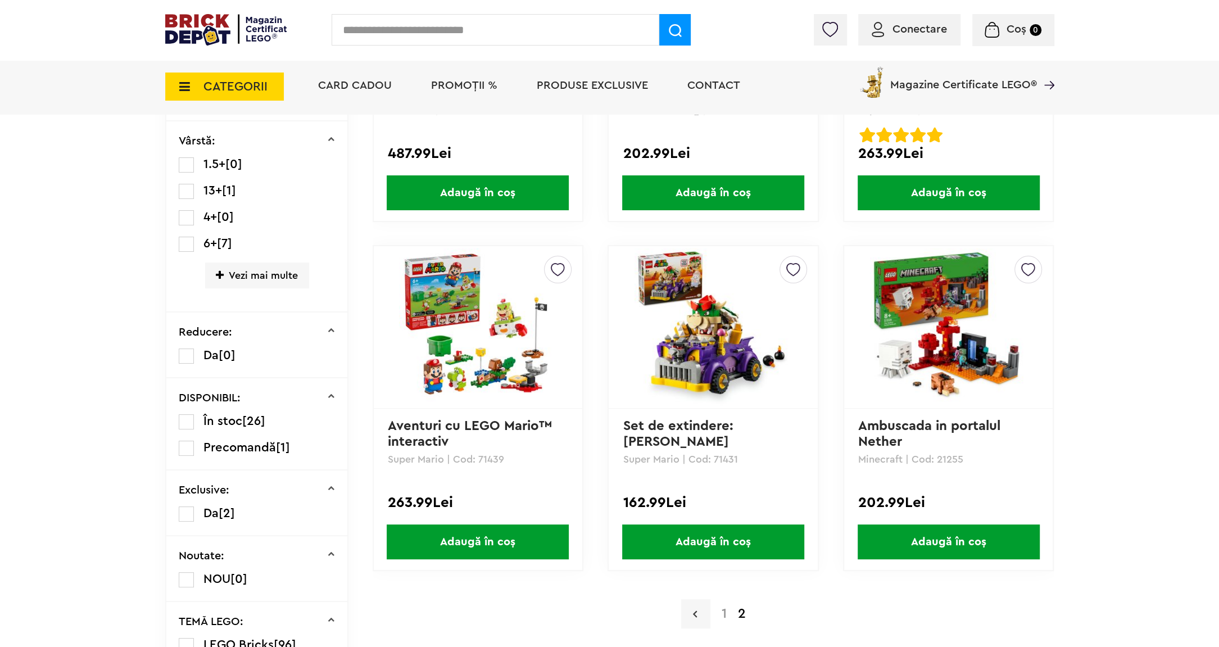
click at [696, 616] on link at bounding box center [695, 613] width 29 height 29
click at [688, 609] on link at bounding box center [695, 613] width 29 height 29
click at [704, 611] on link at bounding box center [695, 613] width 29 height 29
click at [723, 613] on a=Gaming&order=1&page=1"] "1" at bounding box center [724, 613] width 16 height 13
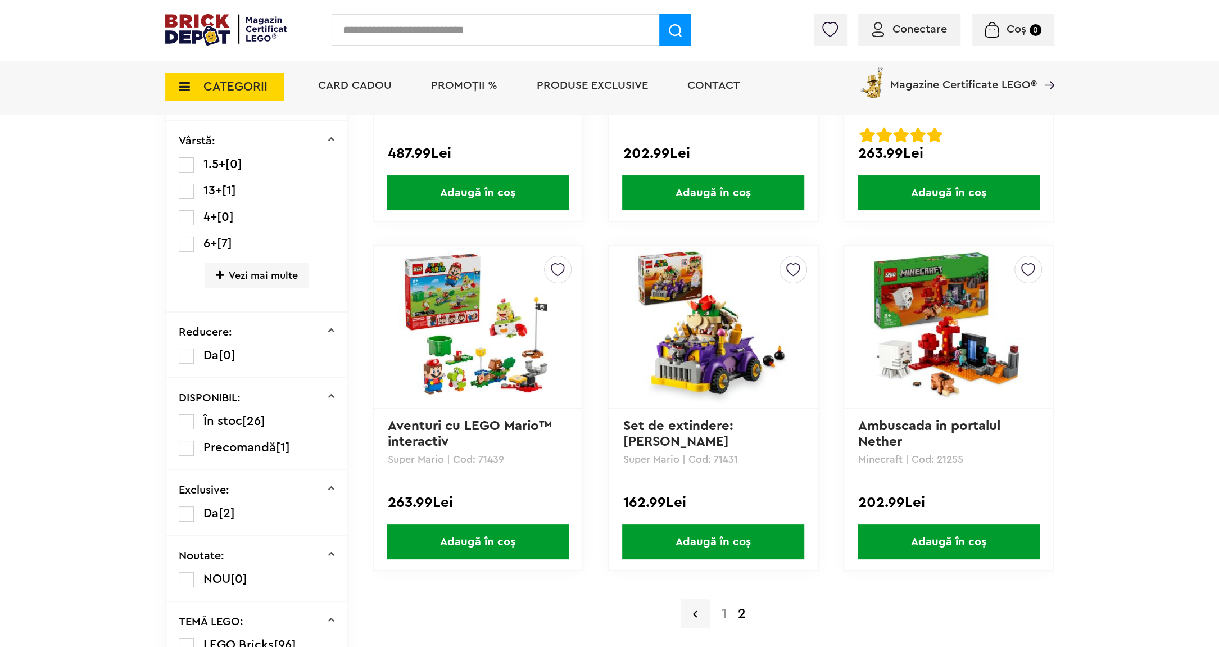
click at [723, 613] on a=Gaming&order=1&page=1"] "1" at bounding box center [724, 613] width 16 height 13
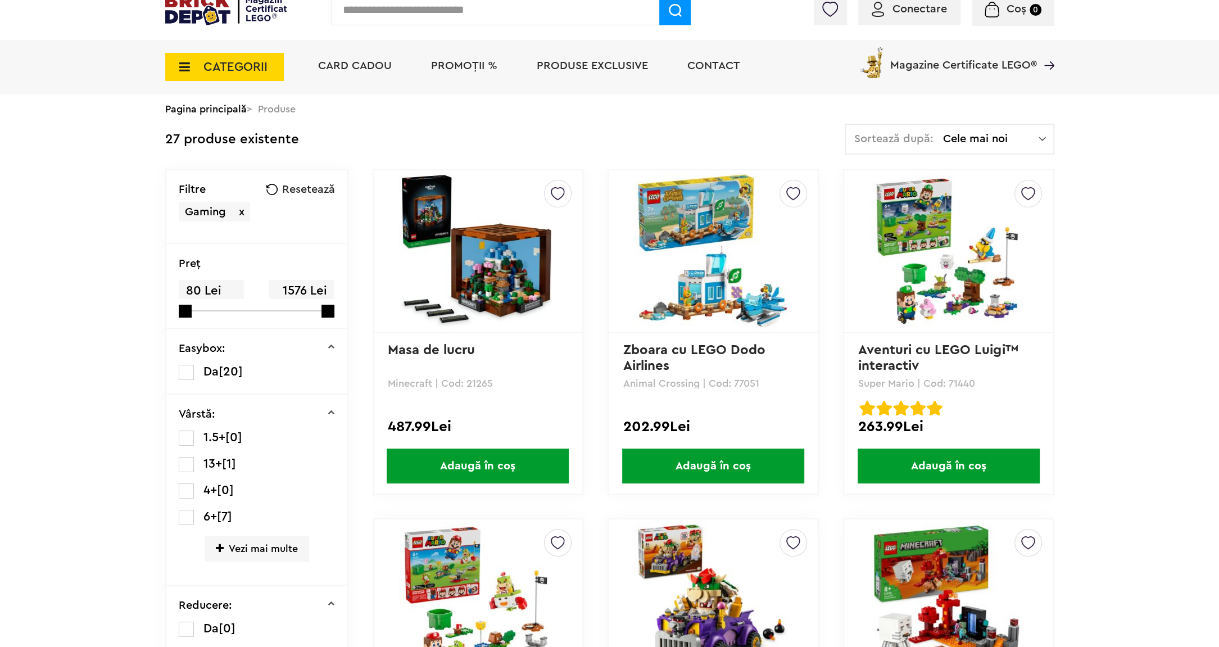
scroll to position [0, 0]
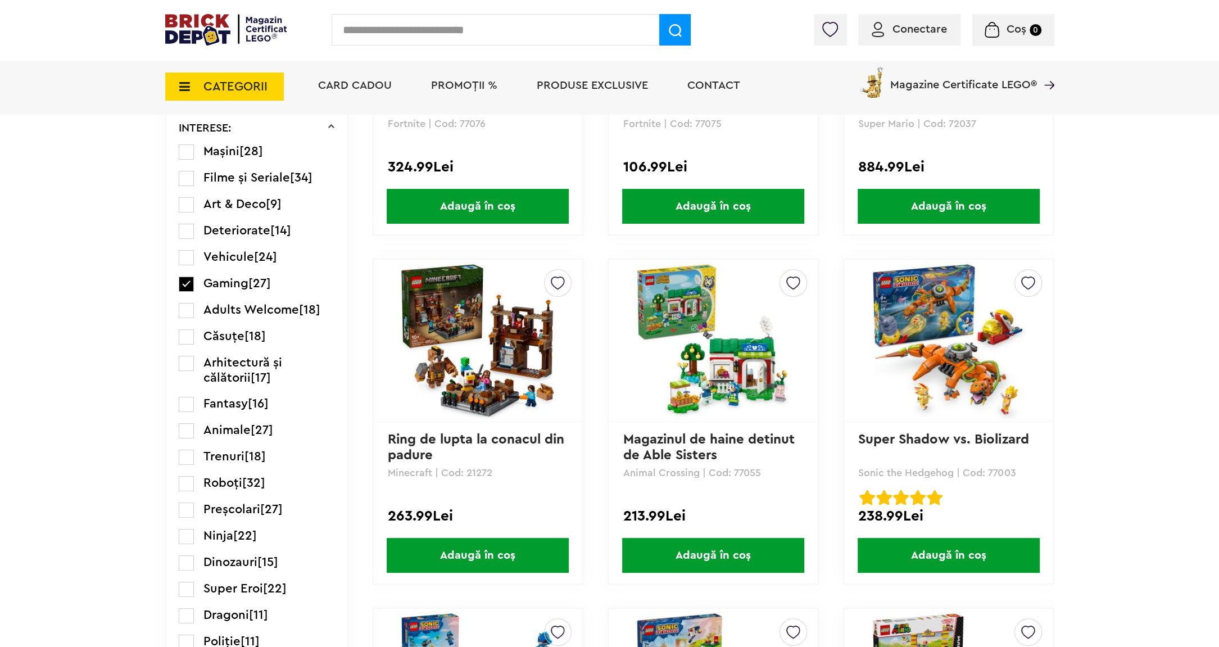
scroll to position [782, 0]
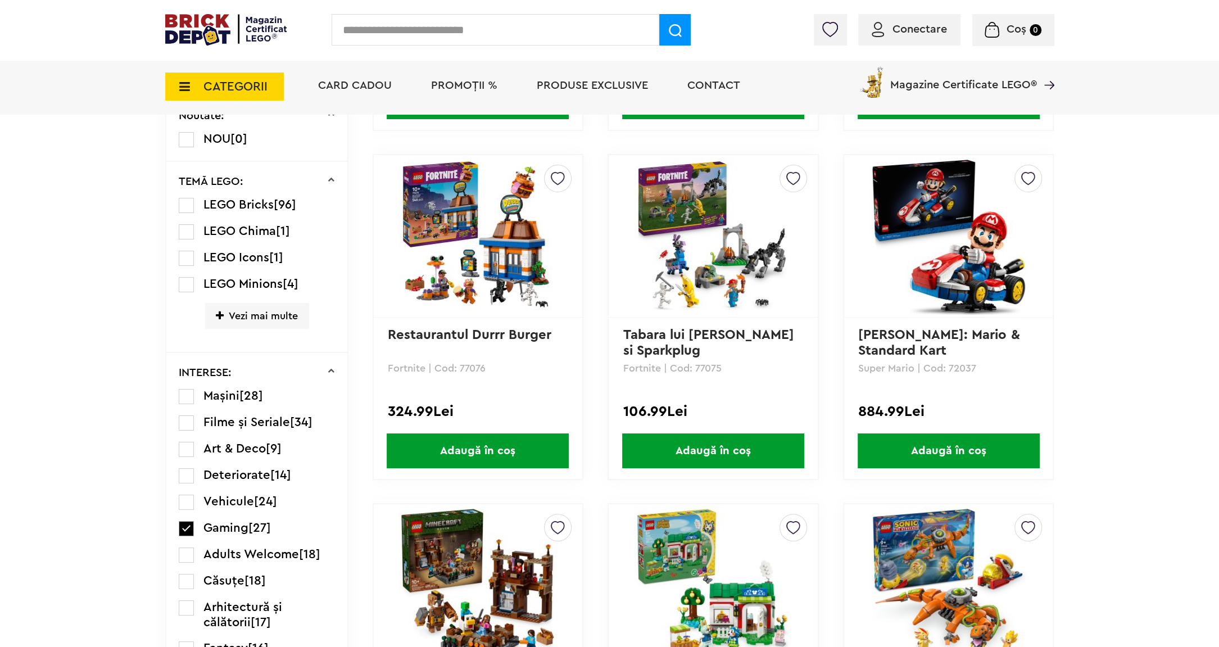
click at [483, 75] on li "PROMOȚII %" at bounding box center [464, 87] width 89 height 55
click at [491, 83] on span "PROMOȚII %" at bounding box center [464, 85] width 66 height 11
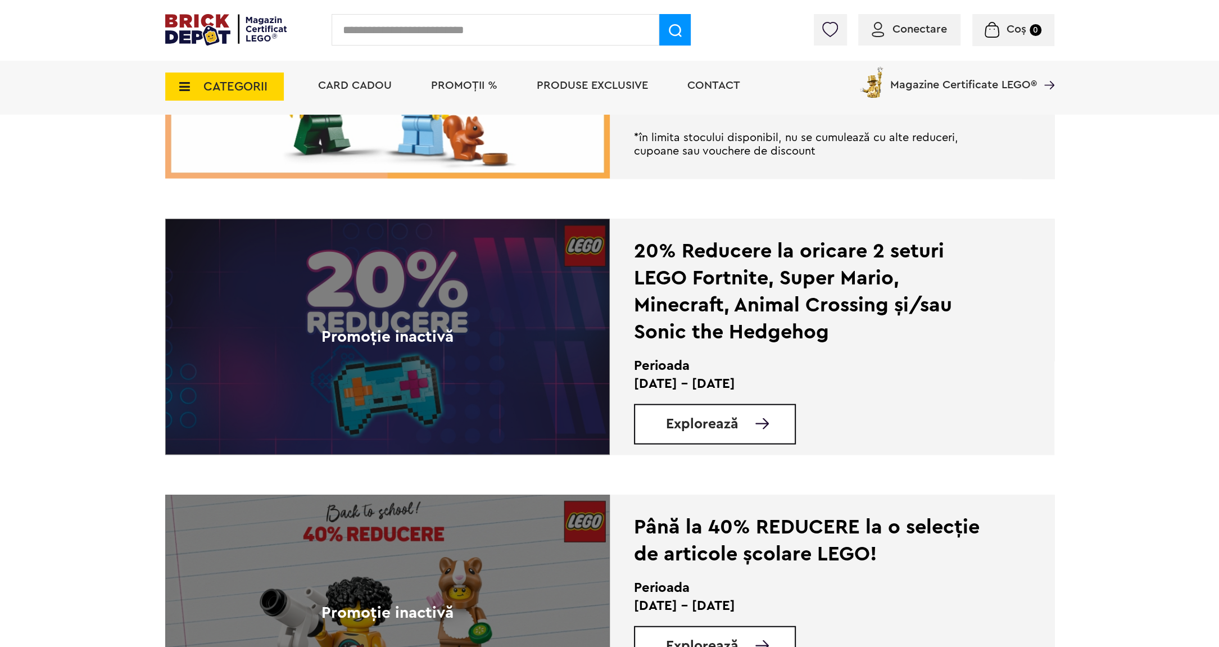
scroll to position [1857, 0]
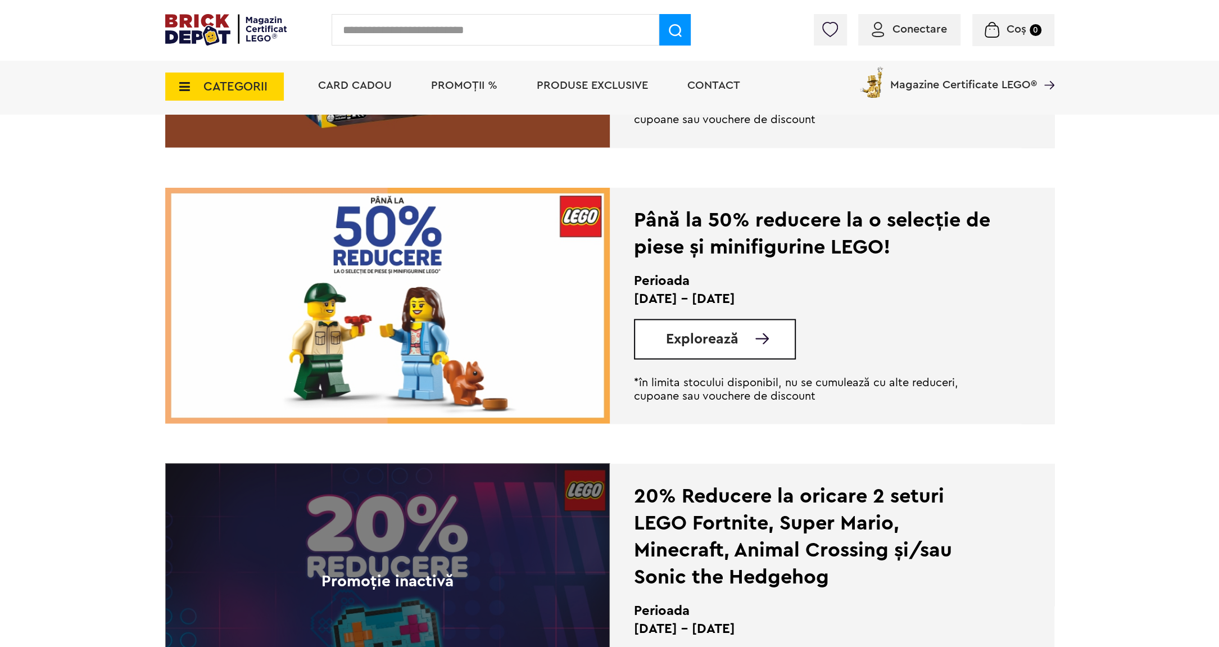
click at [511, 361] on img at bounding box center [387, 305] width 445 height 236
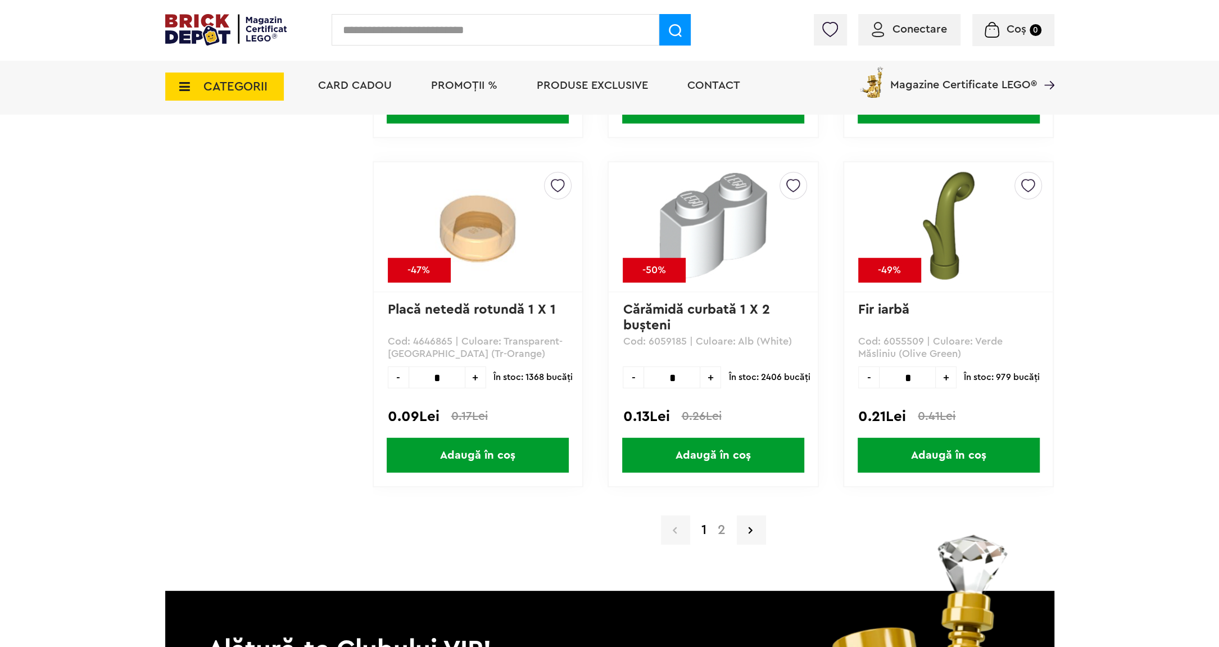
scroll to position [10943, 0]
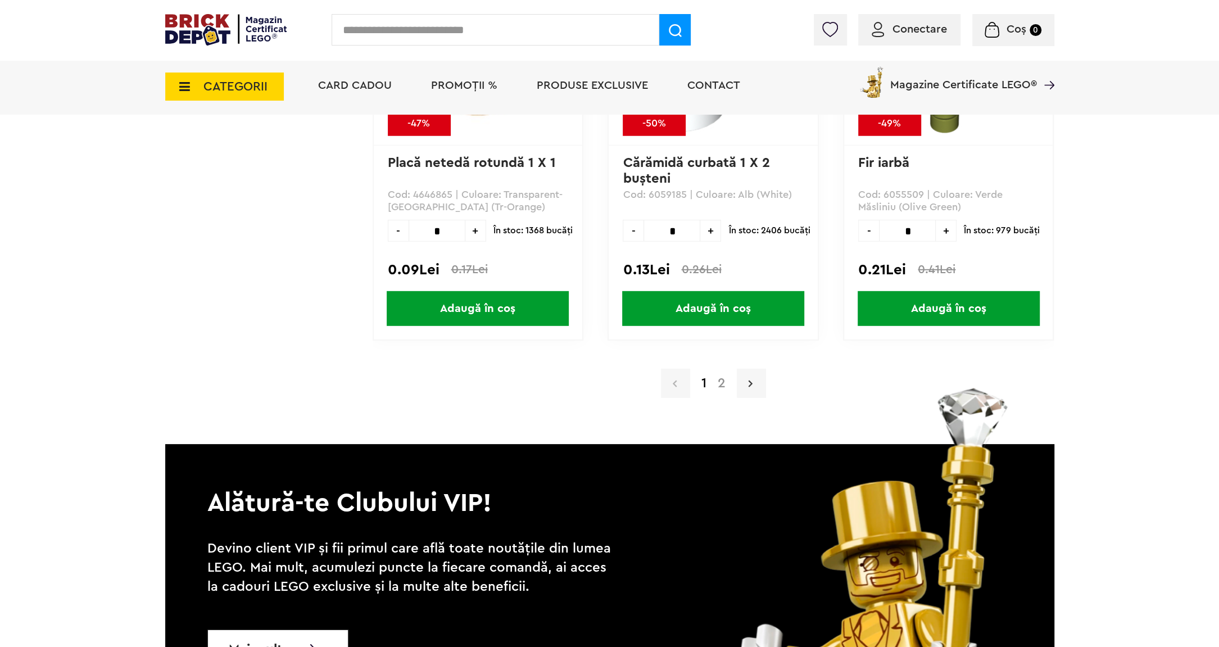
click at [742, 375] on link at bounding box center [751, 383] width 29 height 29
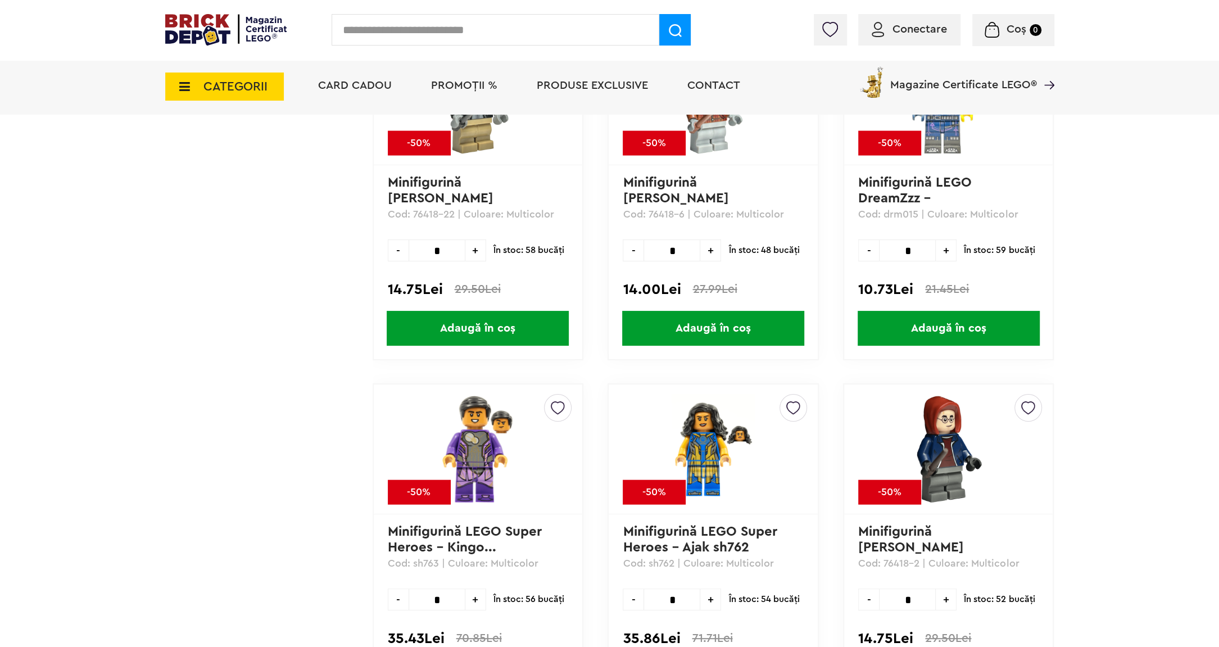
scroll to position [2003, 0]
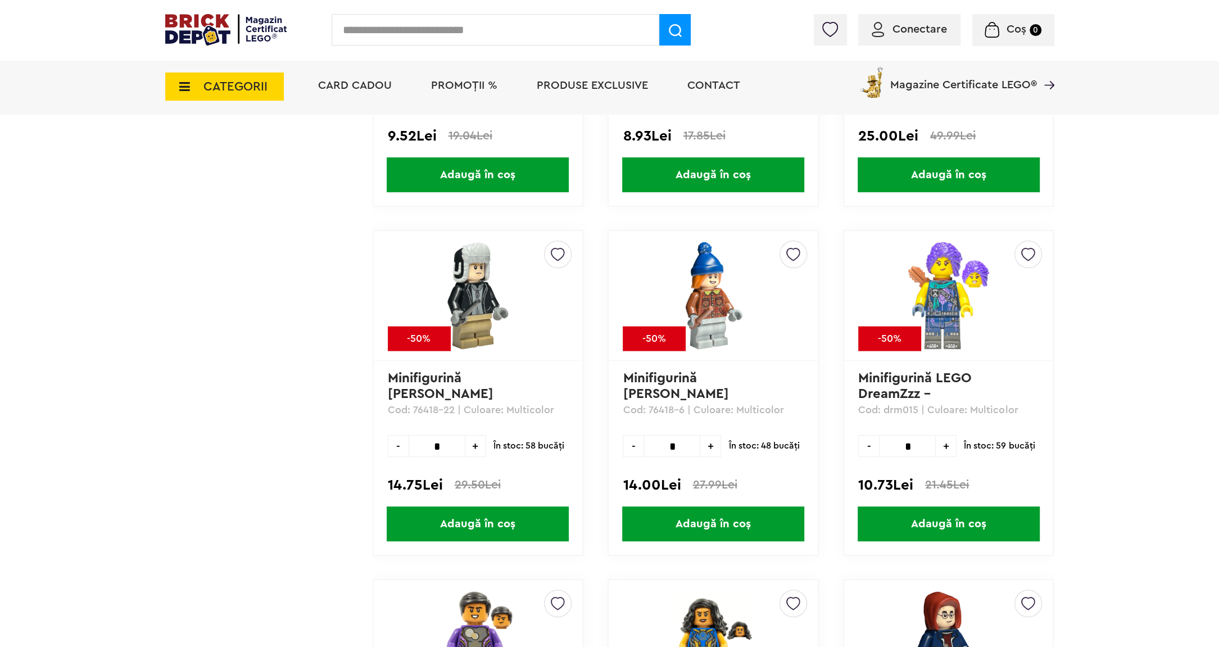
click at [479, 87] on span "PROMOȚII %" at bounding box center [464, 85] width 66 height 11
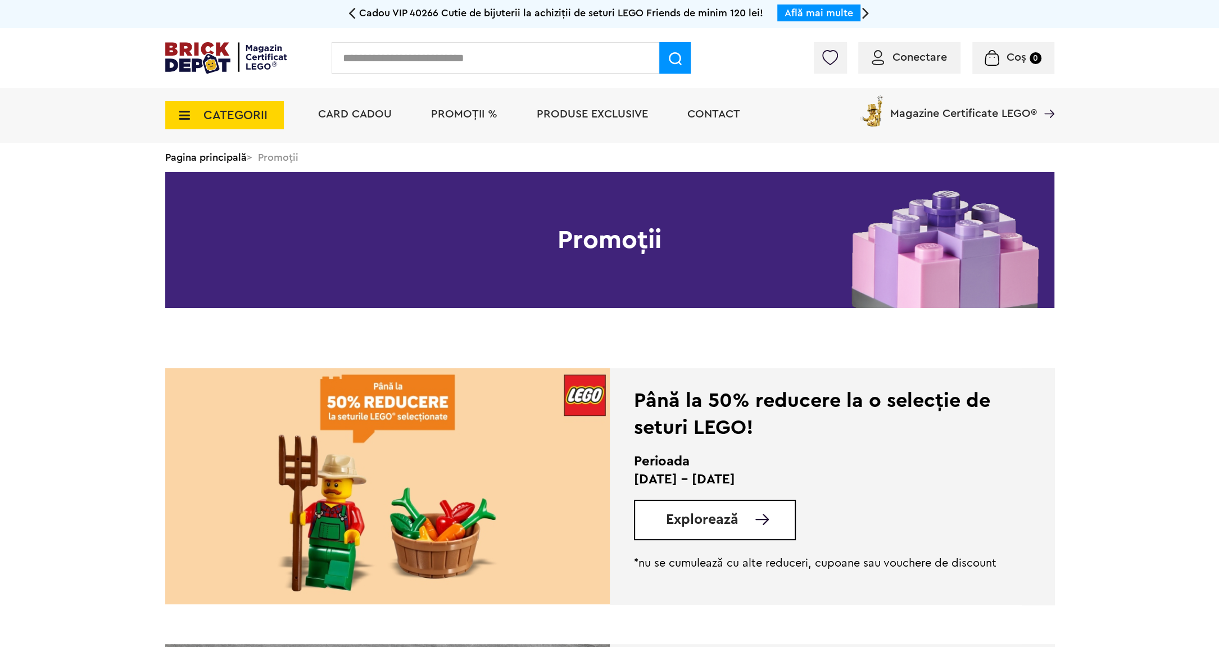
click at [258, 114] on span "CATEGORII" at bounding box center [235, 115] width 64 height 12
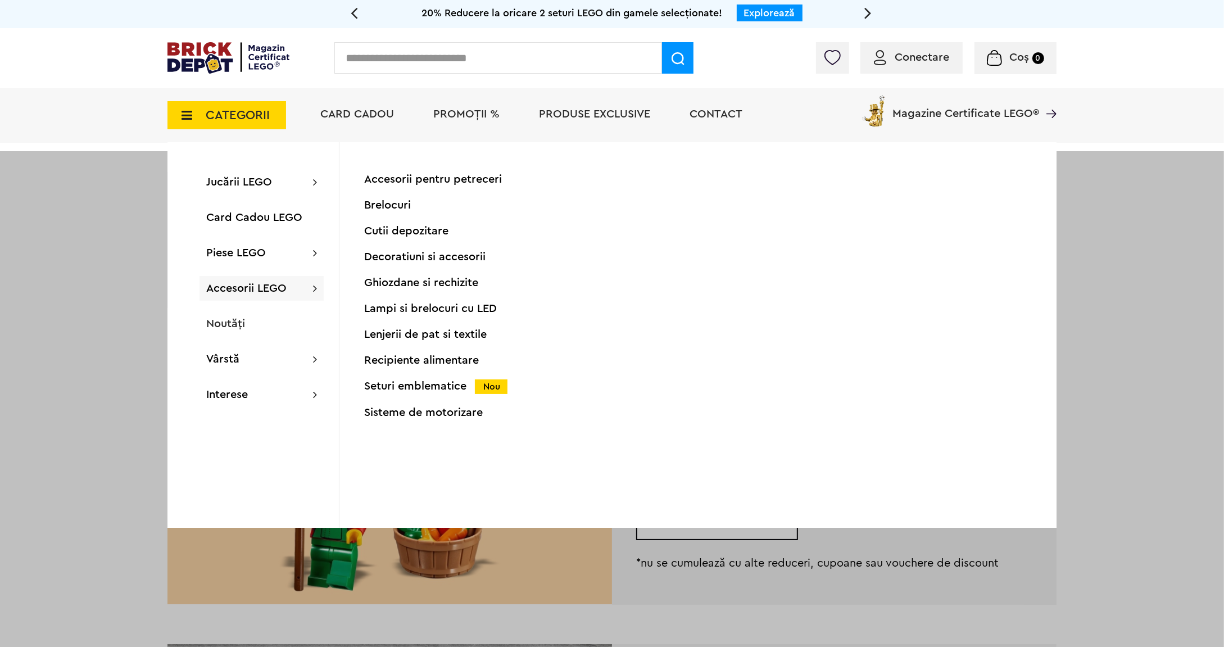
click at [436, 382] on div "Seturi emblematice Nou" at bounding box center [475, 386] width 223 height 12
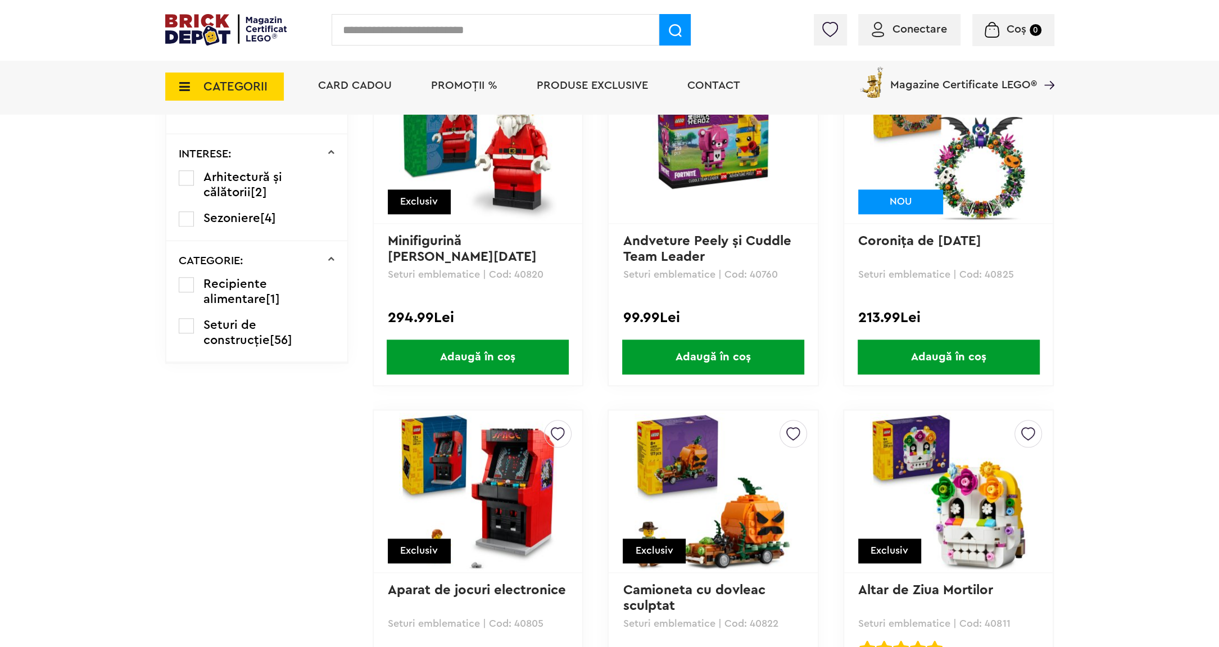
scroll to position [1172, 0]
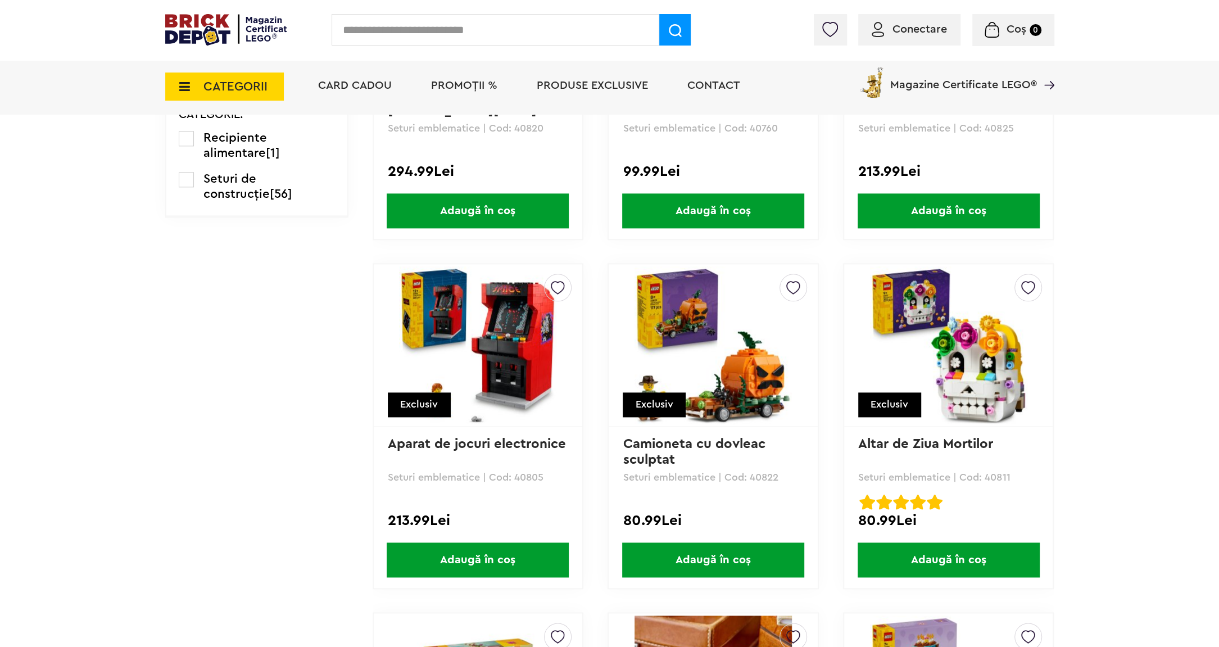
click at [507, 312] on img at bounding box center [477, 344] width 157 height 157
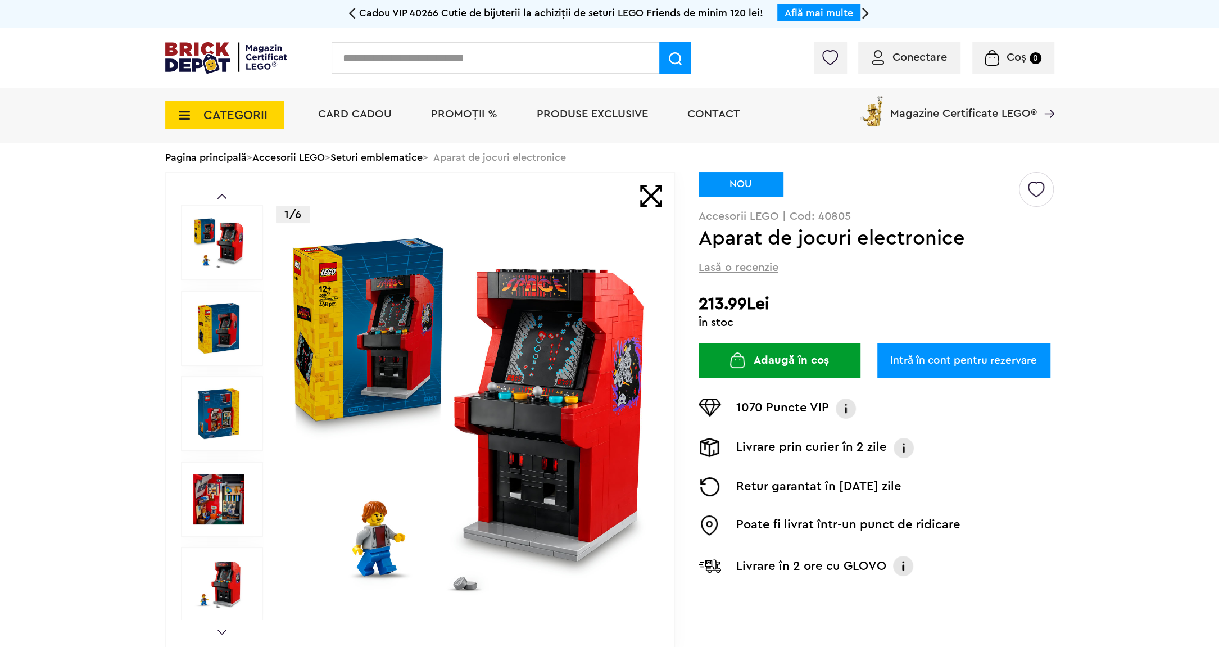
click at [210, 320] on img at bounding box center [218, 328] width 51 height 51
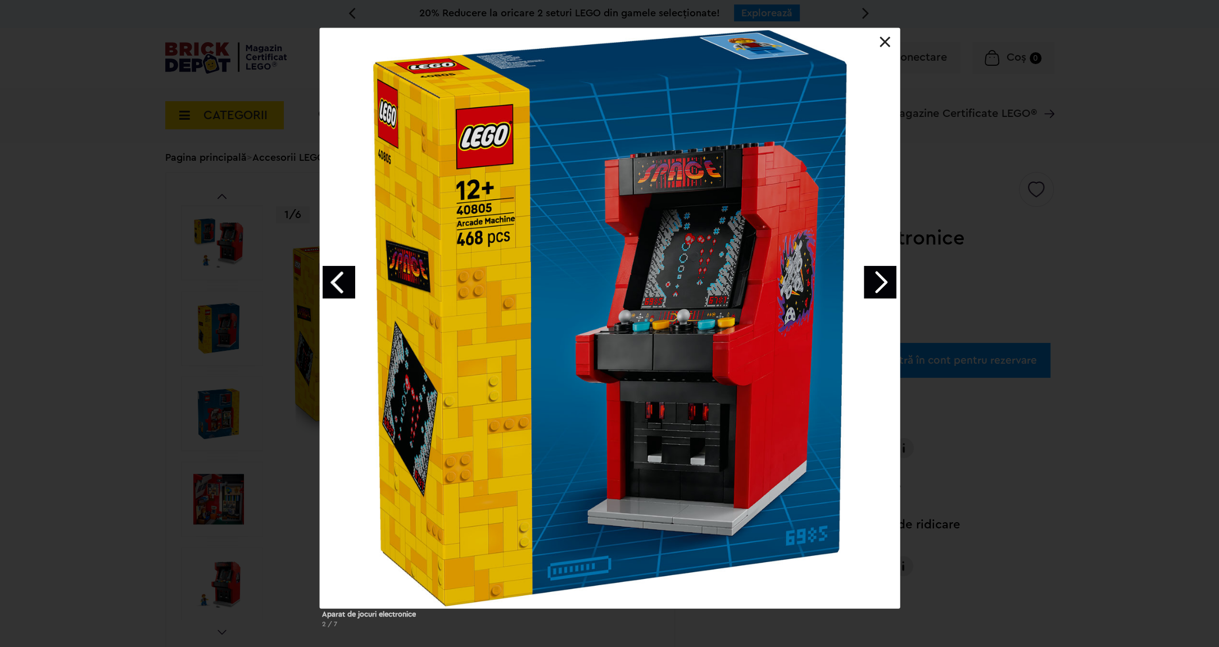
click at [874, 276] on link "Next image" at bounding box center [880, 282] width 33 height 33
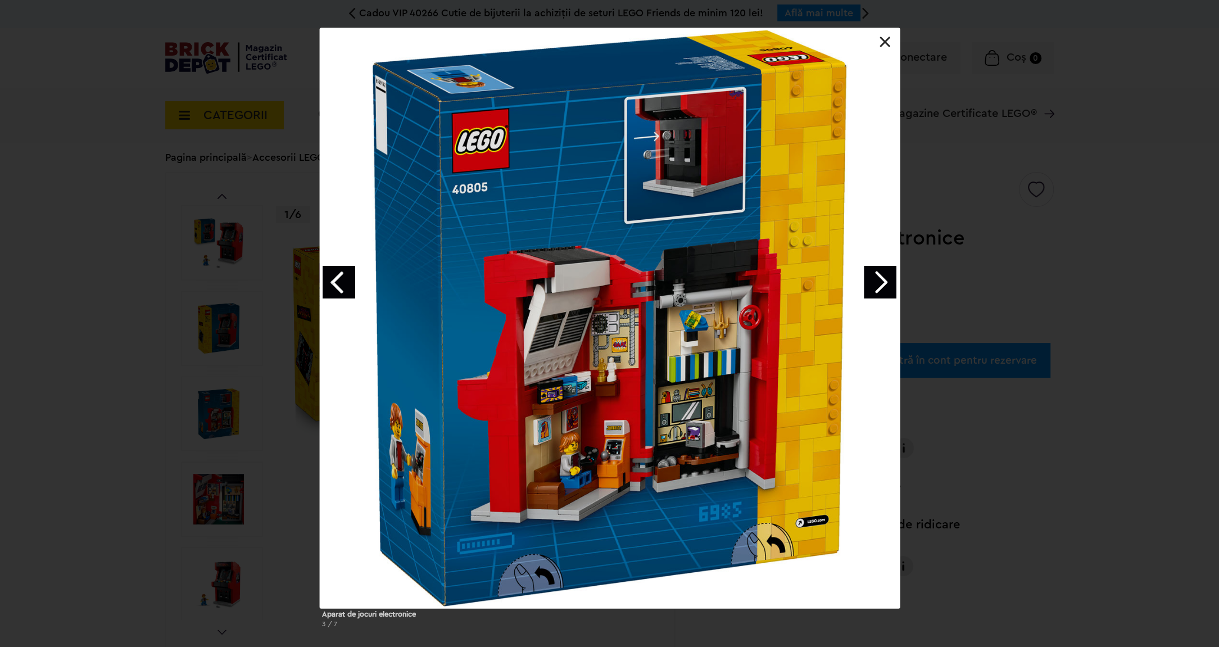
click at [888, 273] on link "Next image" at bounding box center [880, 282] width 33 height 33
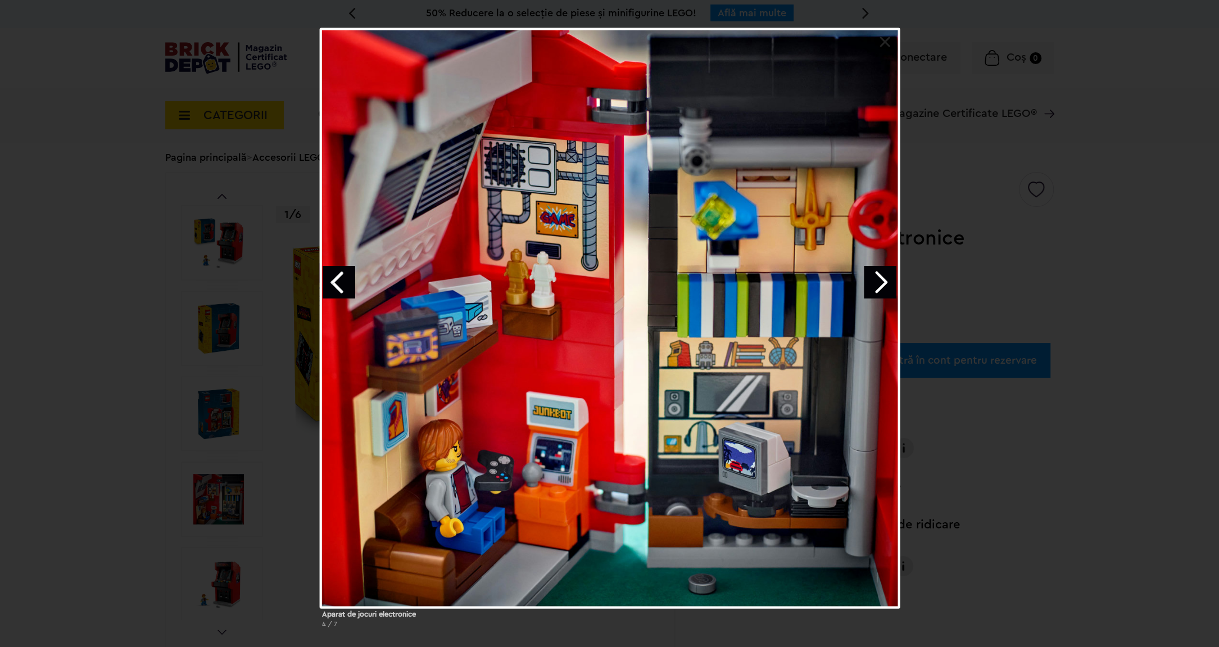
click at [879, 271] on link "Next image" at bounding box center [880, 282] width 33 height 33
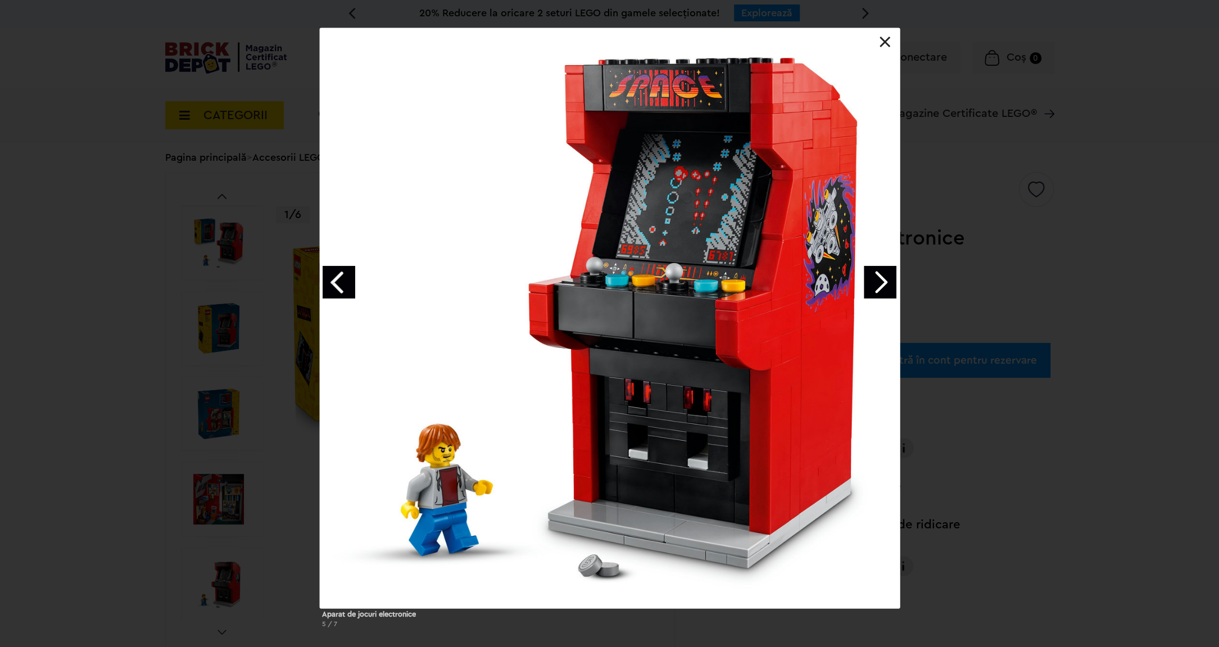
click at [879, 271] on link "Next image" at bounding box center [880, 282] width 33 height 33
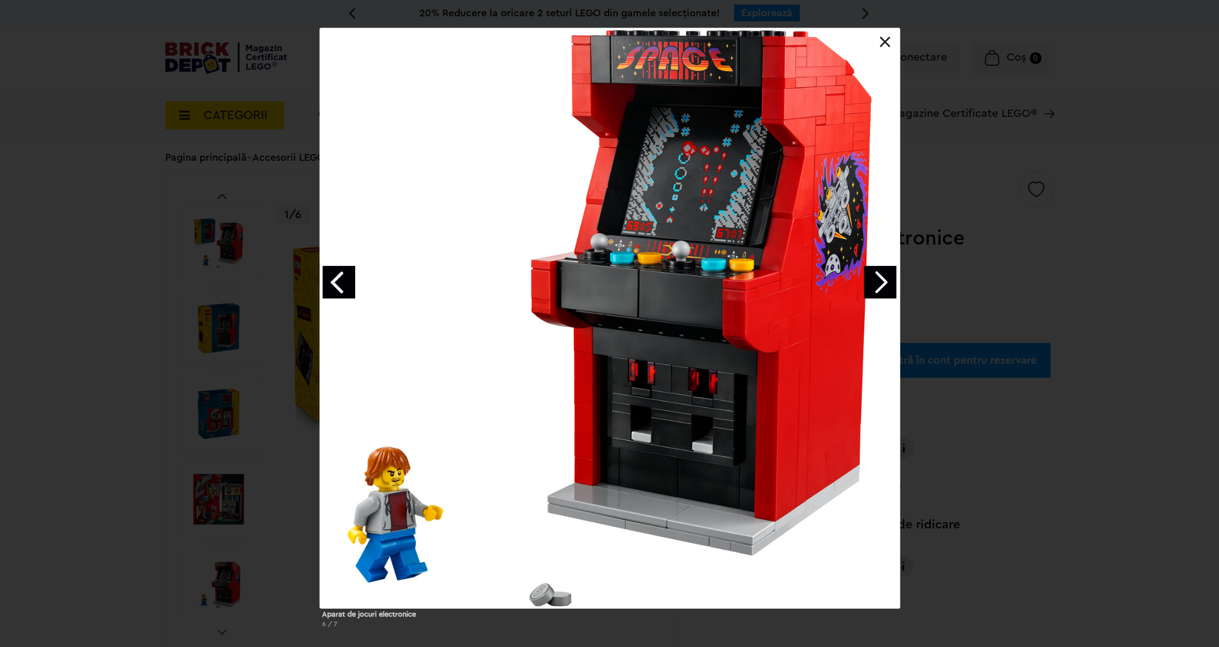
click at [879, 271] on link "Next image" at bounding box center [880, 282] width 33 height 33
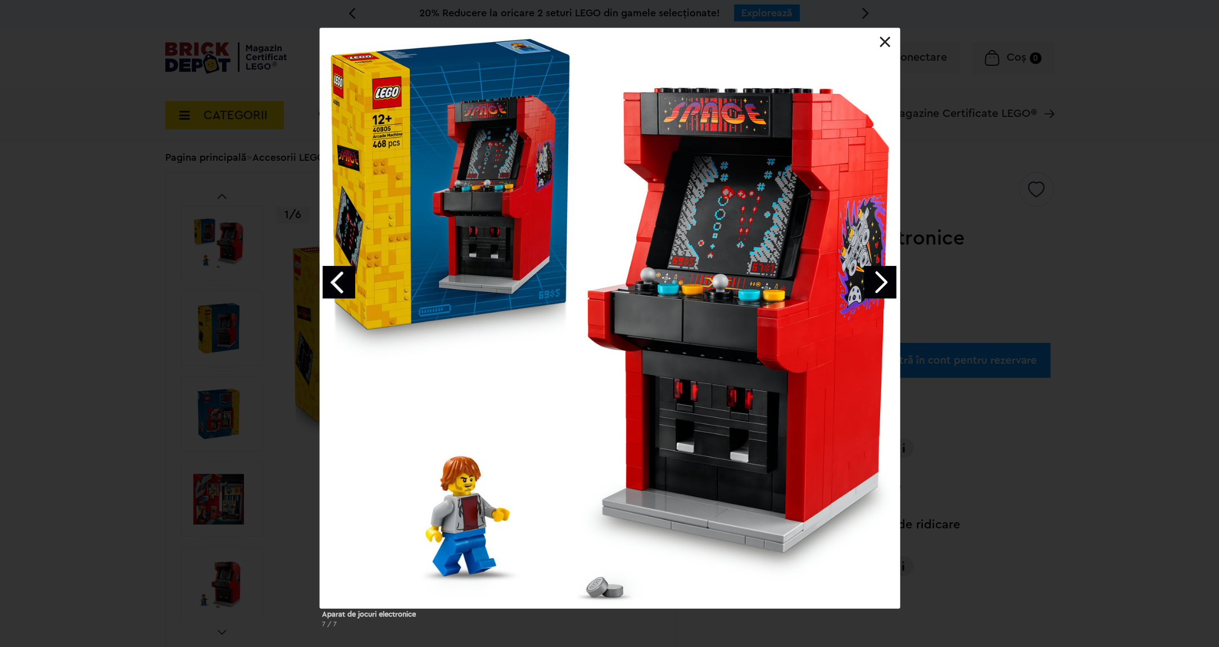
click at [879, 271] on link "Next image" at bounding box center [880, 282] width 33 height 33
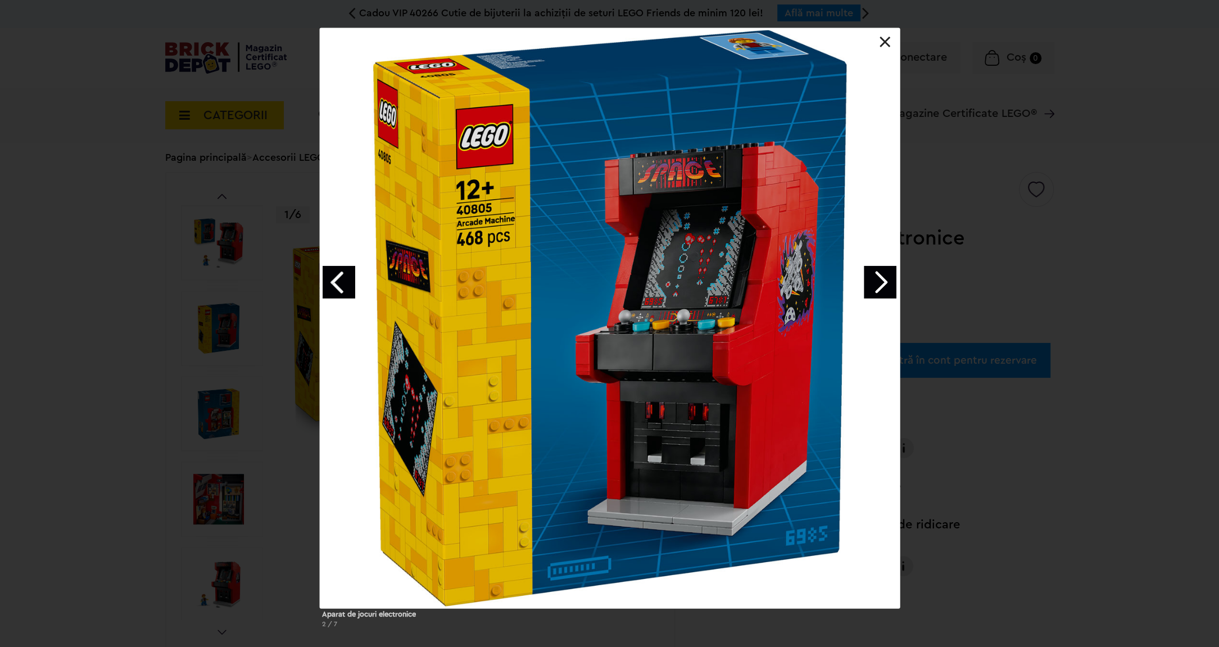
click at [879, 271] on link "Next image" at bounding box center [880, 282] width 33 height 33
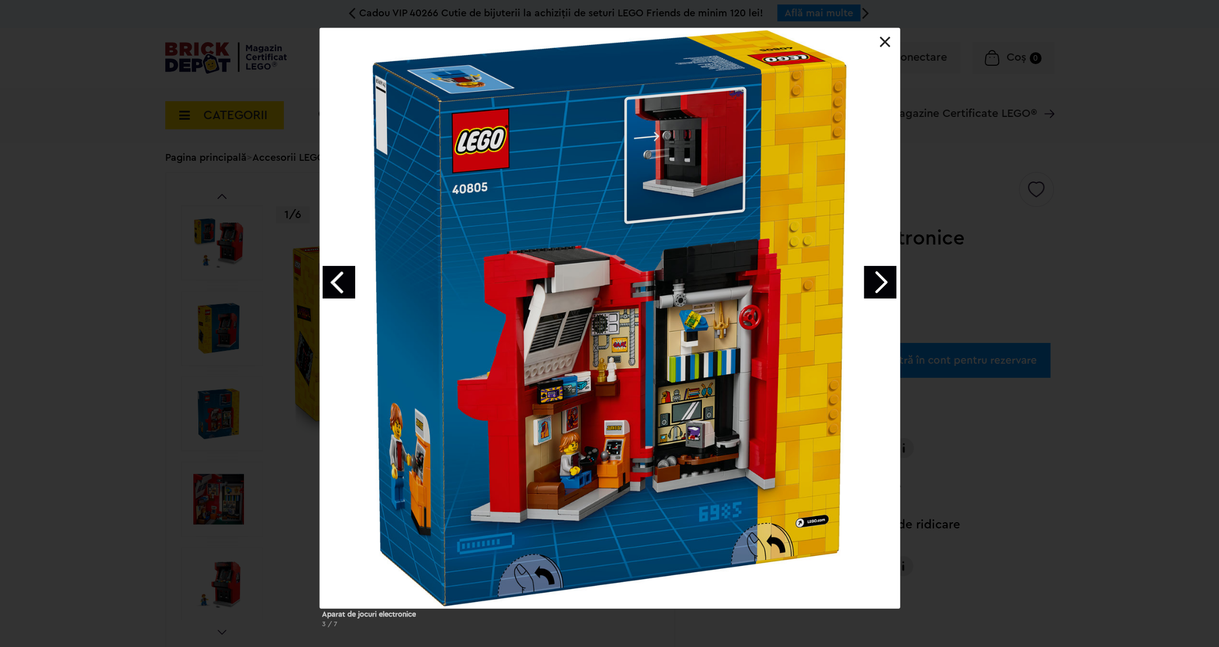
click at [888, 46] on link at bounding box center [884, 42] width 11 height 11
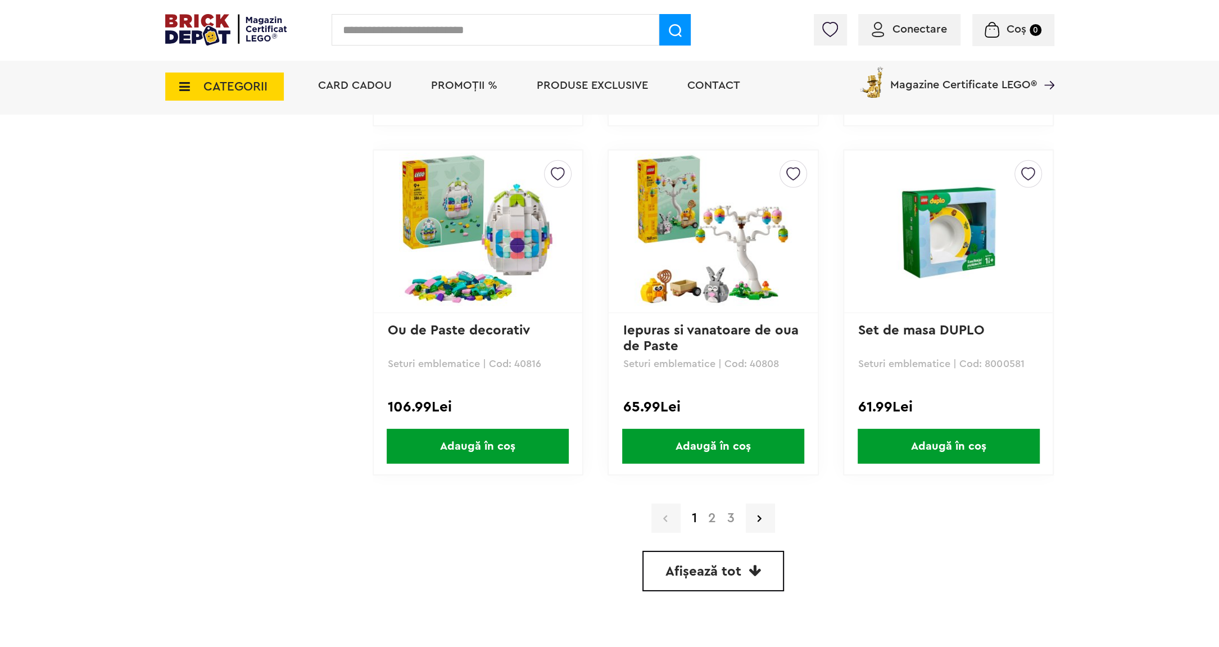
scroll to position [3080, 0]
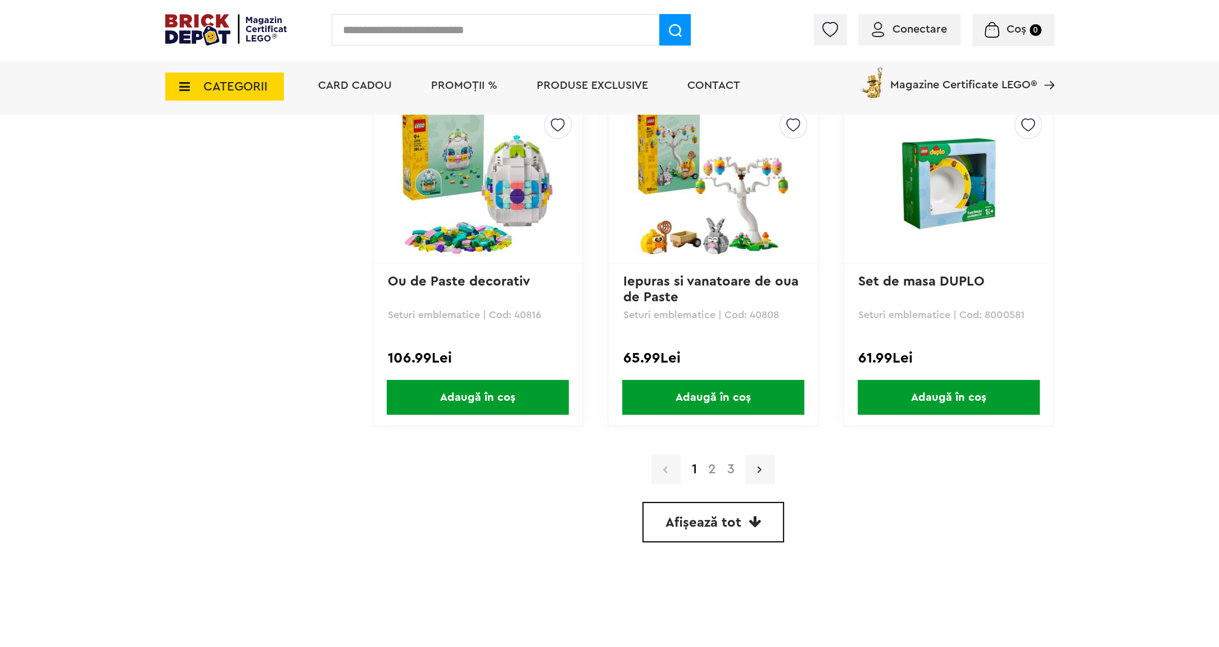
click at [755, 461] on link at bounding box center [760, 469] width 29 height 29
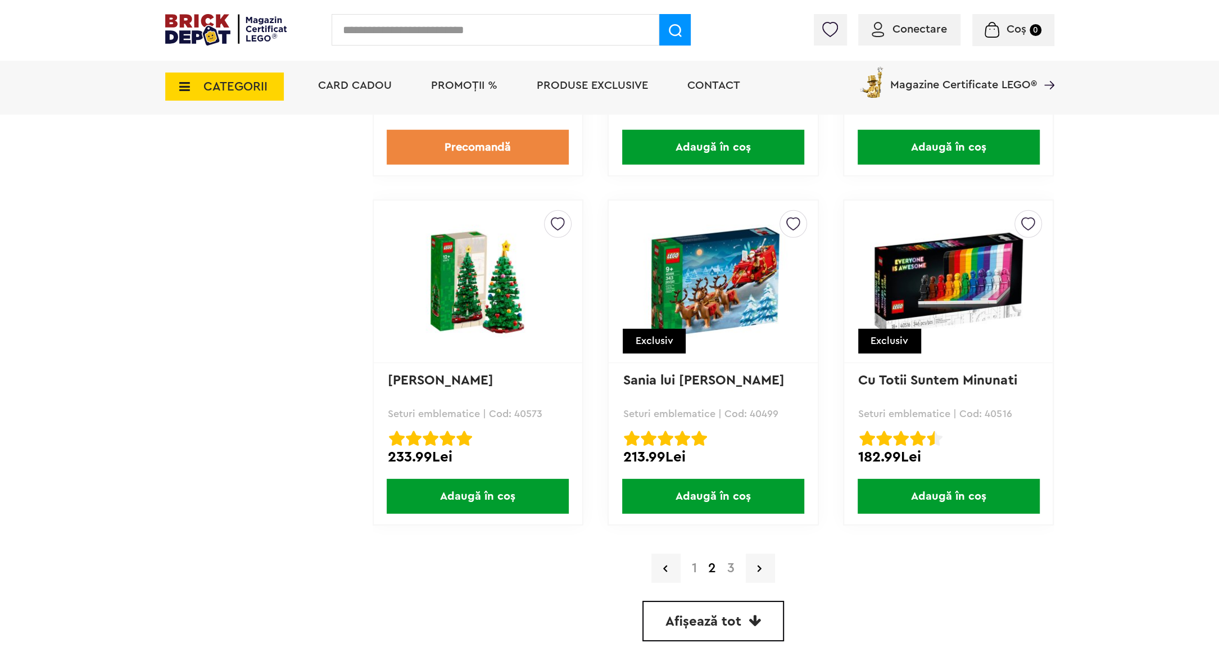
scroll to position [3127, 0]
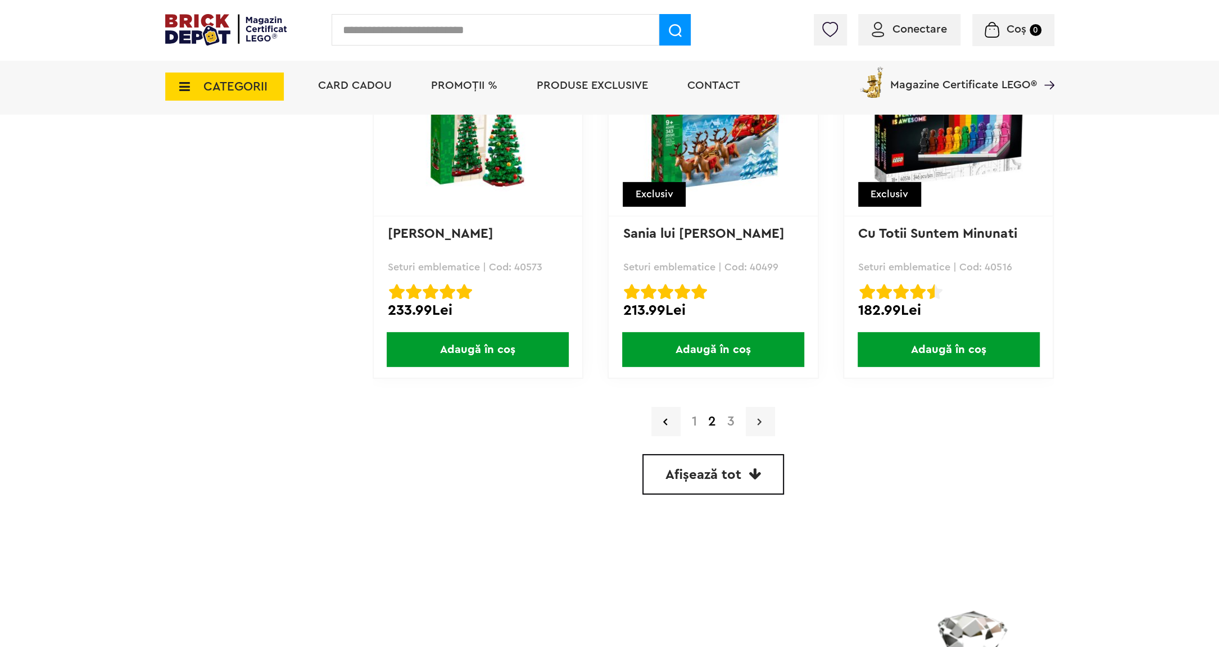
click at [768, 416] on link at bounding box center [760, 421] width 29 height 29
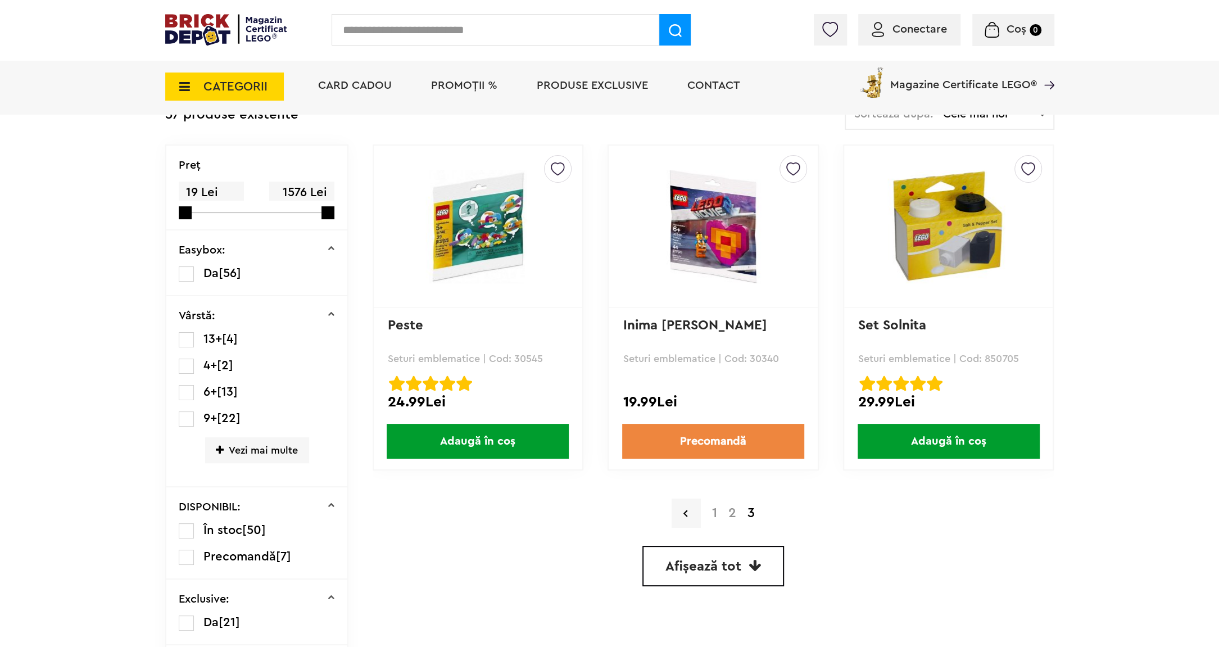
scroll to position [97, 0]
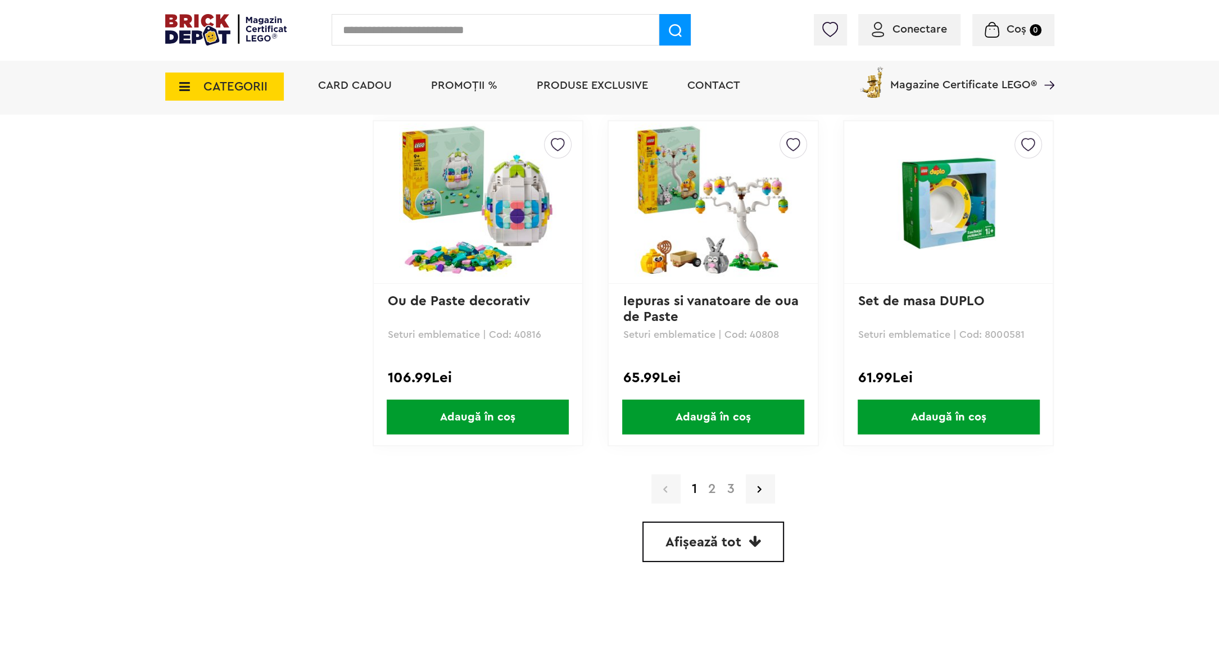
click at [264, 90] on span "CATEGORII" at bounding box center [235, 86] width 64 height 12
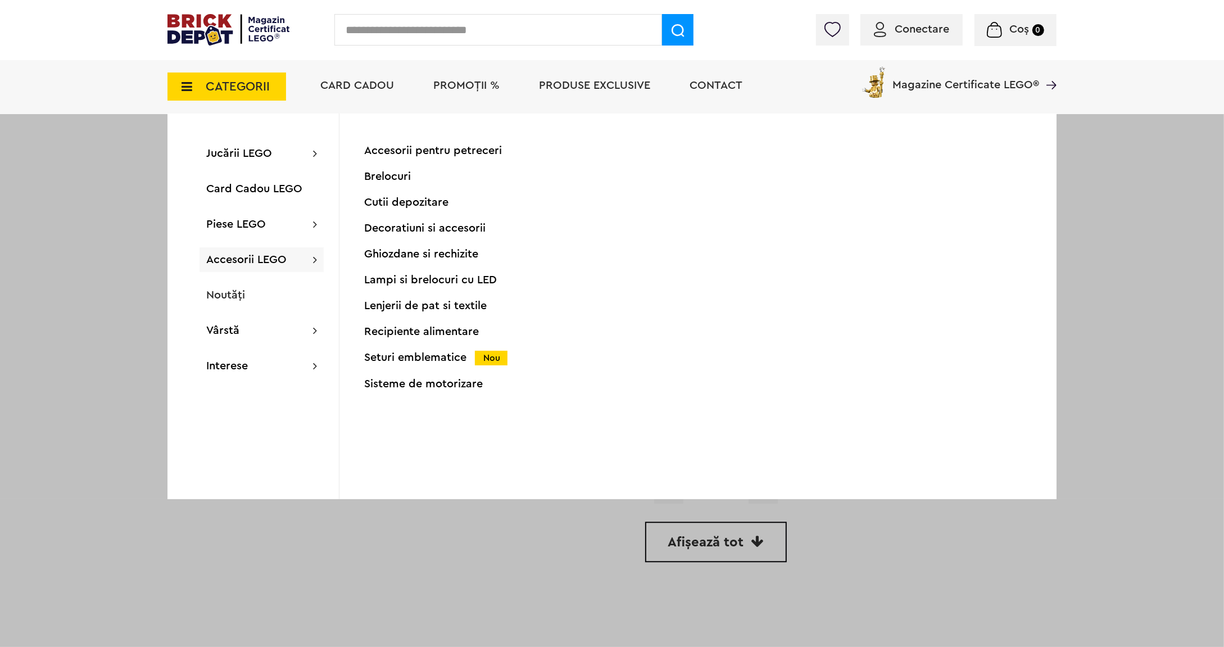
click at [415, 149] on div "Accesorii pentru petreceri" at bounding box center [475, 150] width 223 height 11
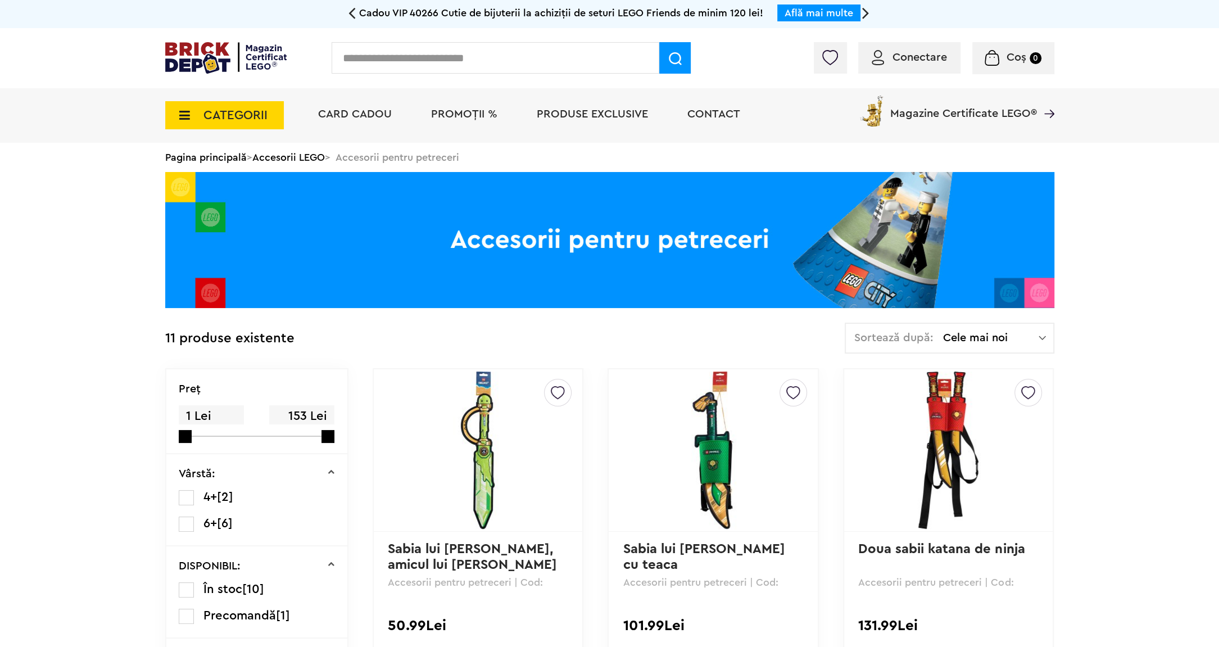
click at [180, 114] on icon at bounding box center [181, 115] width 17 height 12
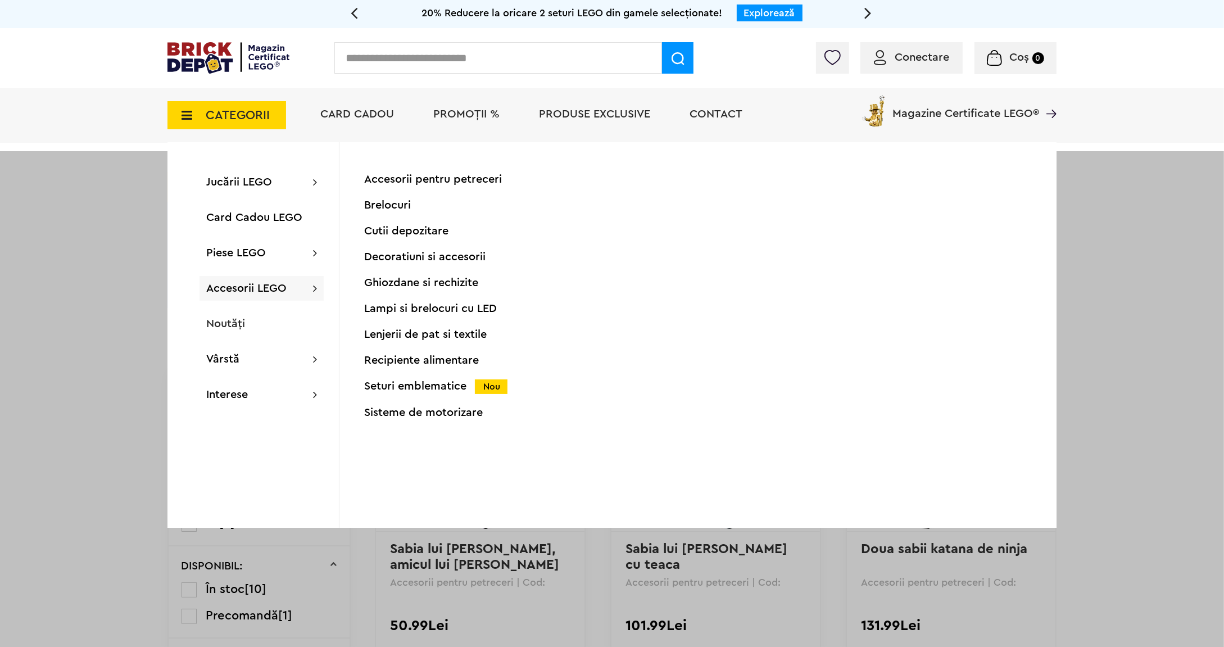
click at [408, 205] on div "Brelocuri" at bounding box center [475, 205] width 223 height 11
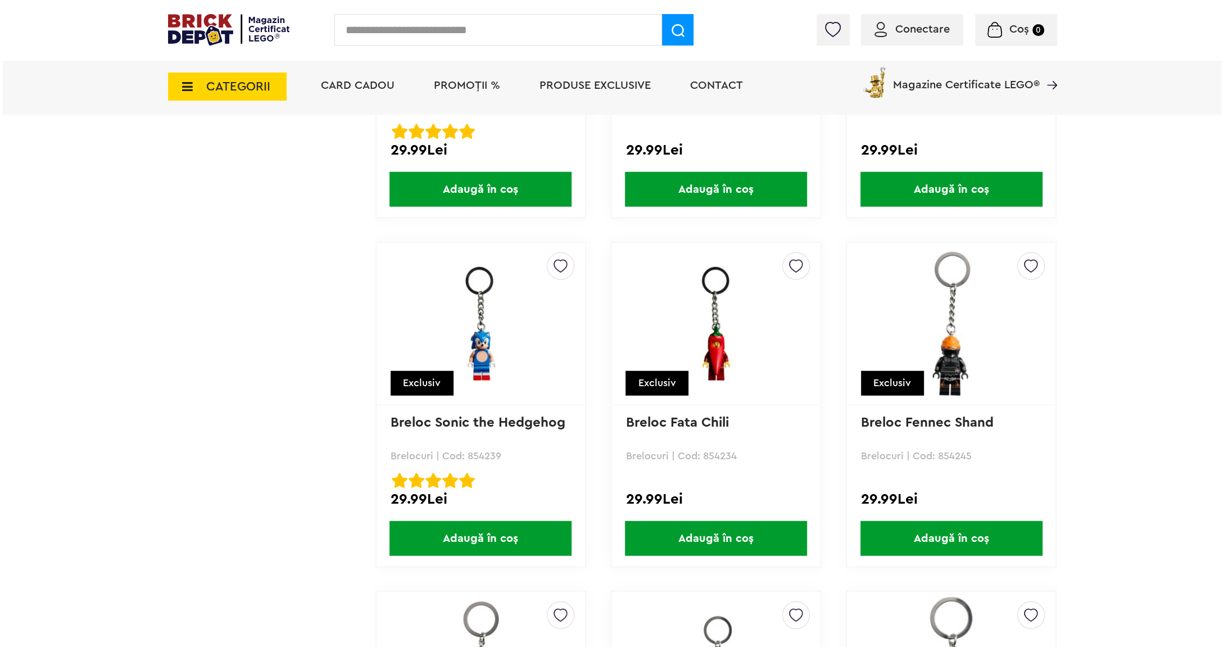
scroll to position [2345, 0]
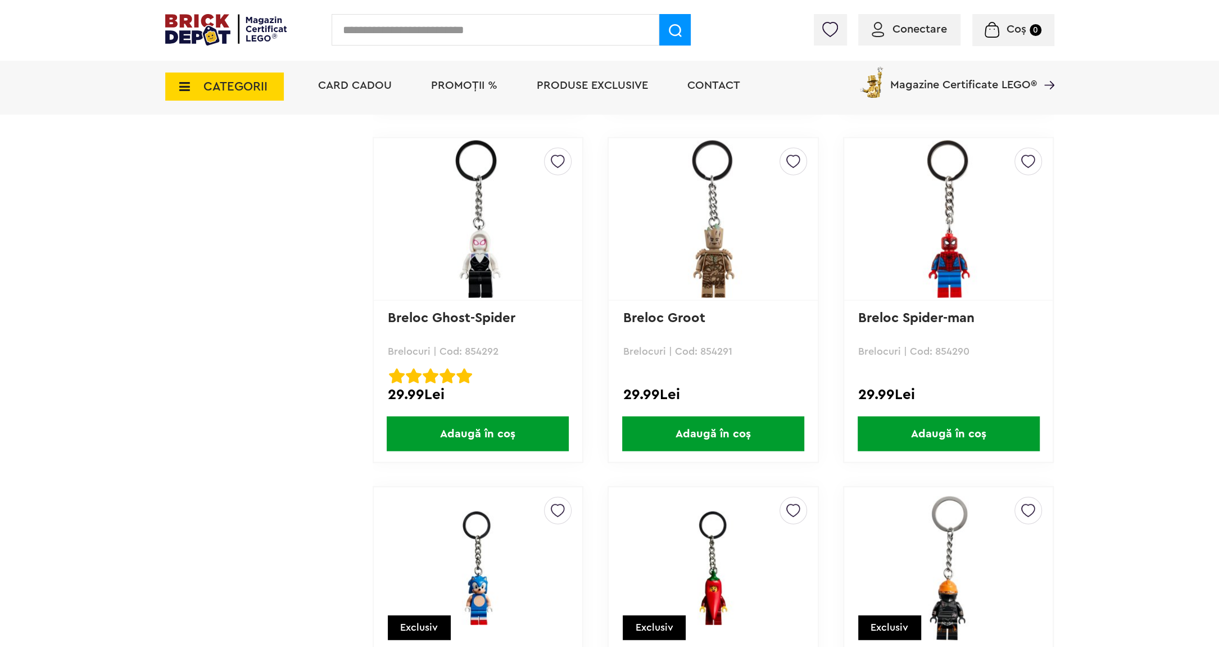
click at [468, 28] on input "text" at bounding box center [496, 29] width 328 height 31
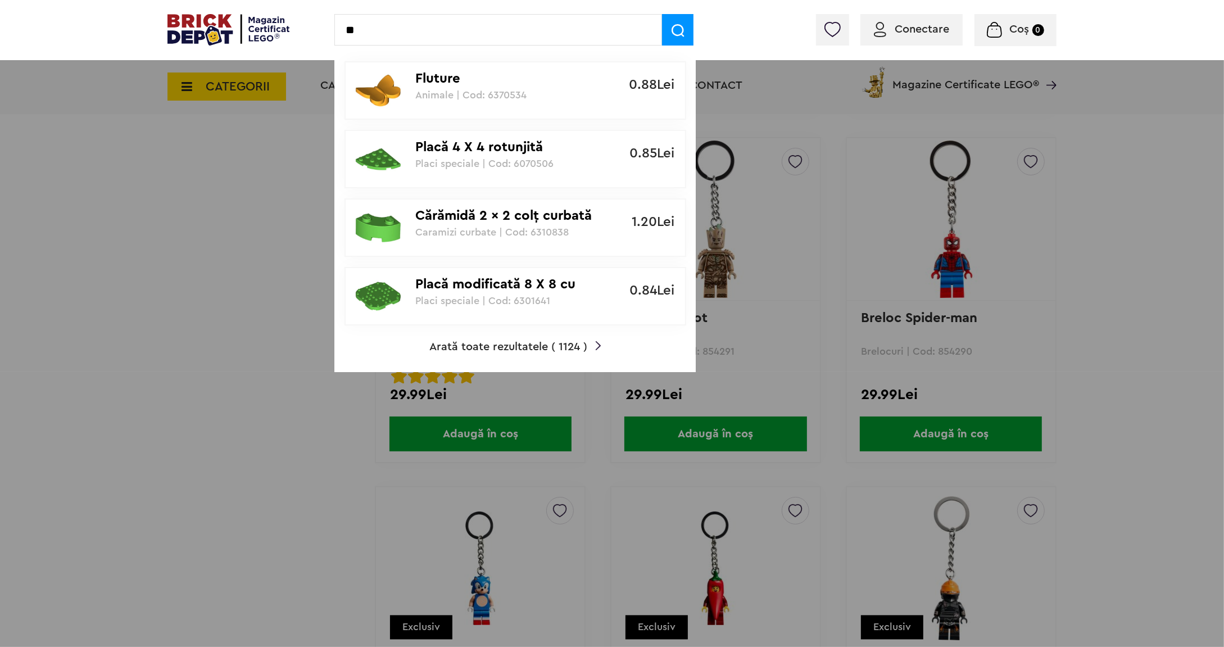
type input "*"
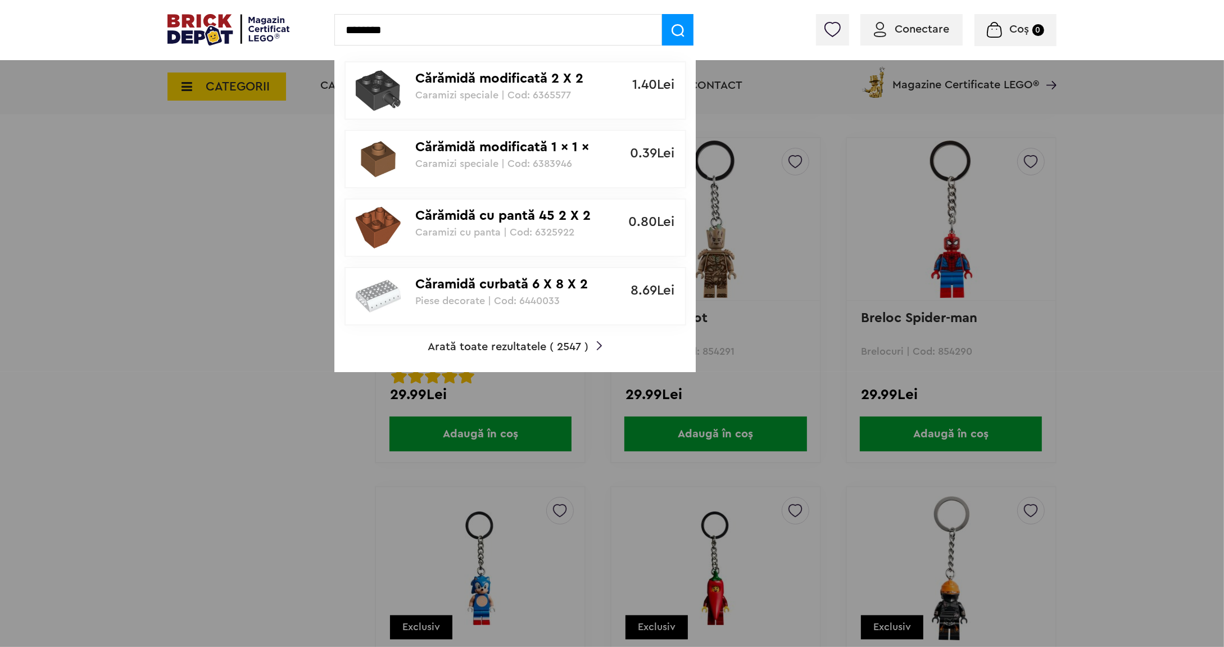
type input "********"
click at [865, 313] on div at bounding box center [612, 323] width 1224 height 647
click at [298, 112] on div at bounding box center [612, 323] width 1224 height 647
click at [686, 34] on span at bounding box center [677, 29] width 31 height 31
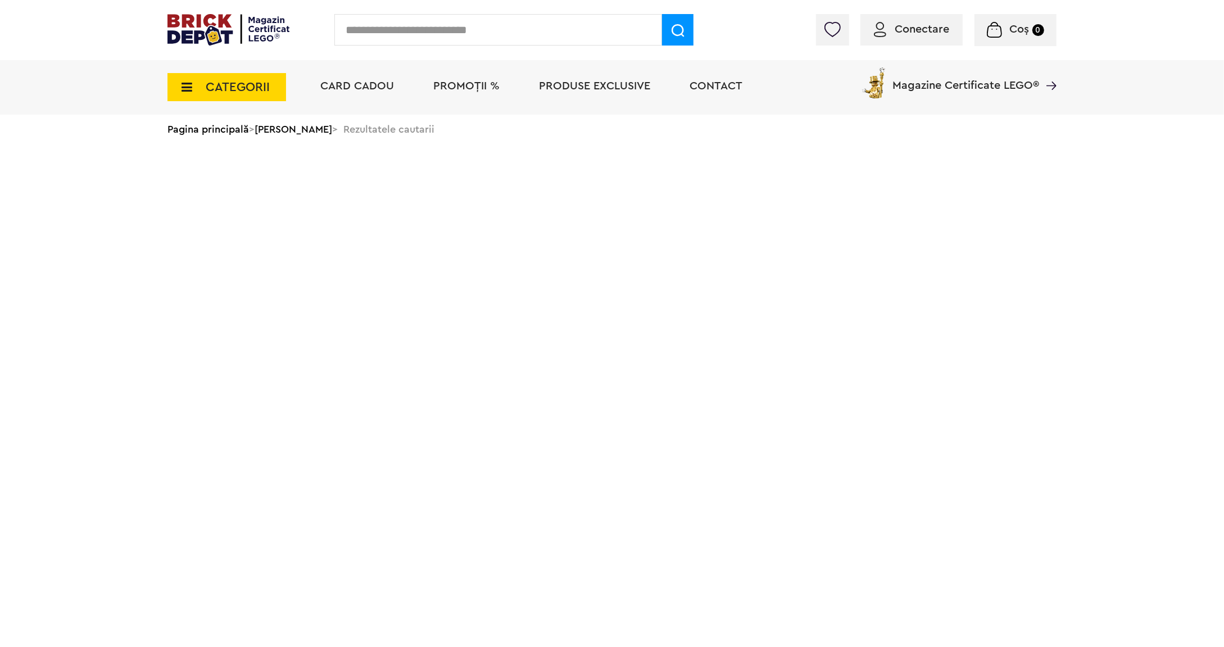
click at [251, 75] on span "CATEGORII" at bounding box center [226, 87] width 119 height 28
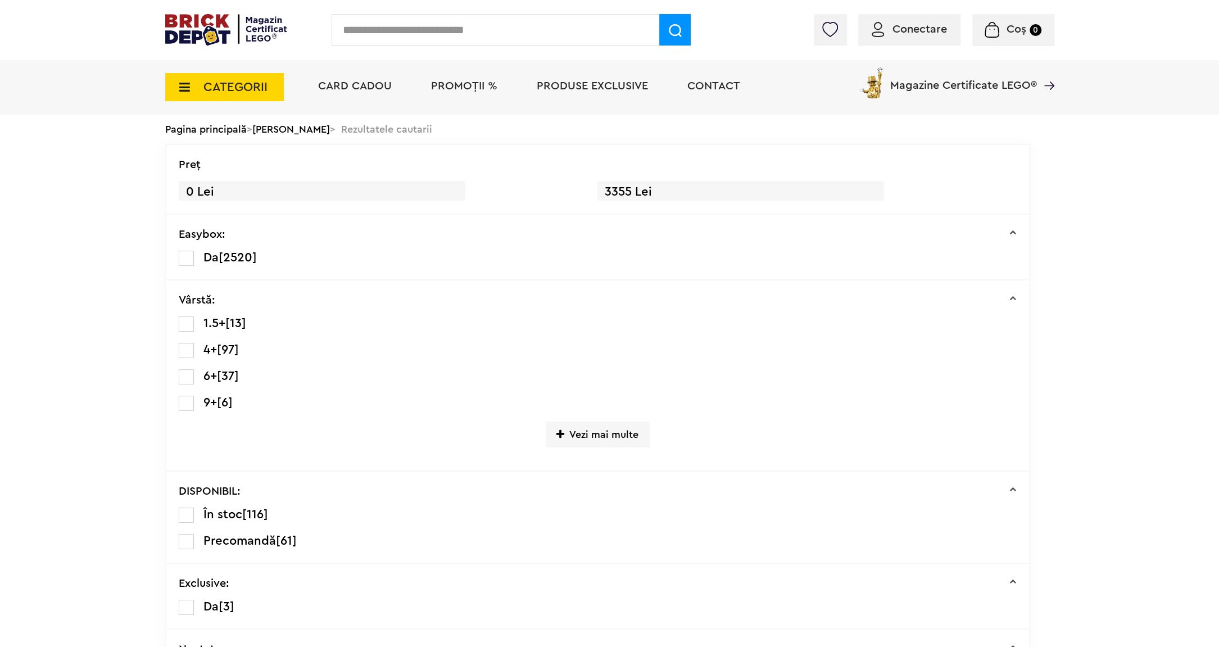
click at [259, 89] on span "CATEGORII" at bounding box center [235, 87] width 64 height 12
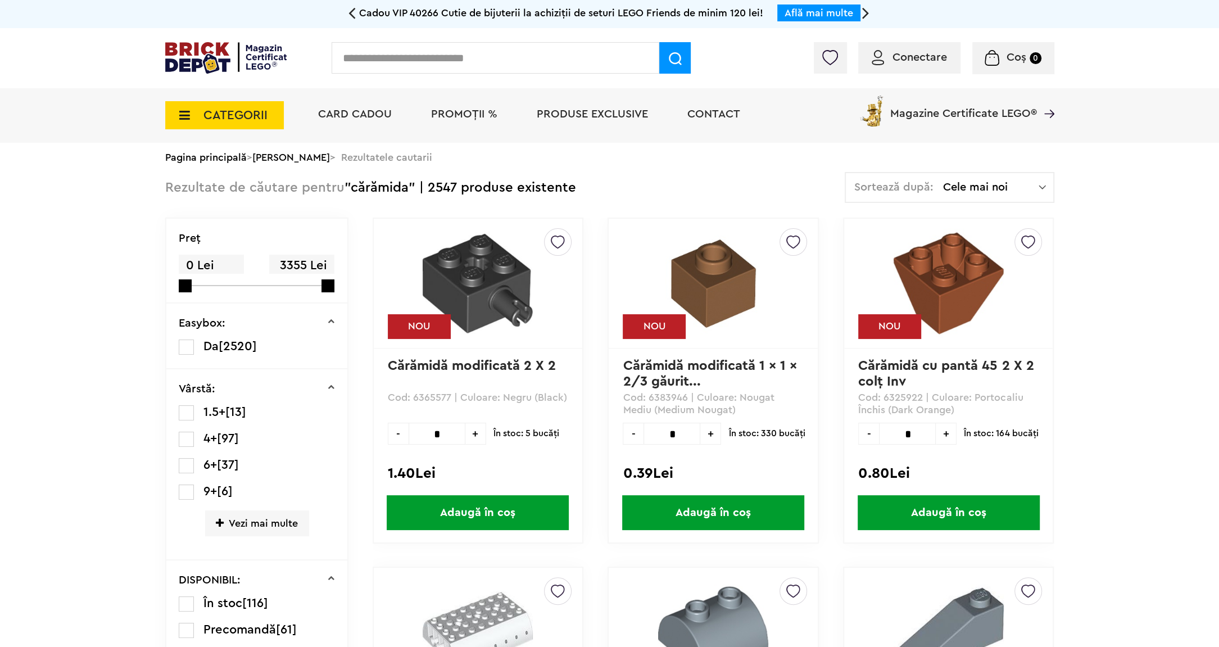
click at [268, 112] on span "CATEGORII" at bounding box center [224, 115] width 119 height 28
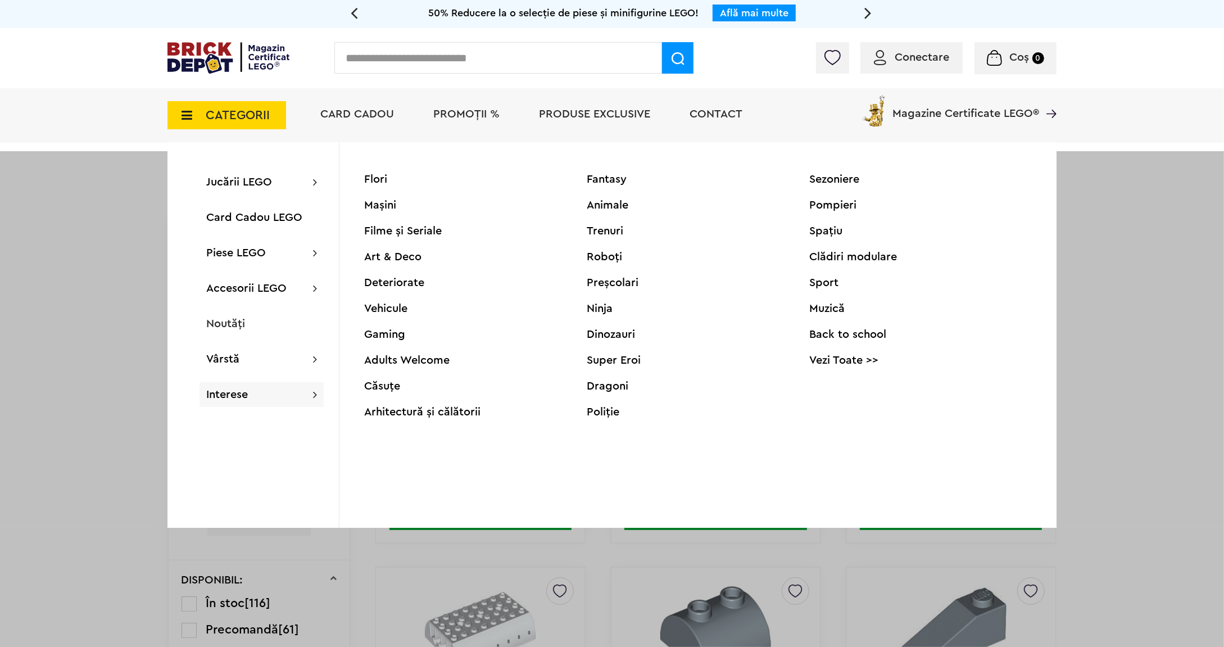
click at [856, 337] on div "Back to school" at bounding box center [920, 334] width 223 height 11
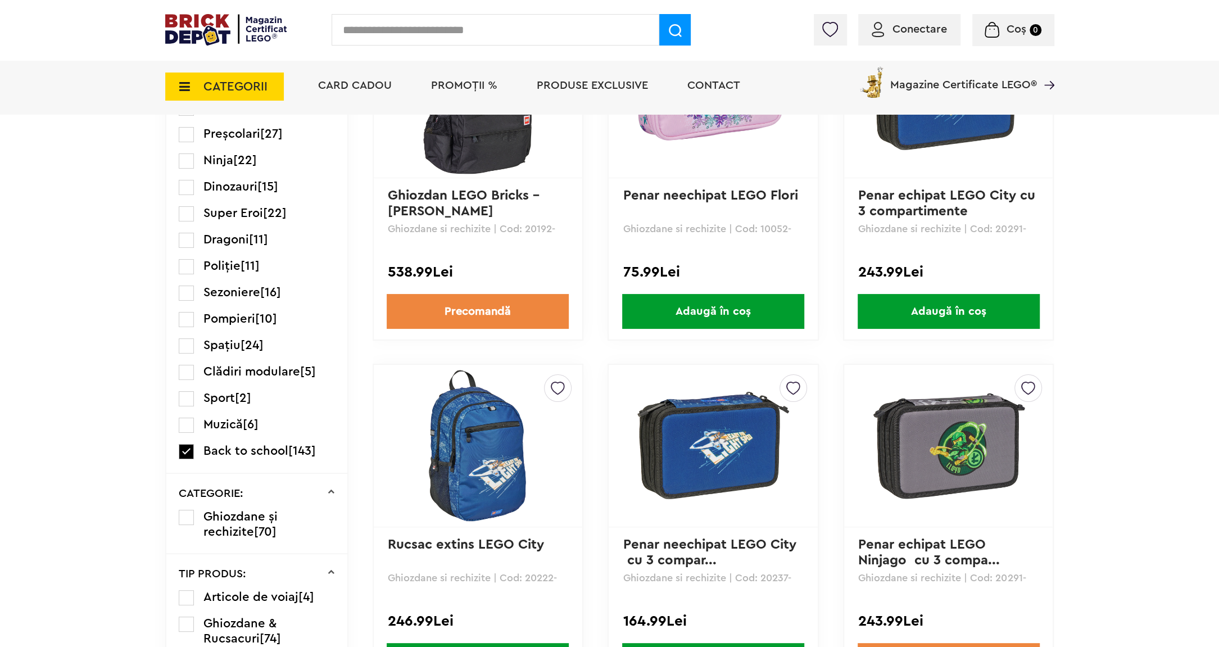
scroll to position [1221, 0]
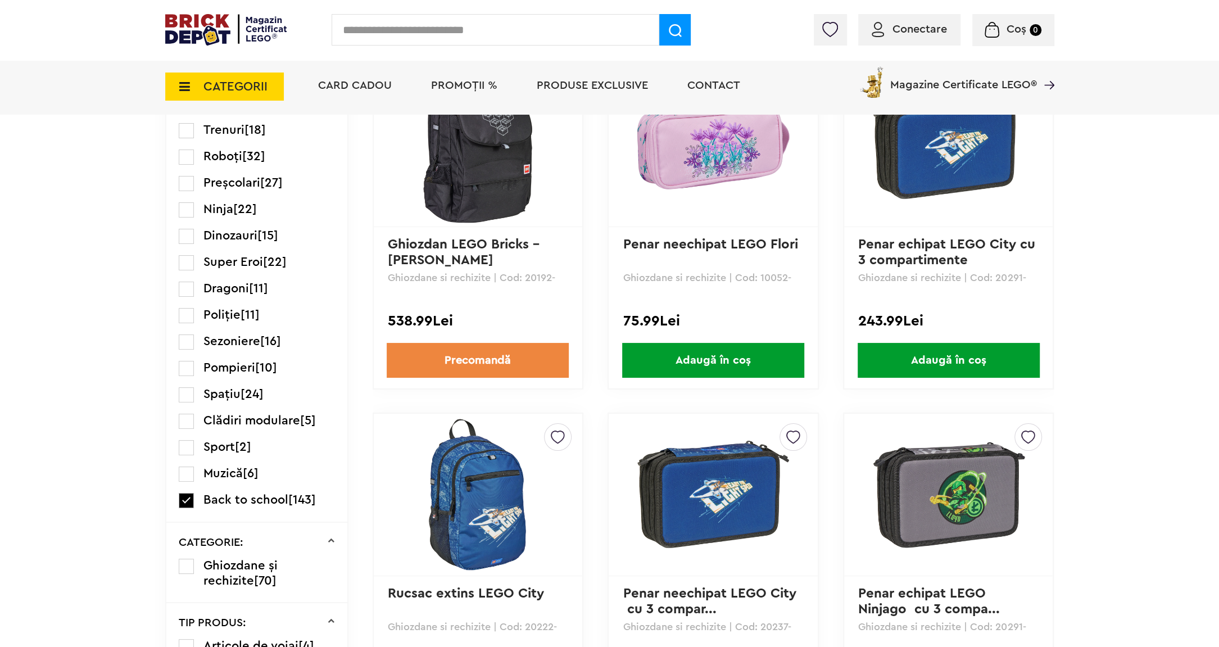
click at [184, 493] on label at bounding box center [186, 500] width 15 height 15
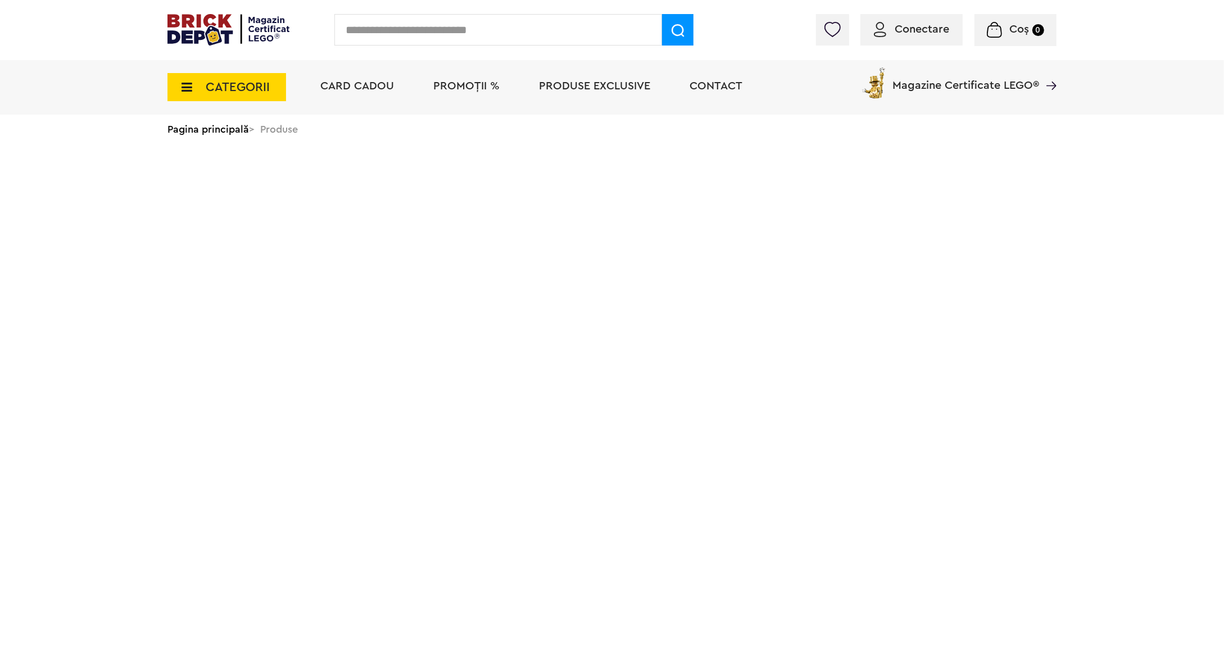
click at [279, 88] on span "CATEGORII" at bounding box center [226, 87] width 119 height 28
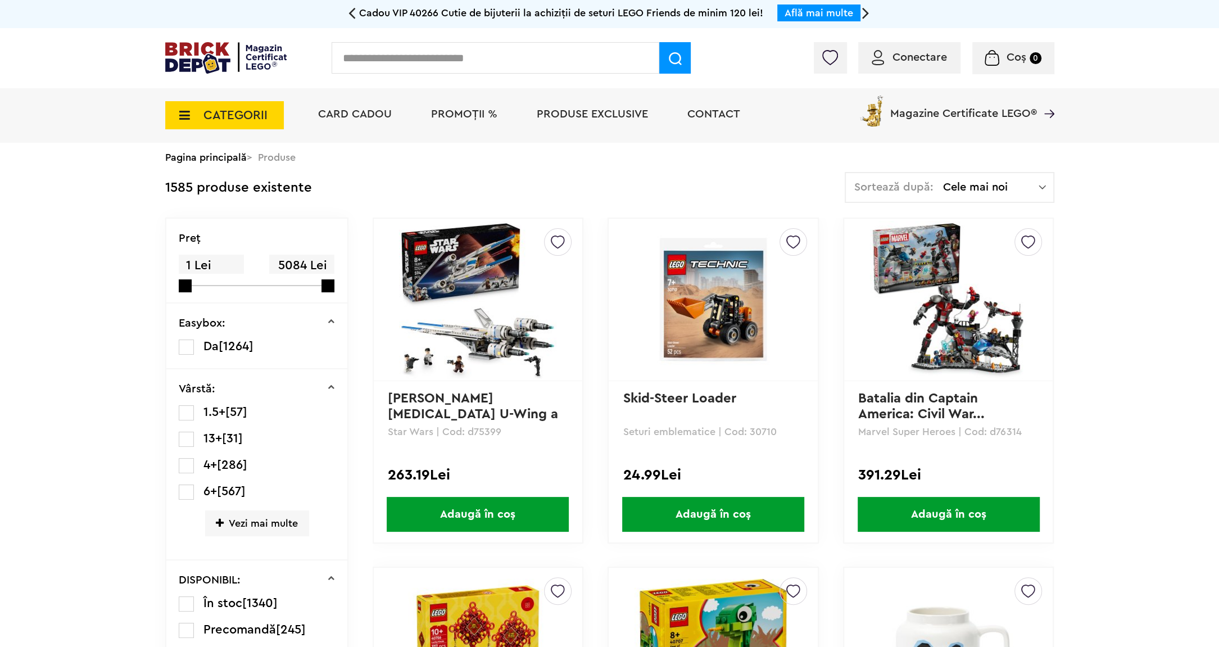
click at [238, 119] on span "CATEGORII" at bounding box center [235, 115] width 64 height 12
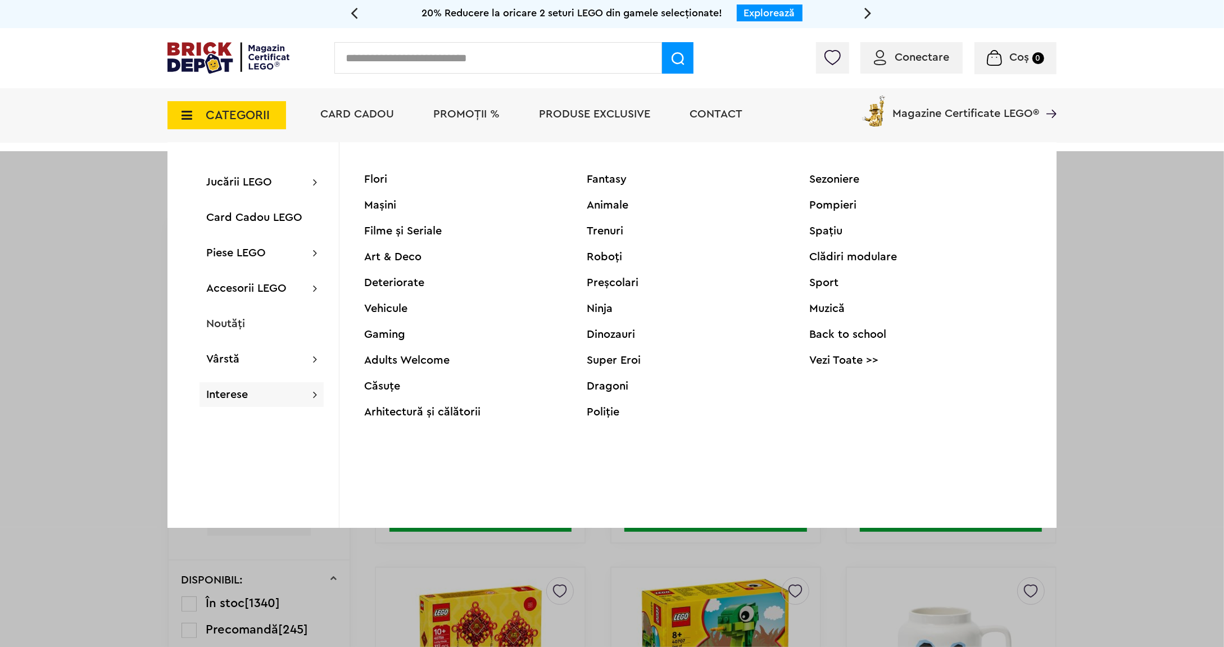
click at [374, 179] on div "Flori" at bounding box center [475, 179] width 223 height 11
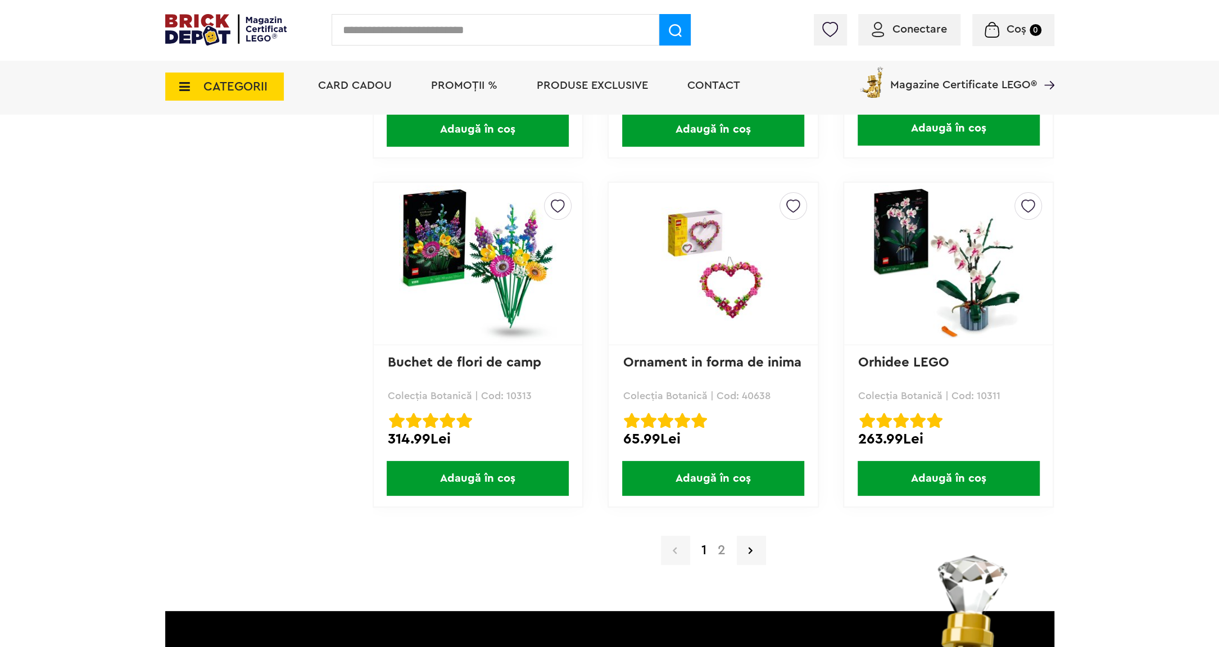
scroll to position [2296, 0]
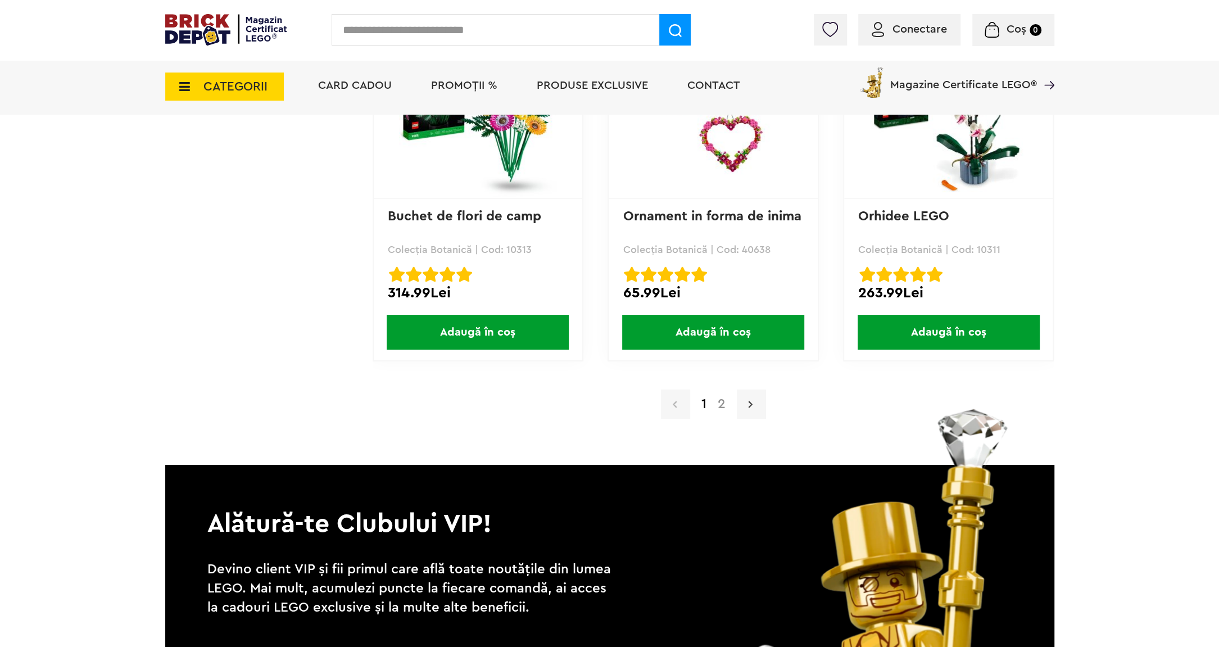
click at [749, 410] on link at bounding box center [751, 403] width 29 height 29
click at [745, 393] on link at bounding box center [751, 403] width 29 height 29
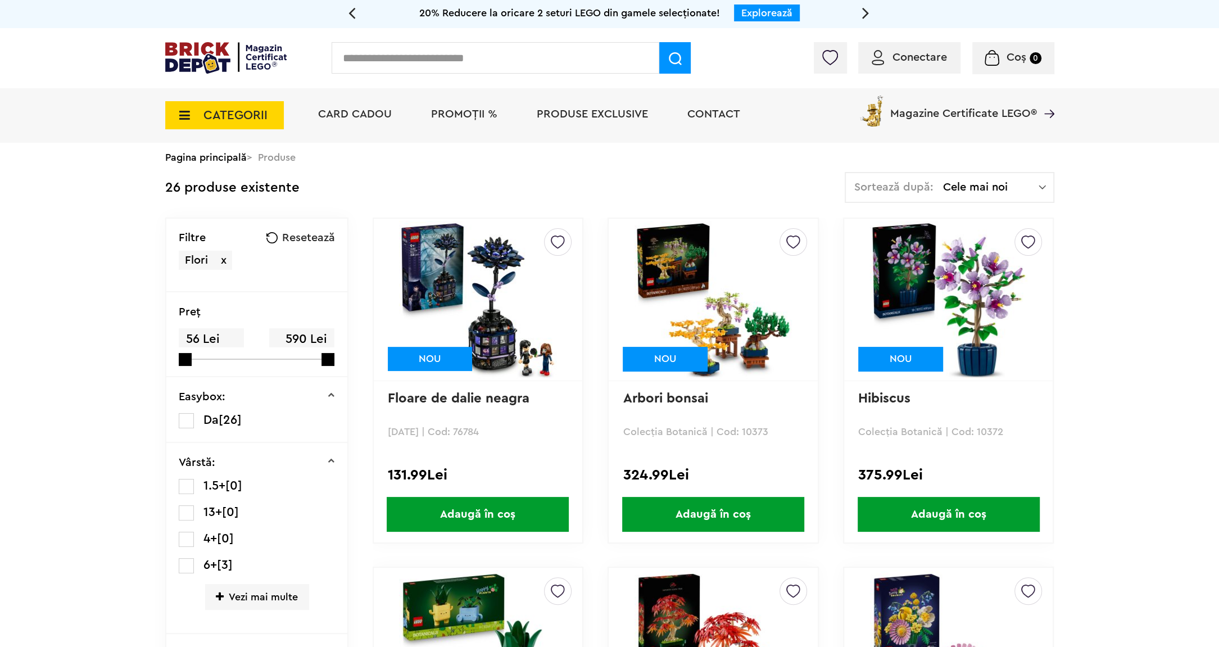
click at [965, 185] on span "Cele mai noi" at bounding box center [991, 187] width 96 height 11
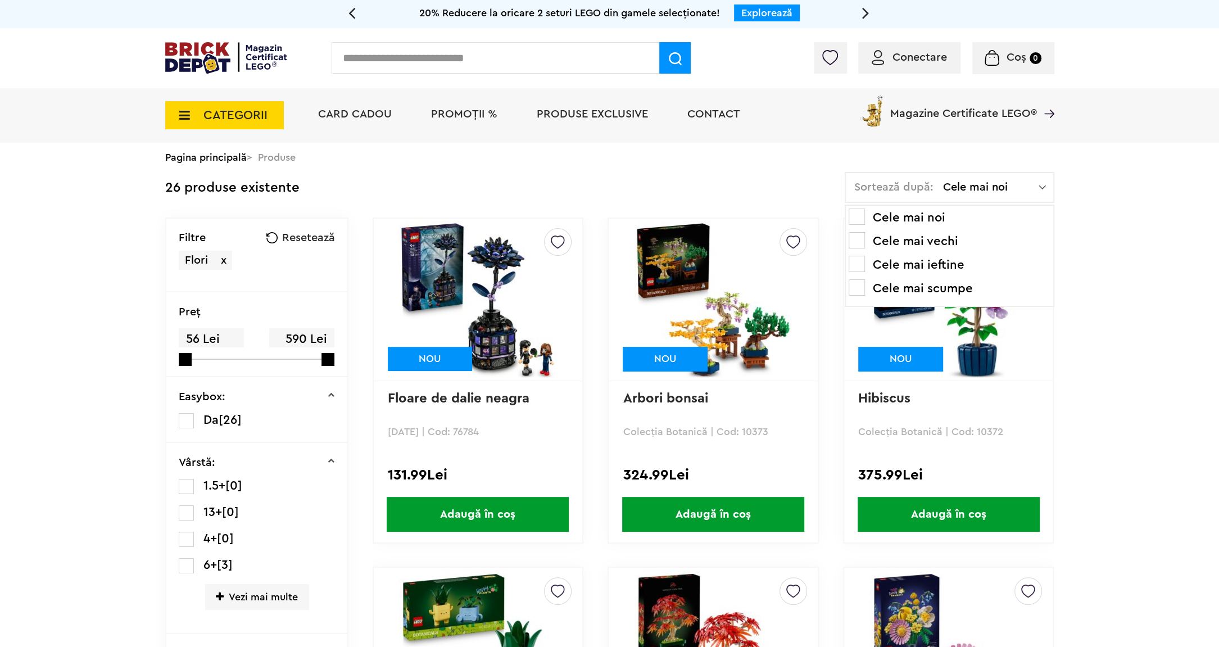
click at [926, 268] on li "Cele mai ieftine" at bounding box center [950, 265] width 202 height 18
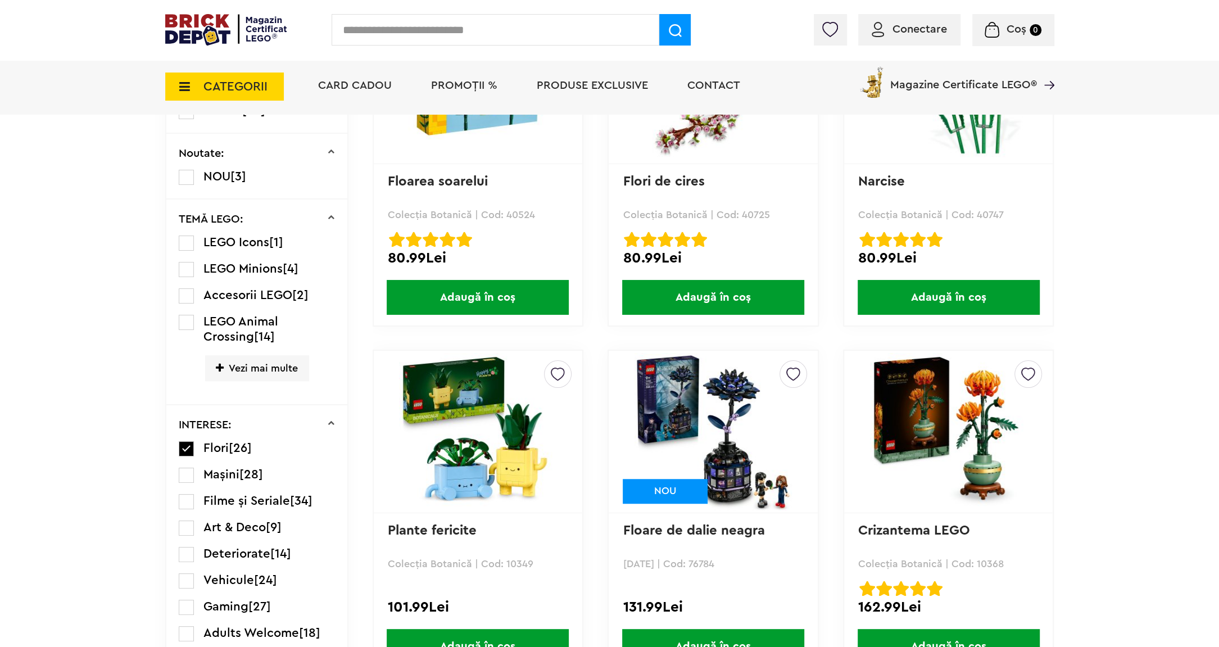
scroll to position [733, 0]
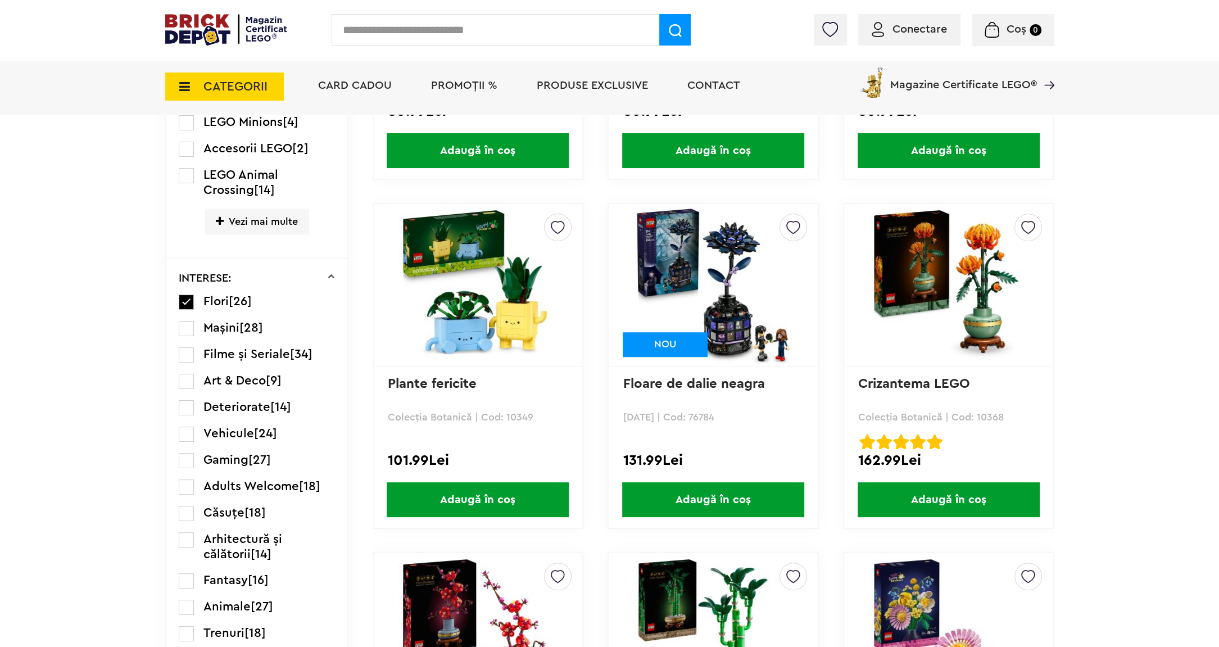
click at [513, 410] on div "Creează o listă nouă Plante fericite Colecția Botanică | Cod: 10349 101.99Lei A…" at bounding box center [478, 366] width 211 height 326
click at [456, 420] on p "Colecția Botanică | Cod: 10349" at bounding box center [478, 417] width 180 height 10
click at [498, 334] on img at bounding box center [477, 284] width 157 height 157
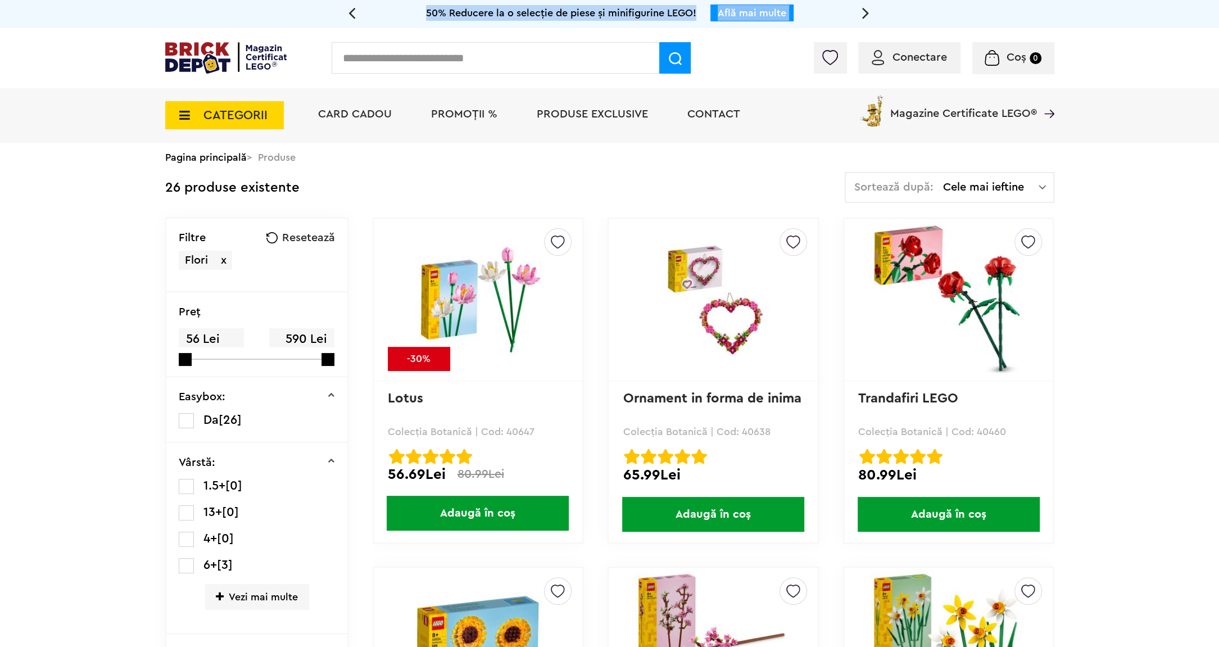
drag, startPoint x: 1214, startPoint y: 11, endPoint x: 1208, endPoint y: -30, distance: 42.0
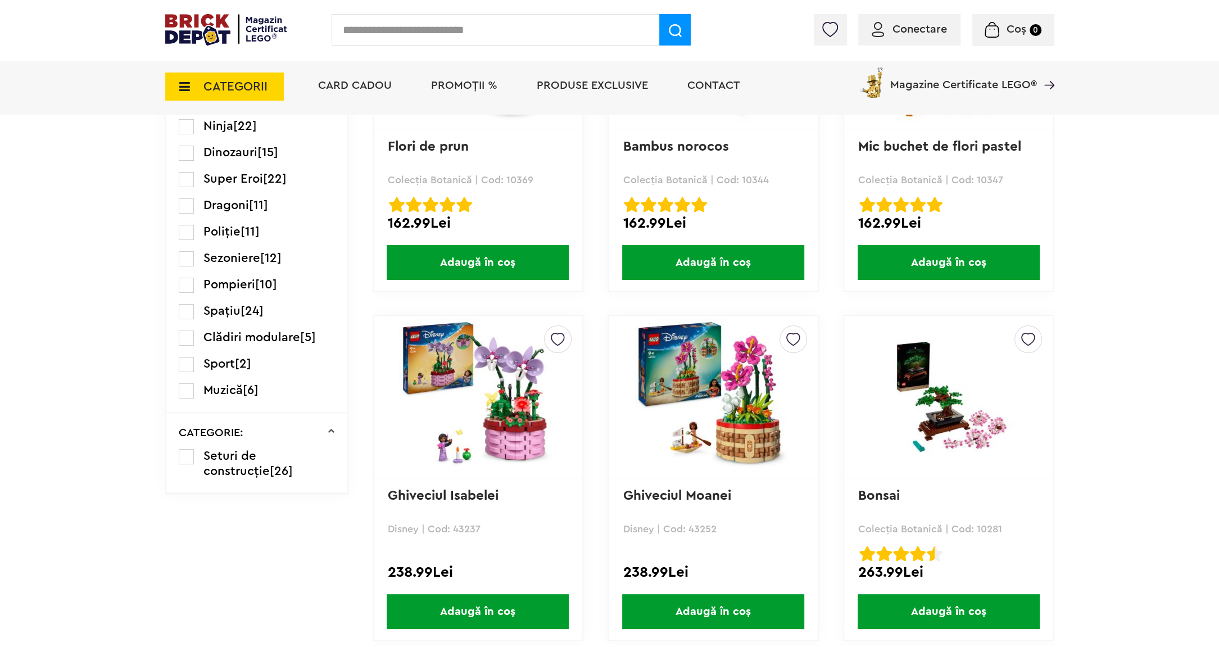
scroll to position [1417, 0]
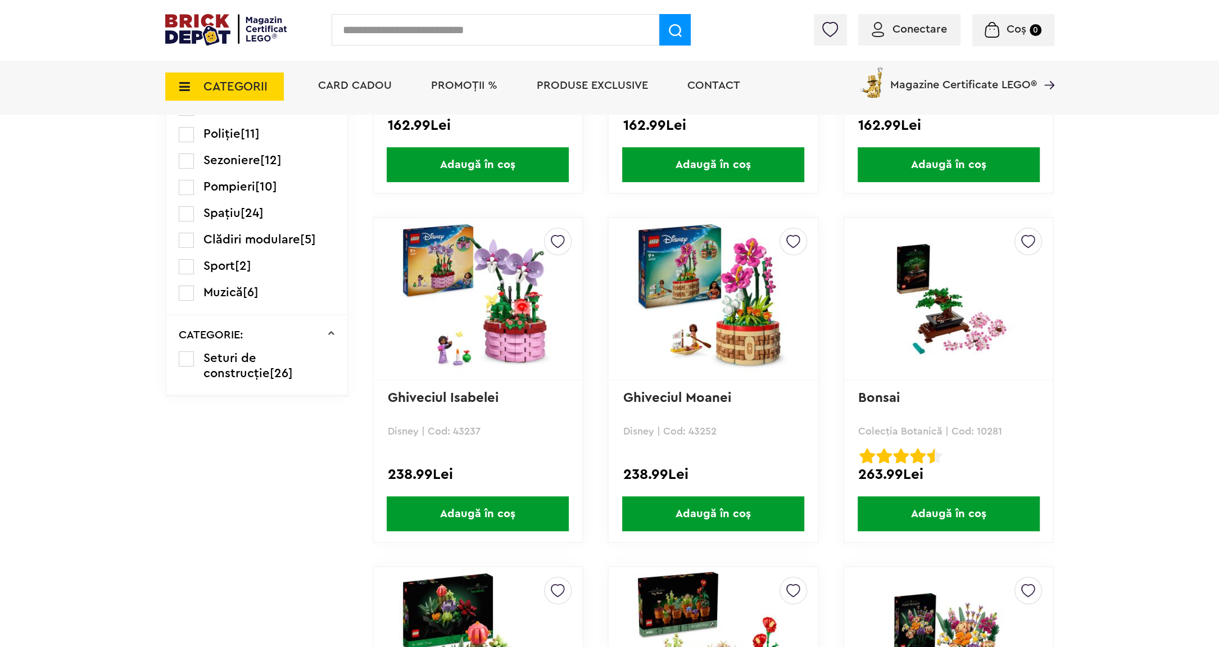
click at [965, 330] on img at bounding box center [948, 299] width 157 height 114
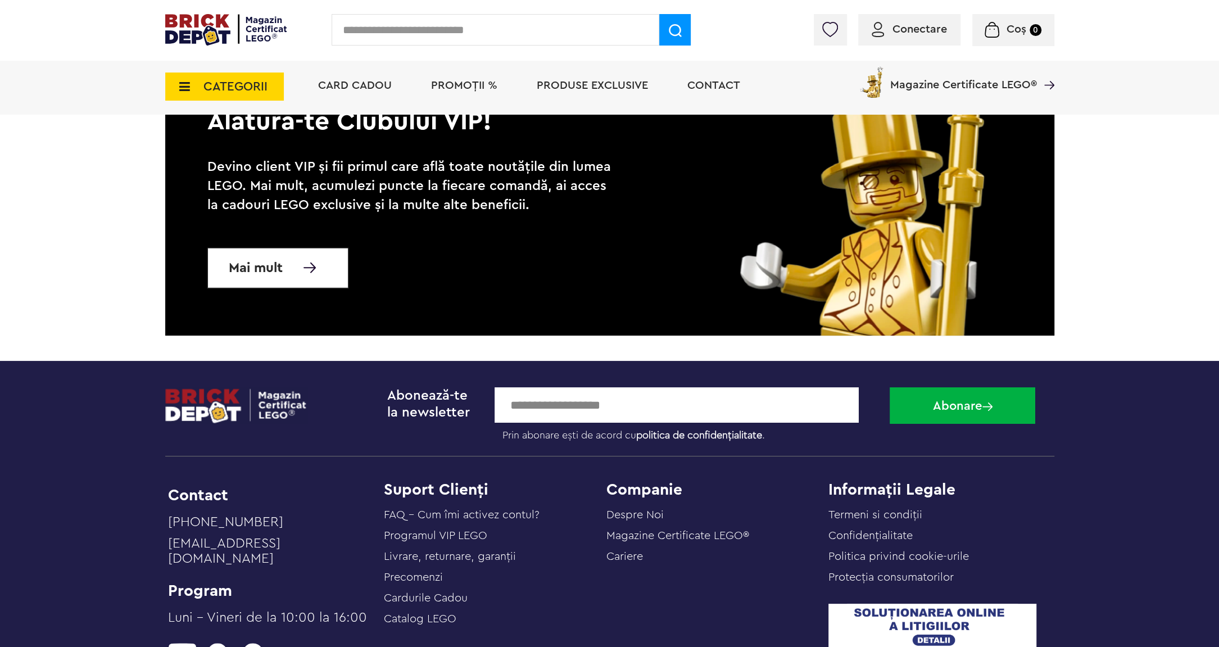
scroll to position [2900, 0]
